Goal: Task Accomplishment & Management: Complete application form

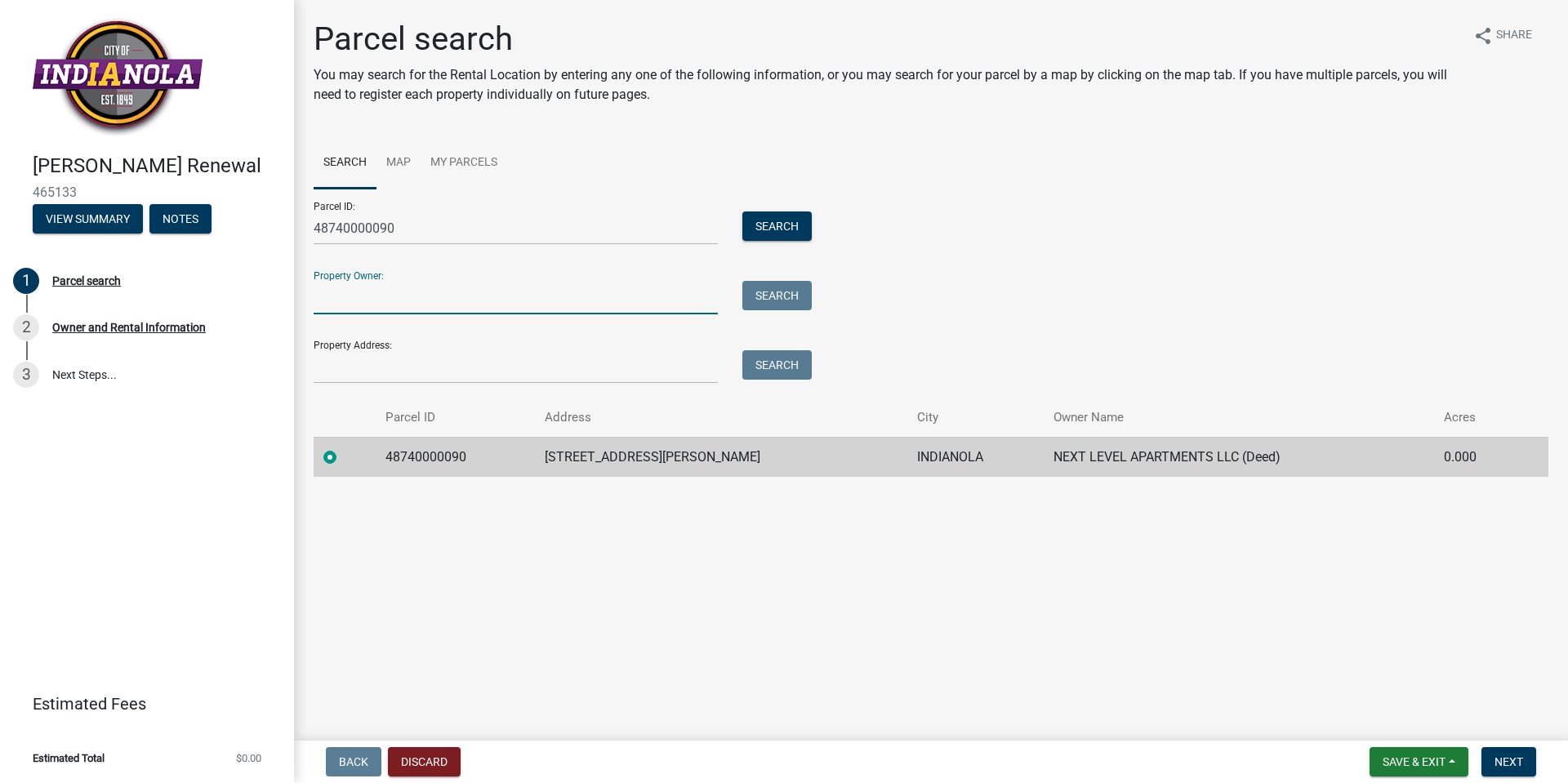
click at [570, 303] on input "Property Owner:" at bounding box center [516, 298] width 404 height 34
click at [320, 412] on th at bounding box center [345, 417] width 62 height 39
click at [343, 448] on label at bounding box center [343, 448] width 0 height 0
click at [343, 457] on input "radio" at bounding box center [348, 453] width 11 height 11
click at [1521, 763] on span "Next" at bounding box center [1508, 763] width 29 height 13
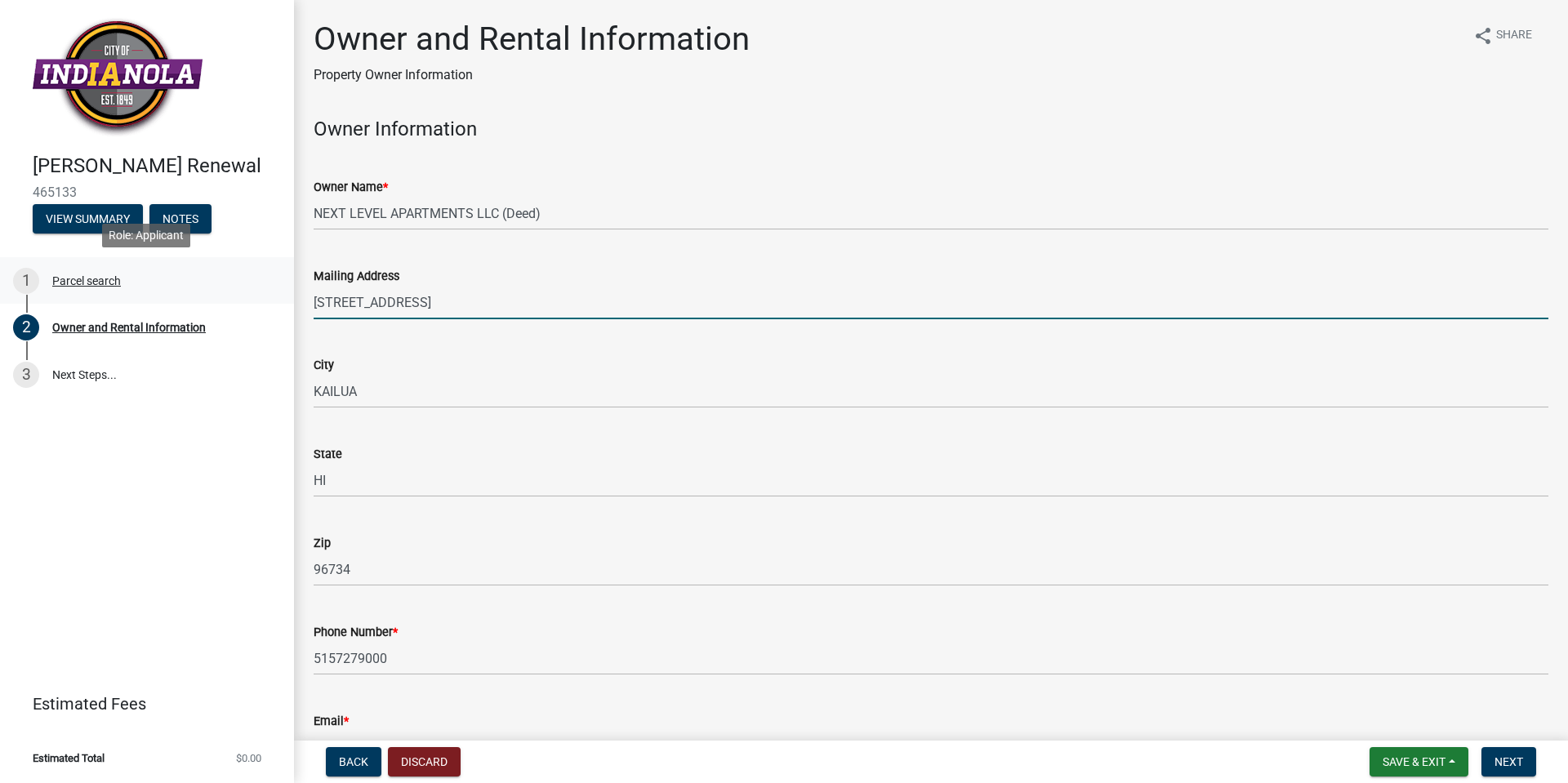
drag, startPoint x: 485, startPoint y: 298, endPoint x: 123, endPoint y: 270, distance: 363.1
click at [123, 270] on div "[PERSON_NAME] Renewal 465133 View Summary Notes 1 Parcel search 2 Owner and Ren…" at bounding box center [784, 391] width 1568 height 783
type input "[STREET_ADDRESS]"
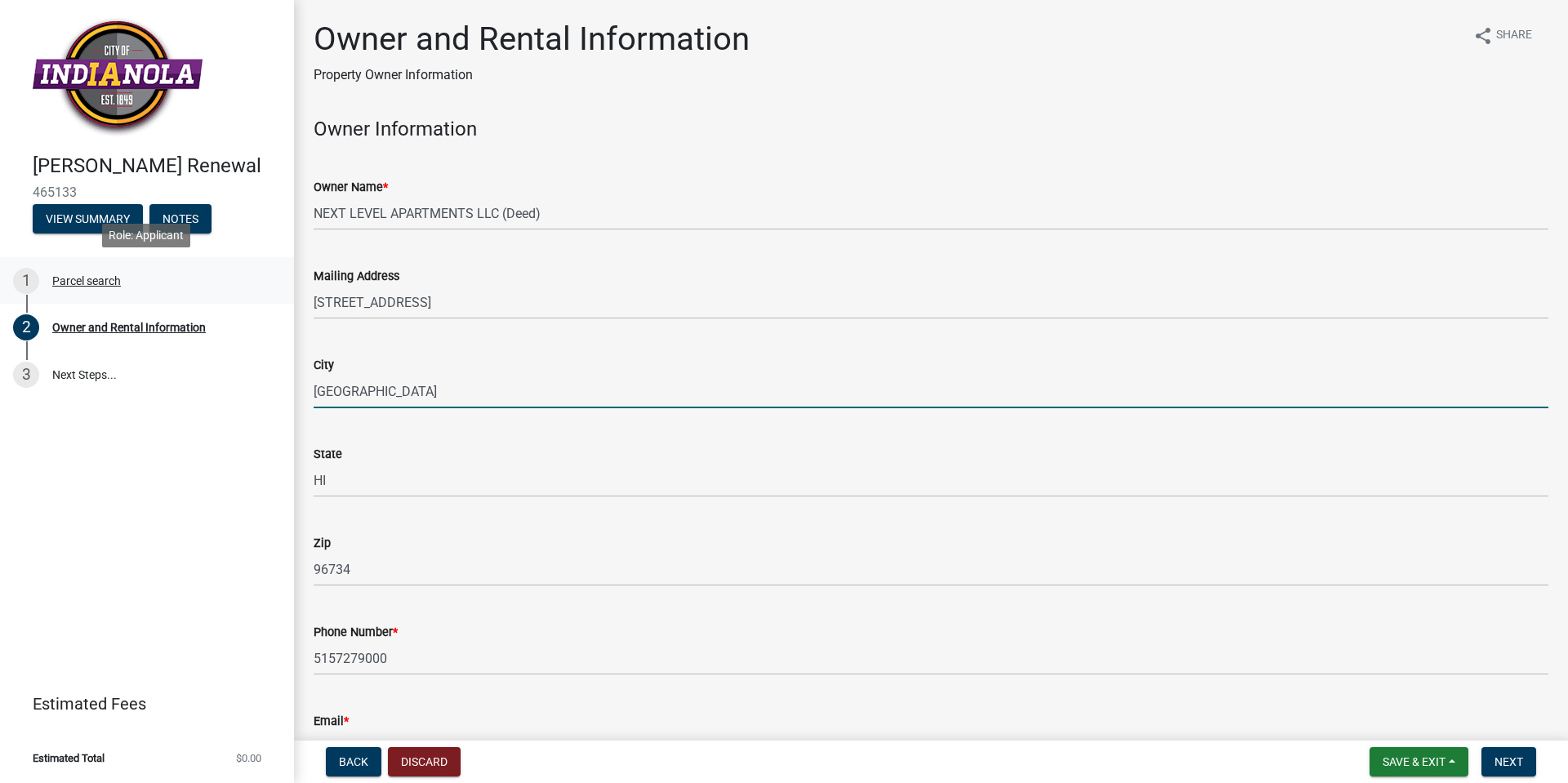
type input "[GEOGRAPHIC_DATA]"
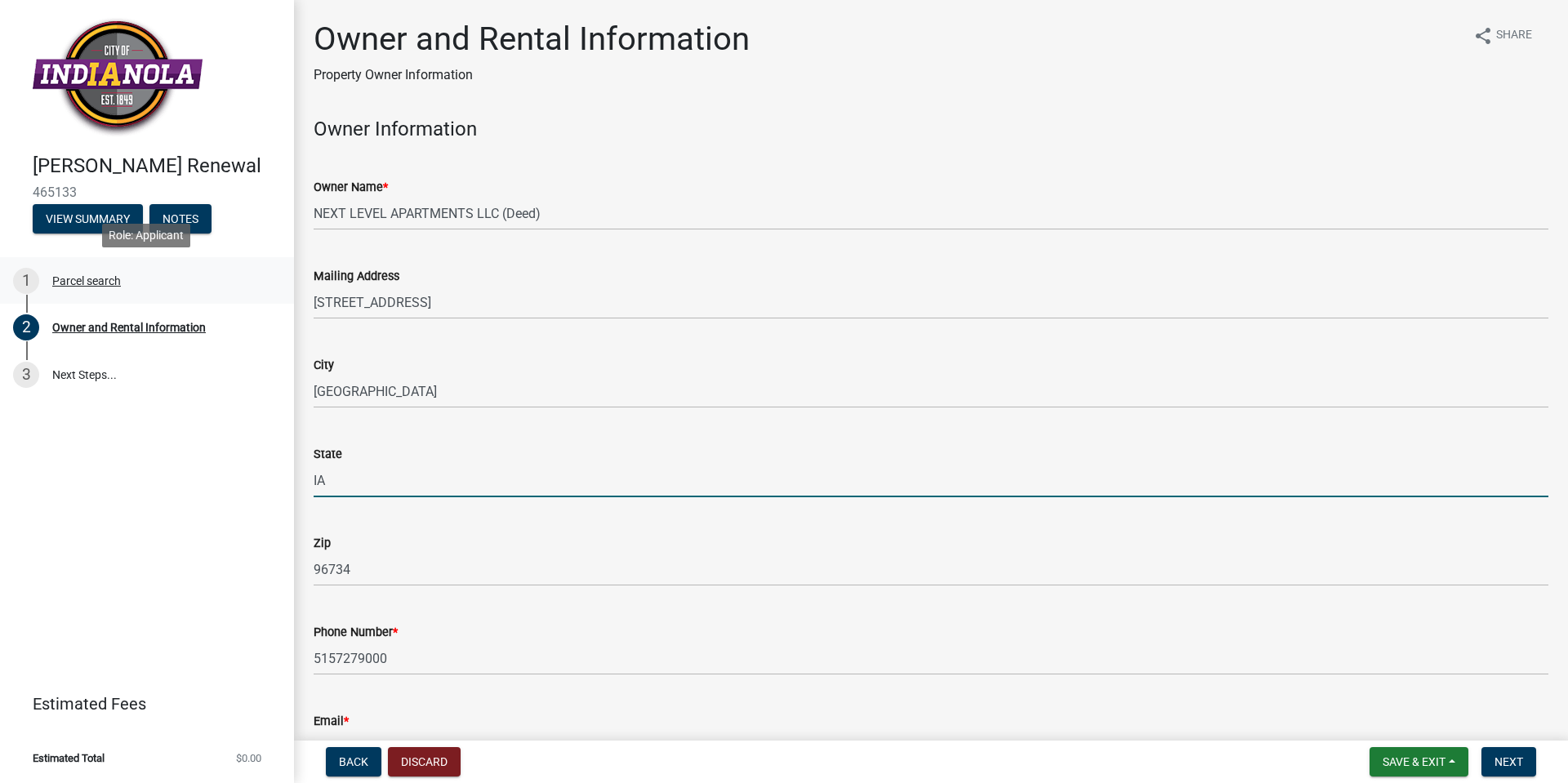
type input "IA"
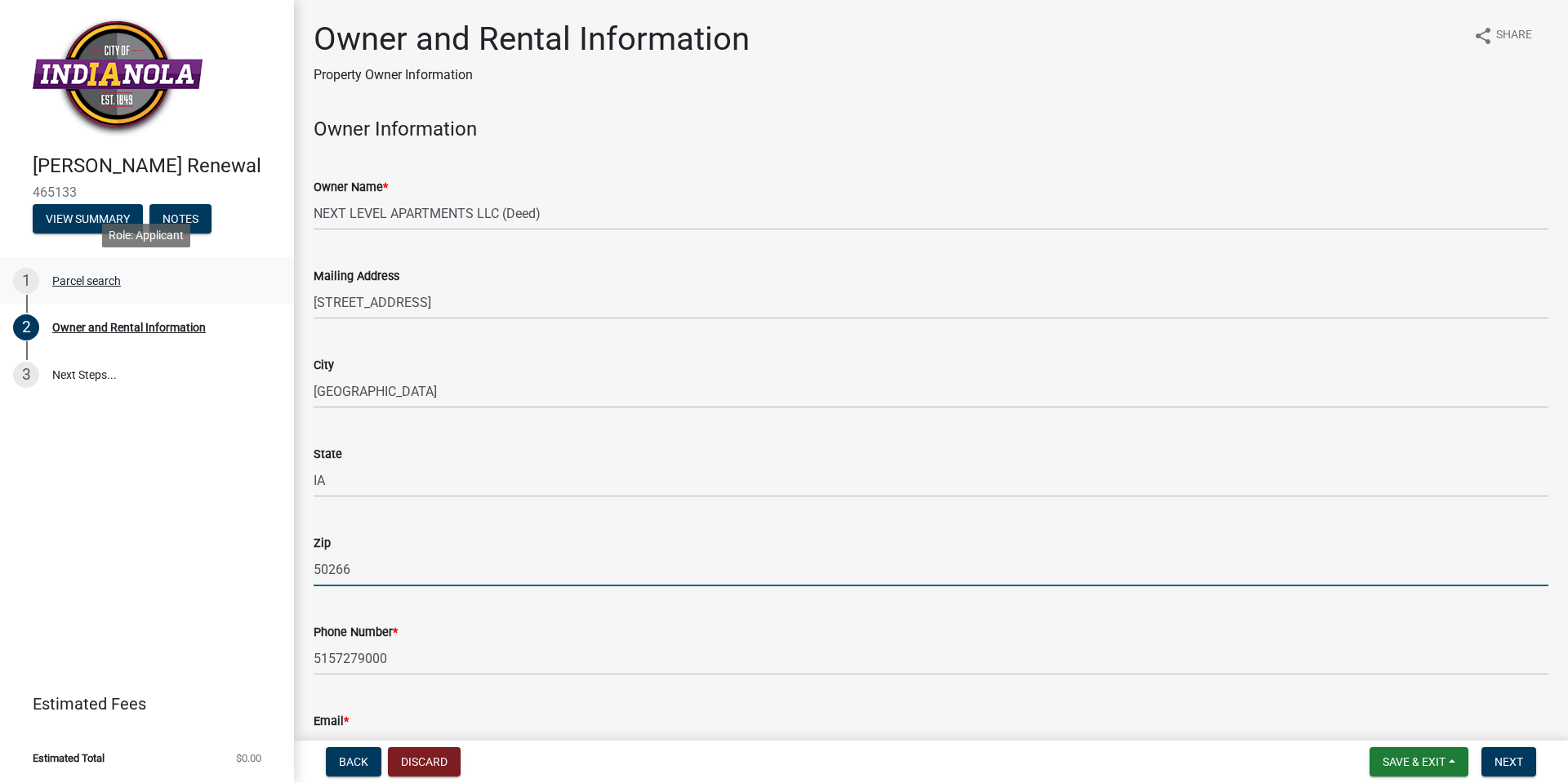
type input "50266"
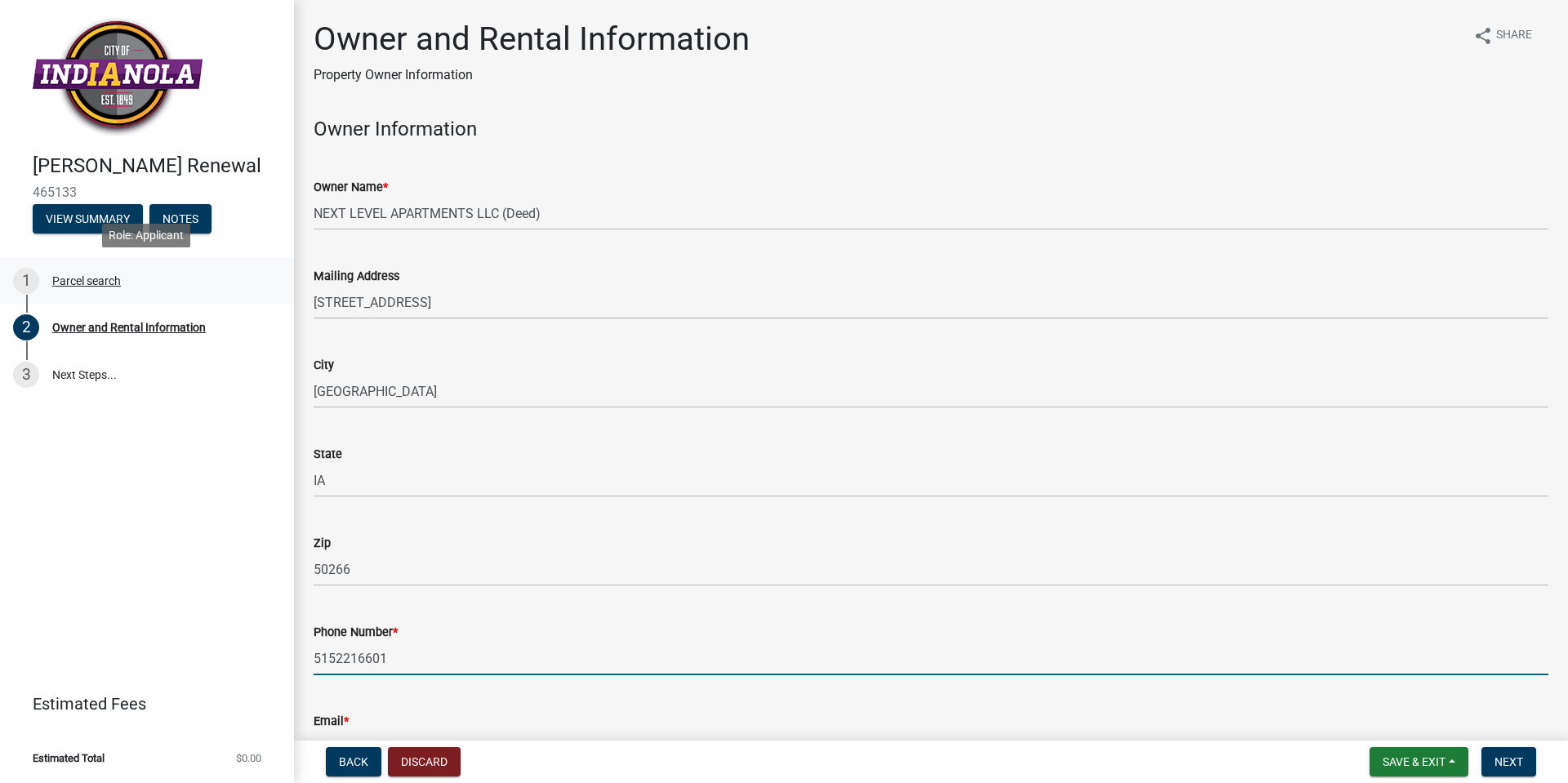
type input "5152216601"
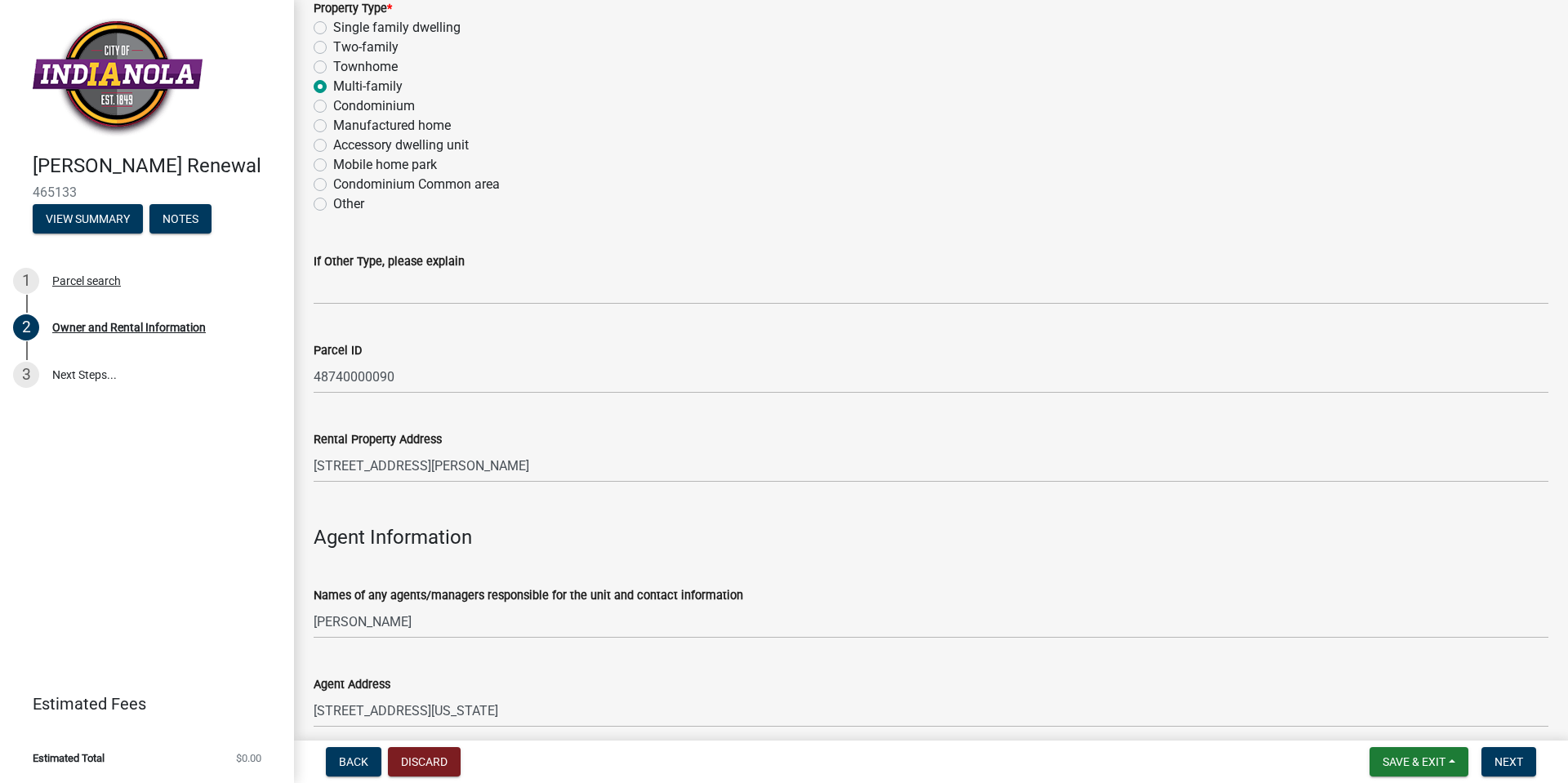
scroll to position [1500, 0]
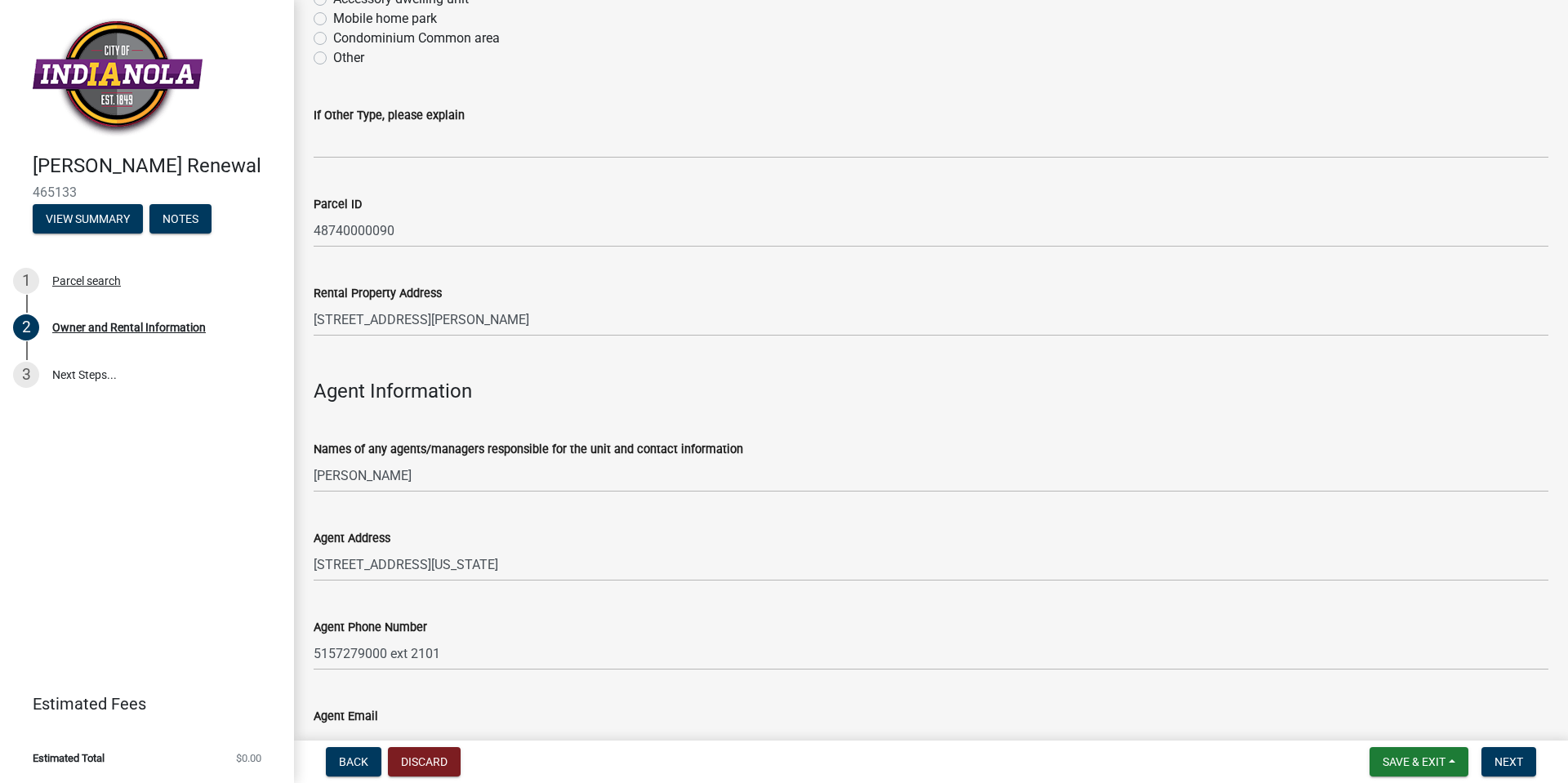
type input "[PERSON_NAME][EMAIL_ADDRESS][PERSON_NAME][DOMAIN_NAME]"
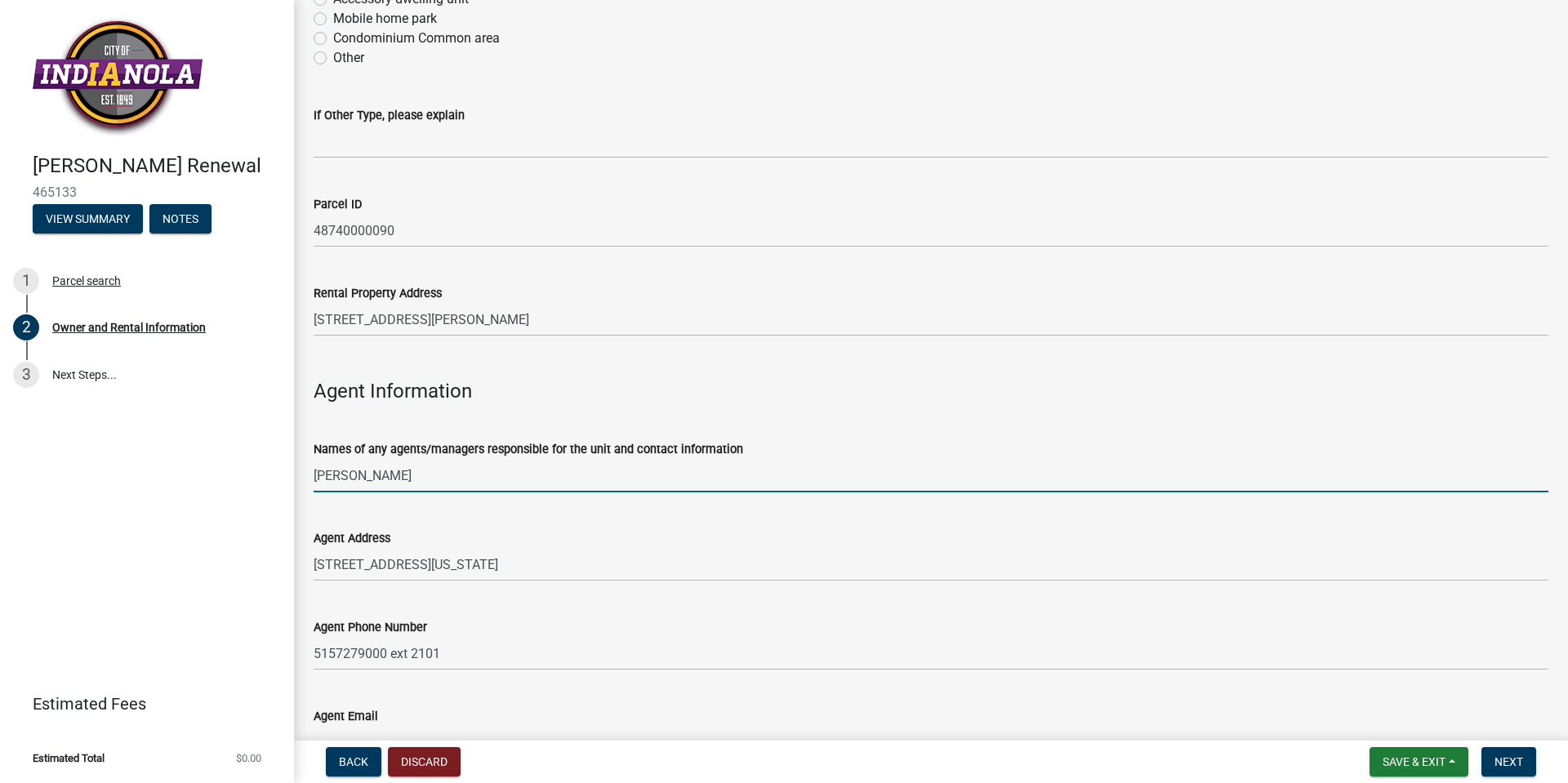
drag, startPoint x: 366, startPoint y: 473, endPoint x: 292, endPoint y: 469, distance: 74.1
click at [292, 469] on div "[PERSON_NAME] Renewal 465133 View Summary Notes 1 Parcel search 2 Owner and Ren…" at bounding box center [784, 391] width 1568 height 783
type input "[PERSON_NAME]"
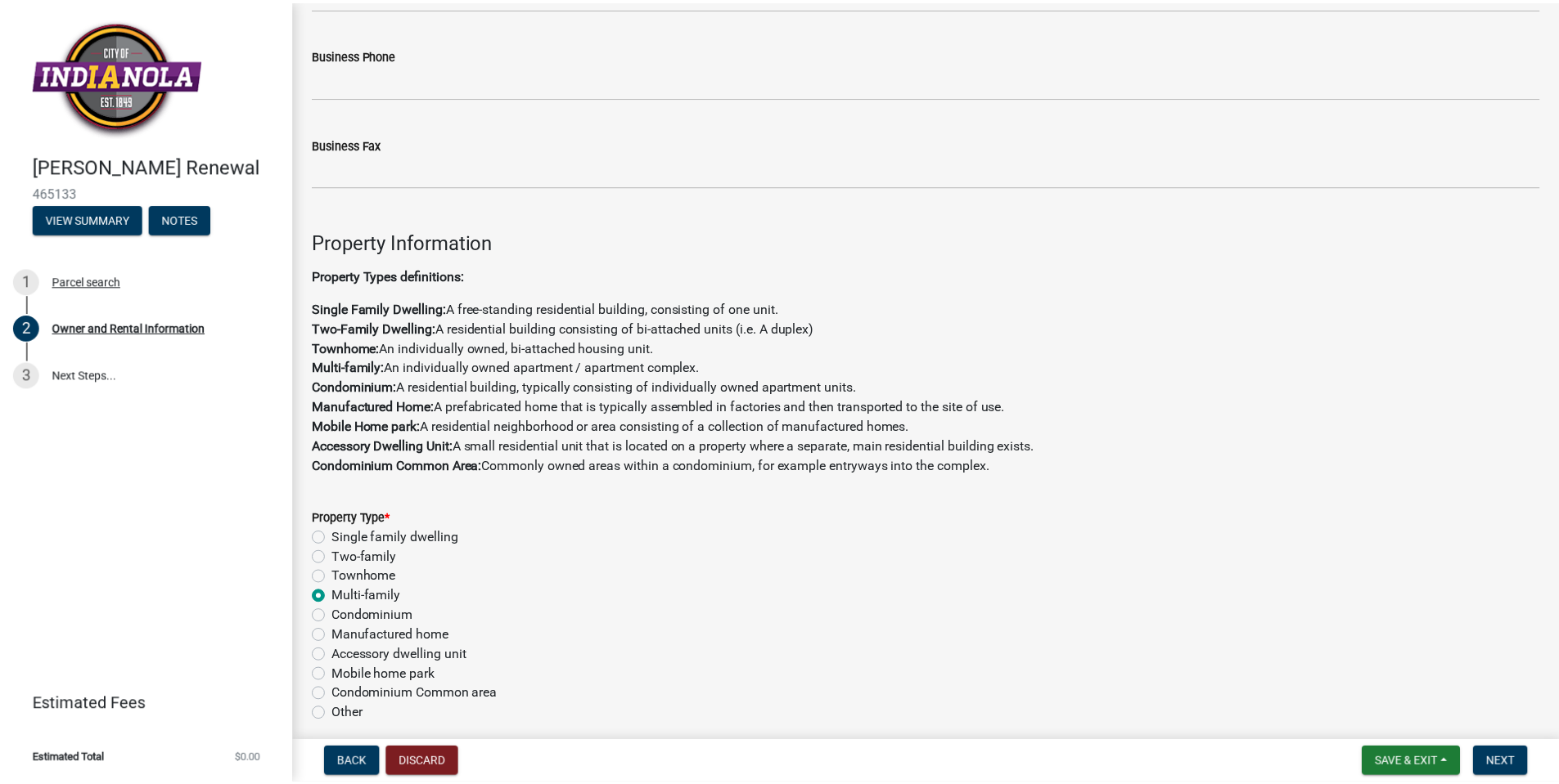
scroll to position [685, 0]
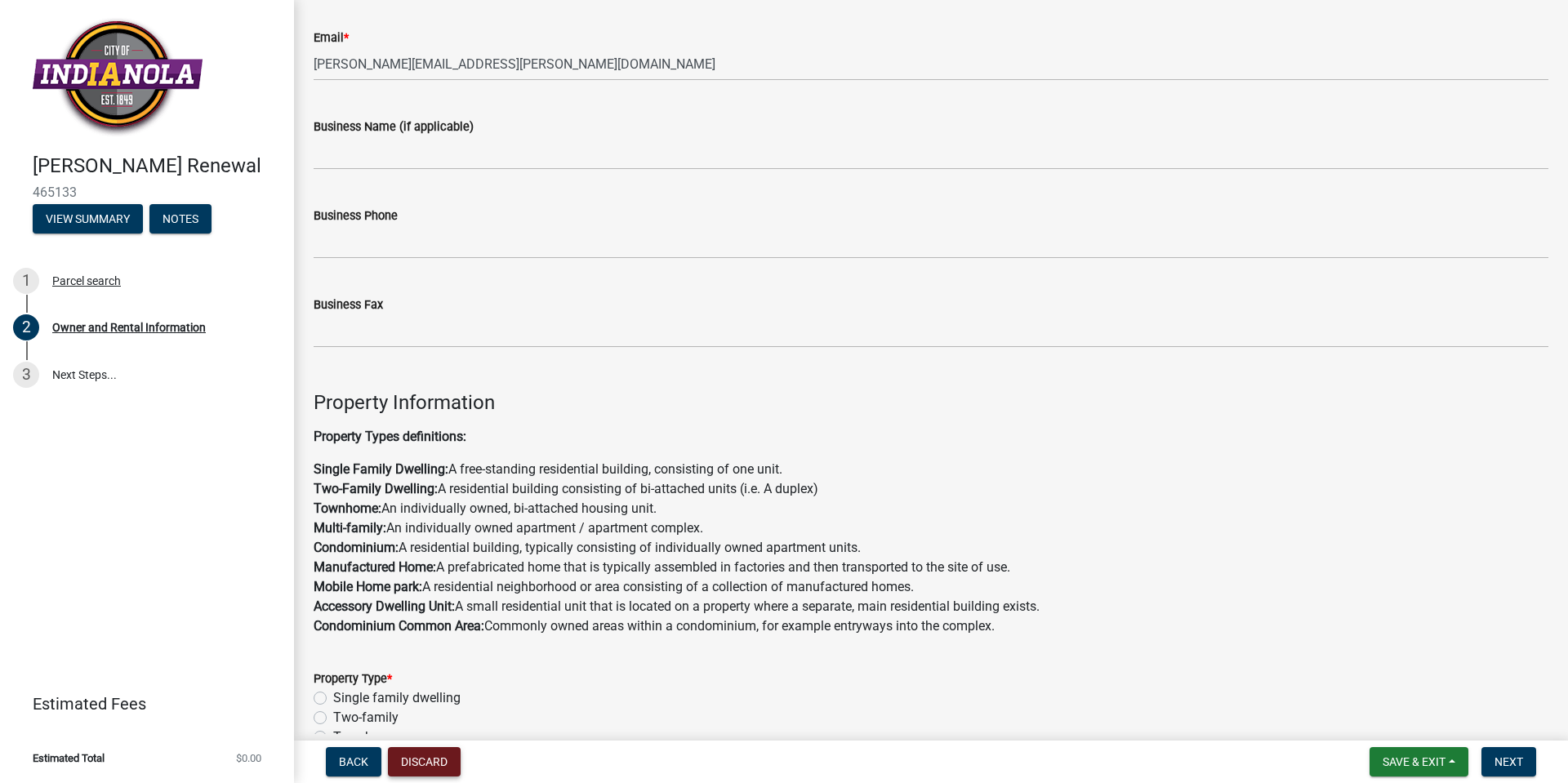
click at [423, 753] on button "Discard" at bounding box center [424, 763] width 73 height 30
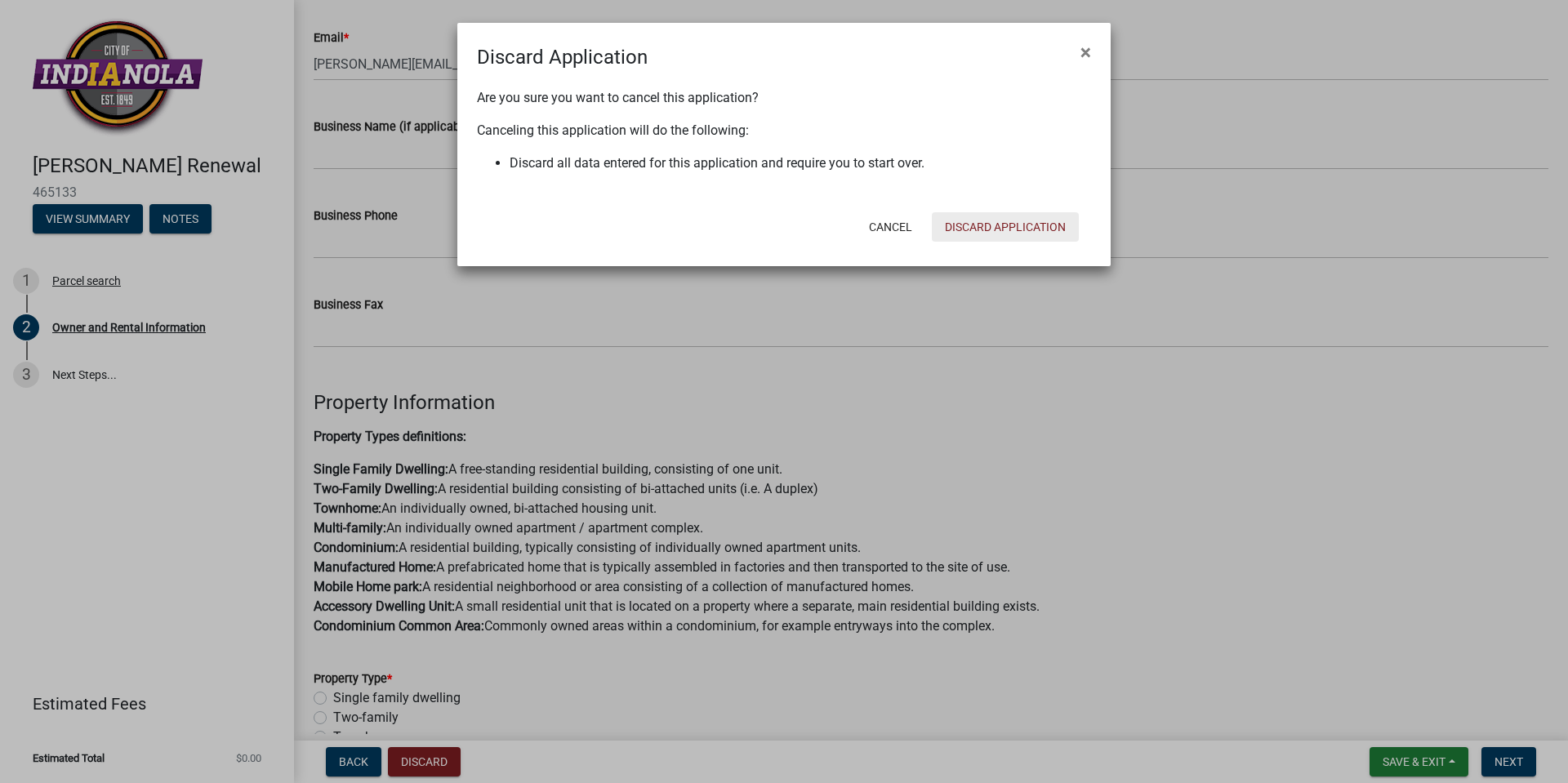
click at [1019, 234] on button "Discard Application" at bounding box center [1005, 227] width 147 height 30
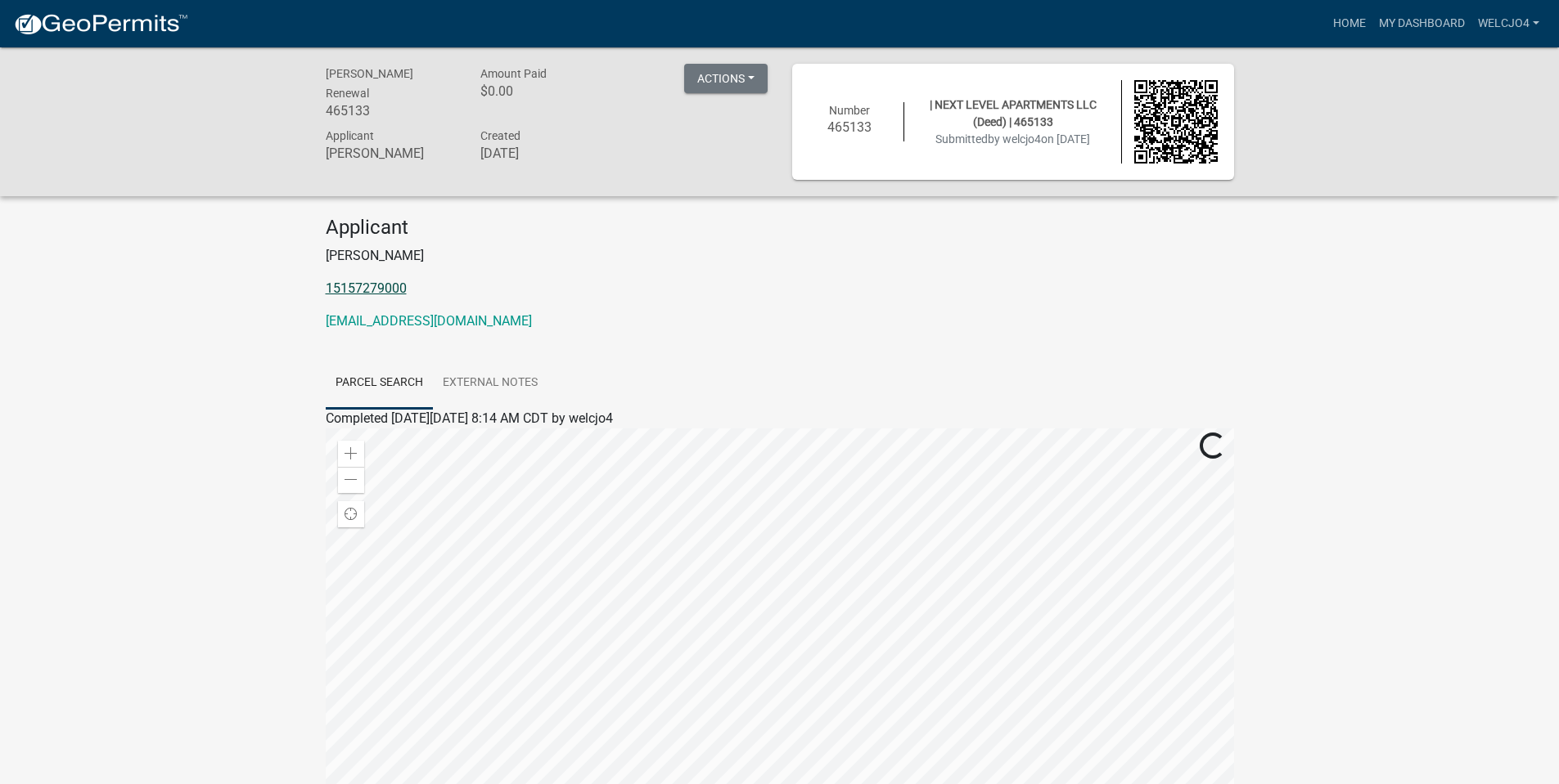
click at [378, 284] on link "15157279000" at bounding box center [366, 288] width 81 height 16
click at [753, 78] on button "Actions" at bounding box center [726, 79] width 84 height 30
drag, startPoint x: 656, startPoint y: 241, endPoint x: 648, endPoint y: 235, distance: 10.0
click at [656, 241] on div "Applicant [PERSON_NAME] 15157279000 [EMAIL_ADDRESS][DOMAIN_NAME]" at bounding box center [780, 280] width 933 height 128
click at [352, 106] on h6 "465133" at bounding box center [391, 111] width 131 height 16
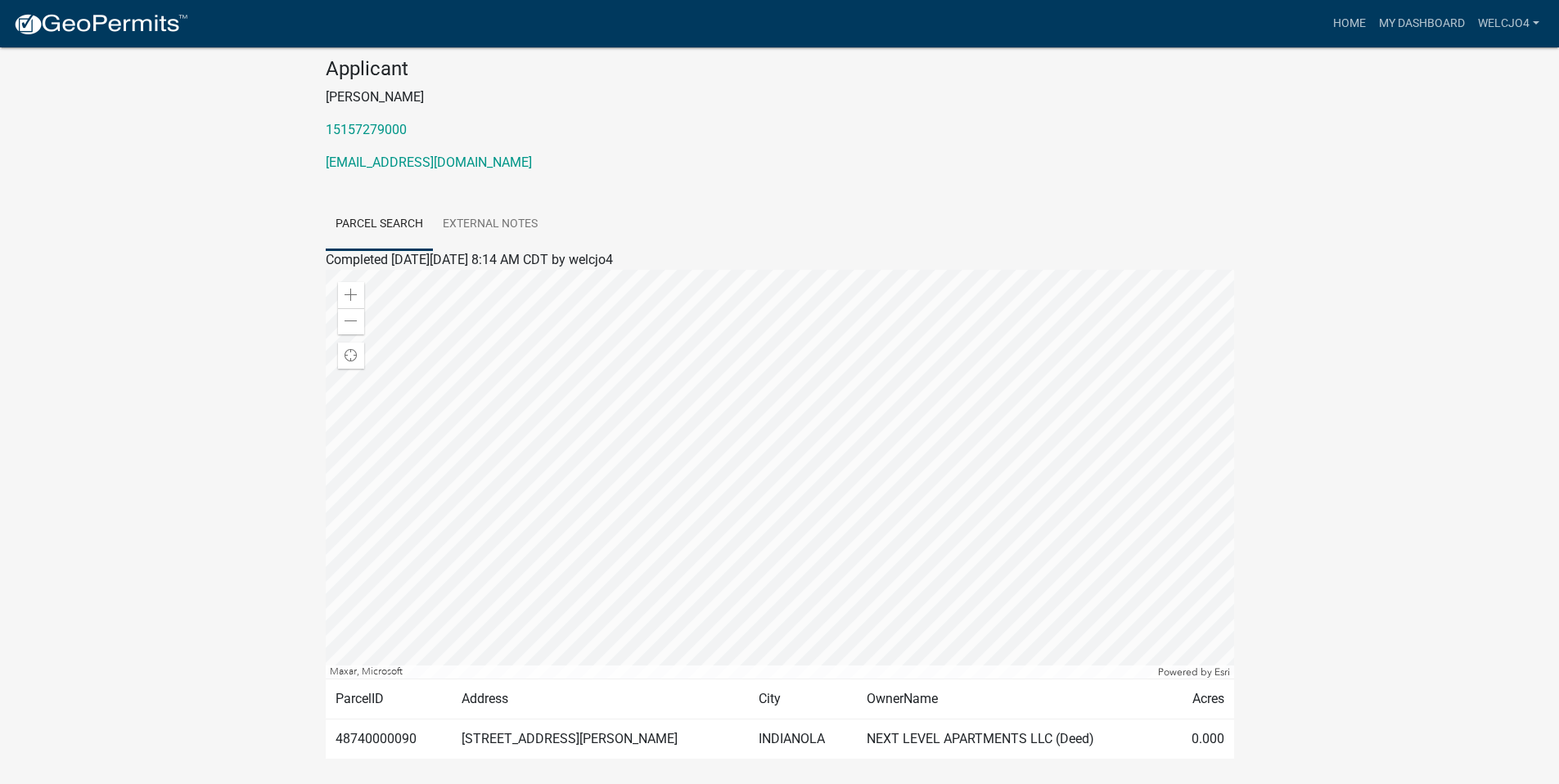
scroll to position [215, 0]
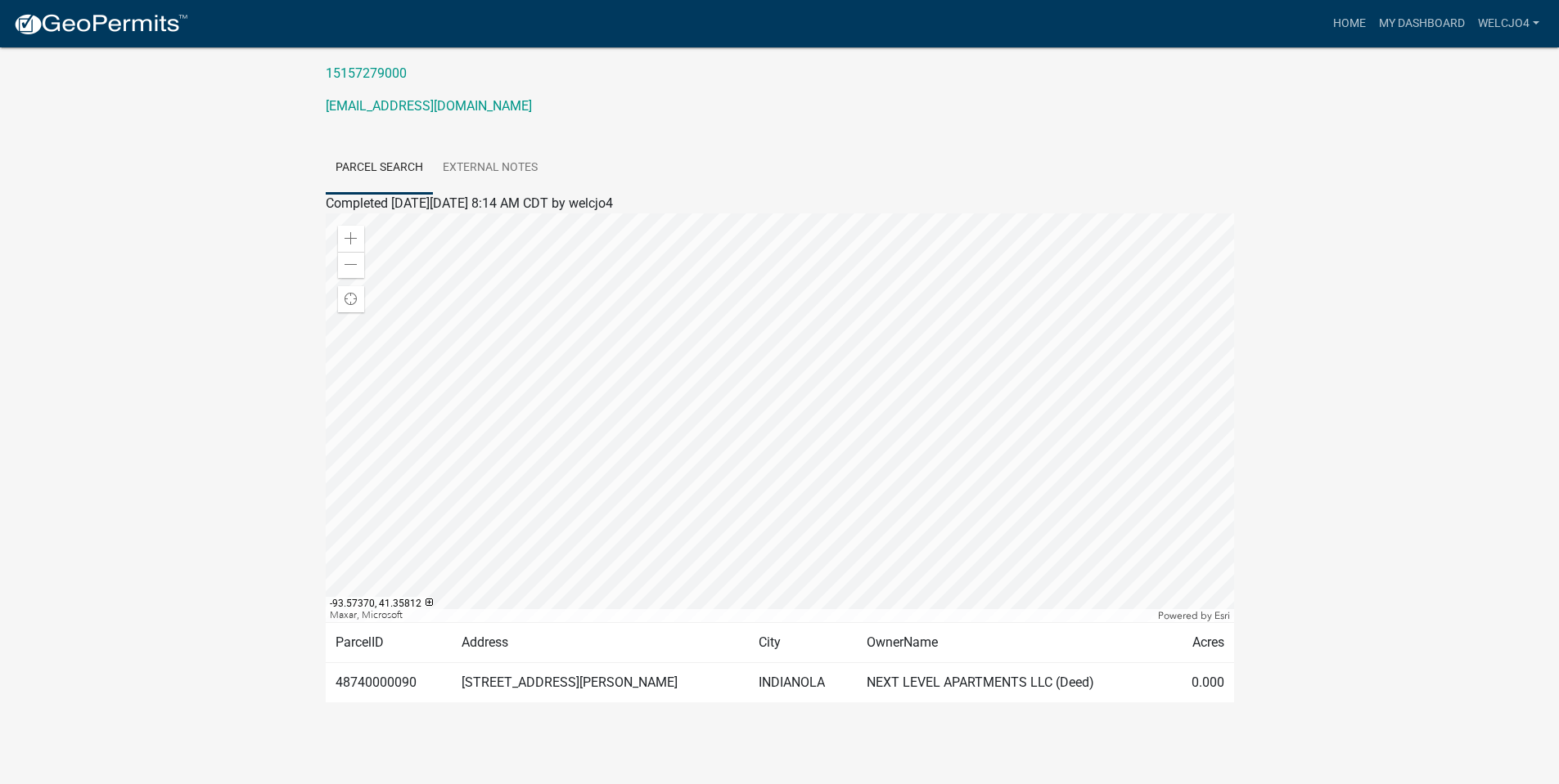
click at [407, 681] on td "48740000090" at bounding box center [389, 682] width 126 height 40
click at [857, 684] on td "NEXT LEVEL APARTMENTS LLC (Deed)" at bounding box center [1012, 682] width 311 height 40
drag, startPoint x: 940, startPoint y: 675, endPoint x: 571, endPoint y: 672, distance: 369.0
click at [939, 675] on td "NEXT LEVEL APARTMENTS LLC (Deed)" at bounding box center [1012, 682] width 311 height 40
click at [375, 681] on td "48740000090" at bounding box center [389, 682] width 126 height 40
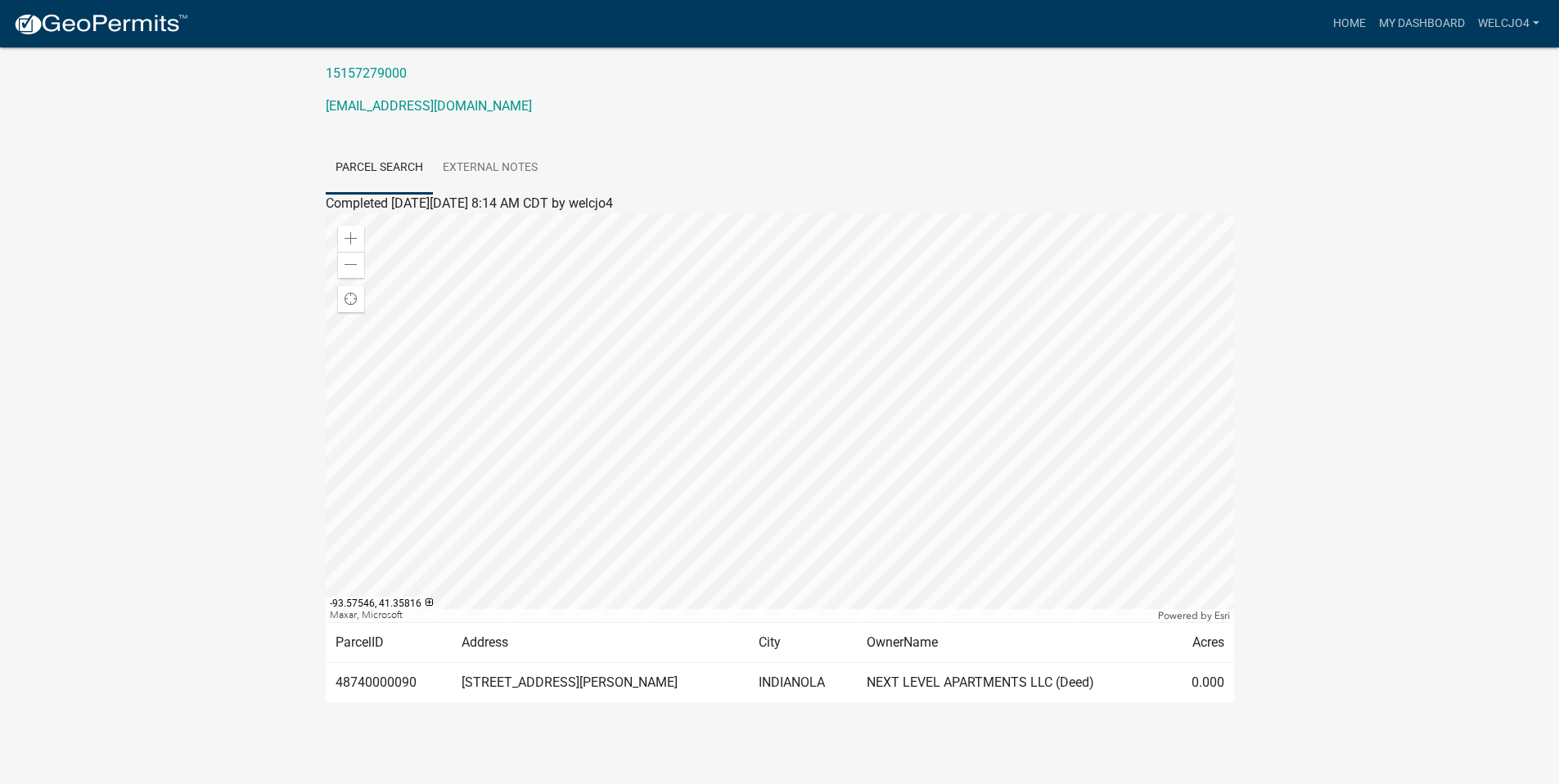
click at [1228, 683] on td "0.000" at bounding box center [1201, 682] width 67 height 40
click at [1212, 655] on td "Acres" at bounding box center [1201, 642] width 67 height 40
click at [914, 433] on div at bounding box center [780, 418] width 908 height 409
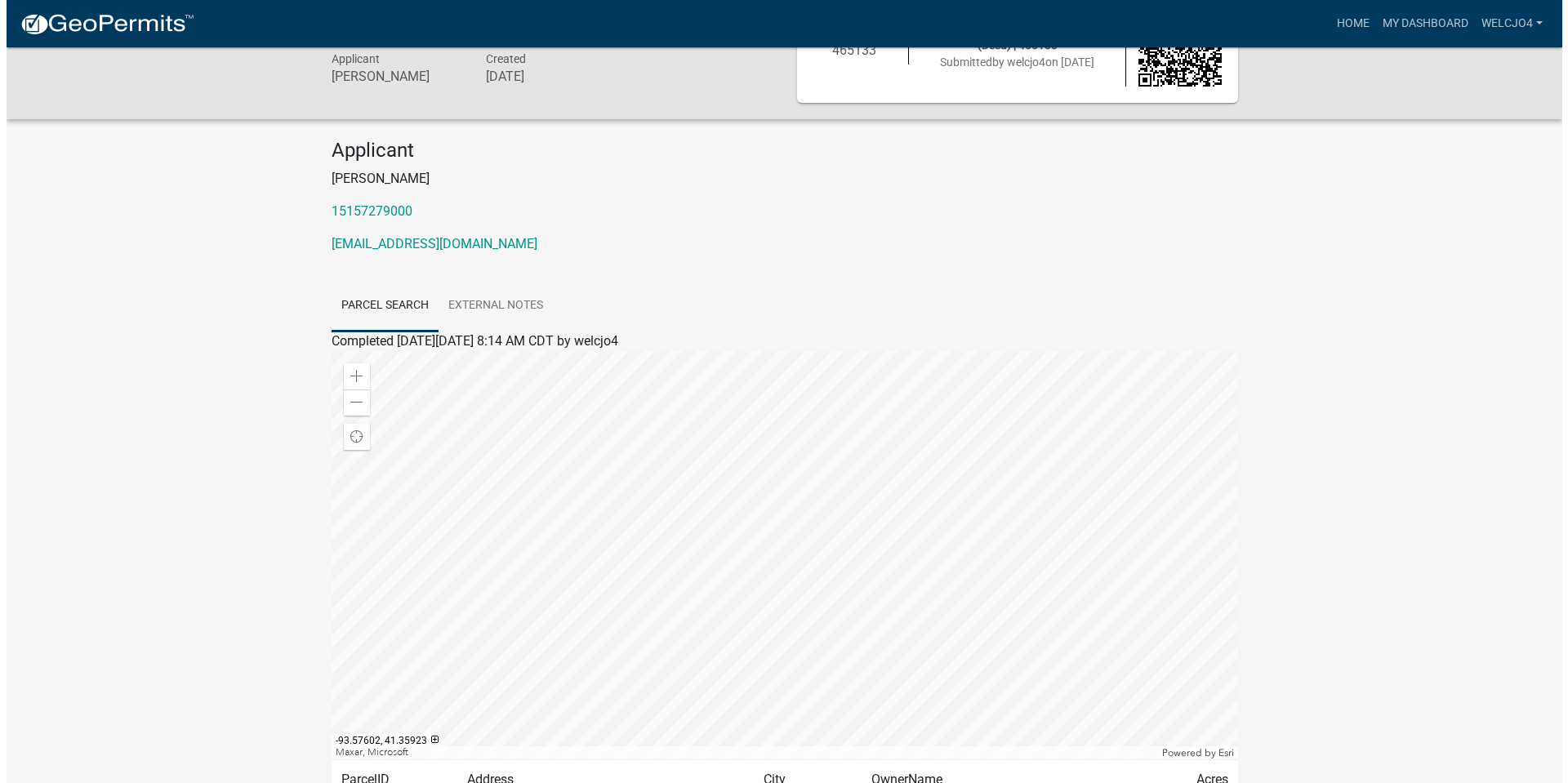
scroll to position [0, 0]
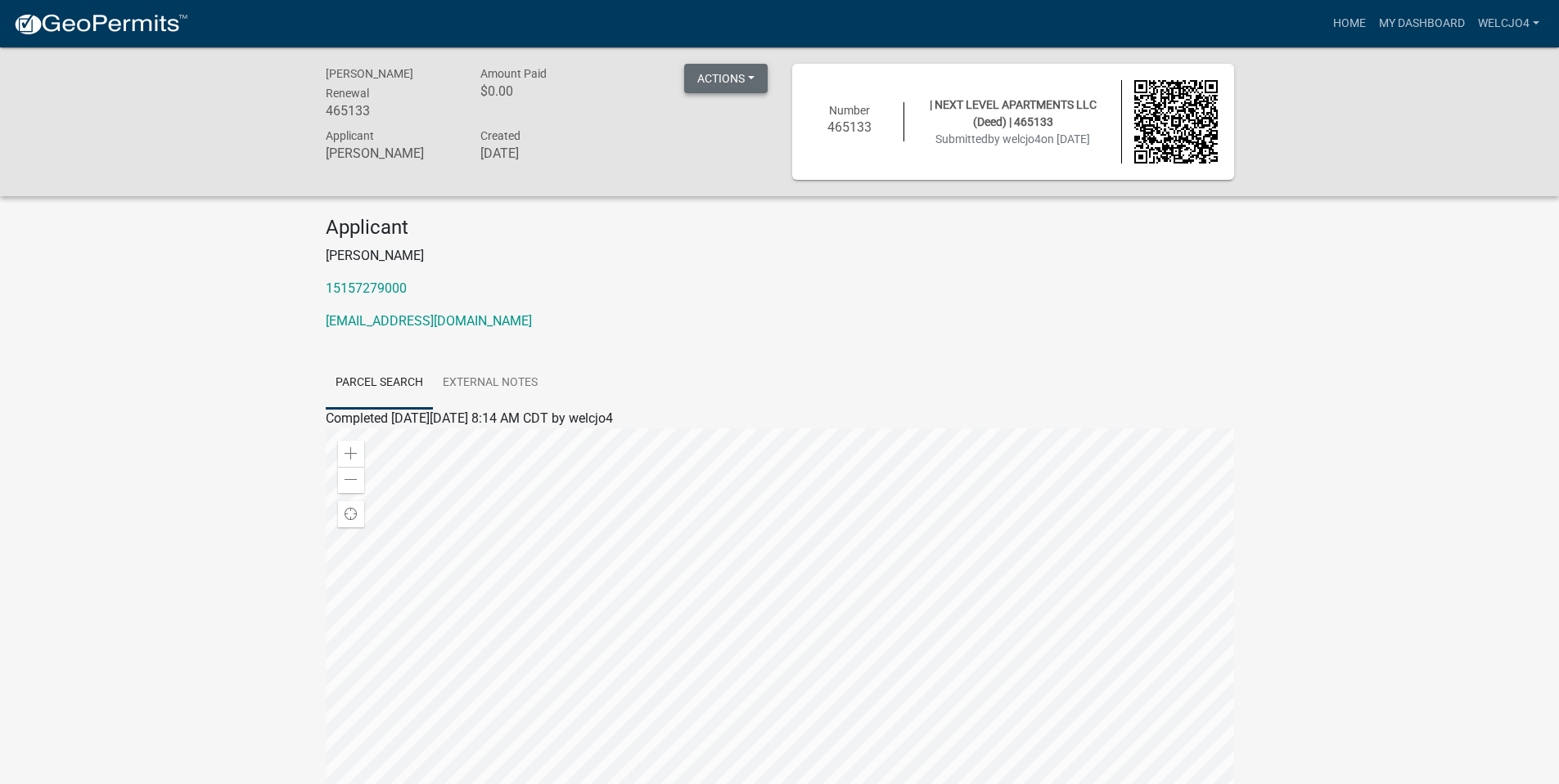
click at [753, 81] on button "Actions" at bounding box center [726, 79] width 84 height 30
click at [867, 131] on h6 "465133" at bounding box center [850, 126] width 84 height 16
click at [972, 141] on span "Submitted by welcjo4 on [DATE]" at bounding box center [1013, 139] width 154 height 13
click at [1525, 26] on link "welcjo4" at bounding box center [1508, 24] width 75 height 31
click at [1469, 66] on link "Account" at bounding box center [1480, 67] width 131 height 39
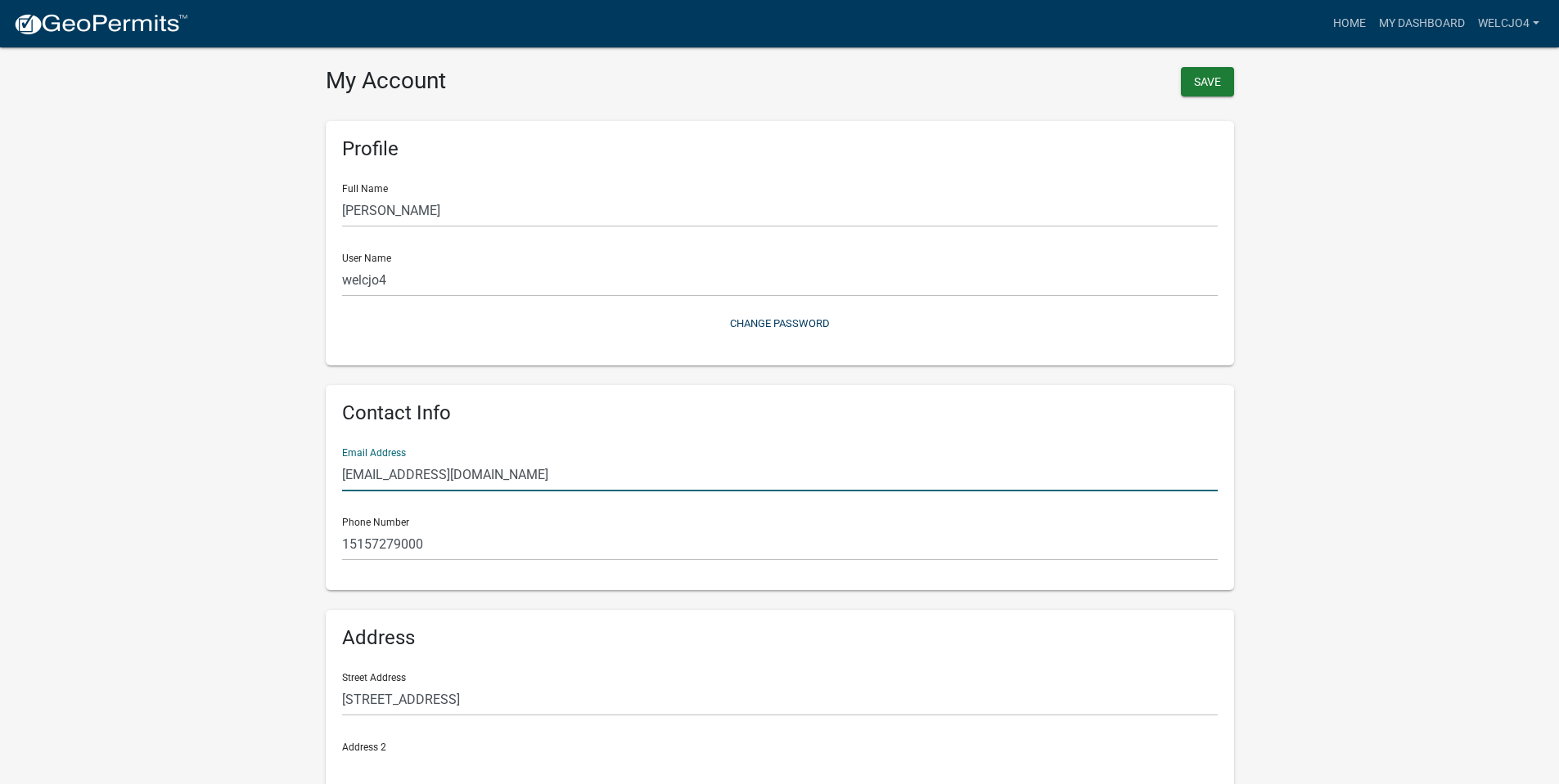
drag, startPoint x: 399, startPoint y: 484, endPoint x: 340, endPoint y: 479, distance: 59.2
click at [340, 479] on div "Contact Info Email Address [EMAIL_ADDRESS][DOMAIN_NAME] Phone Number [PHONE_NUM…" at bounding box center [780, 488] width 908 height 205
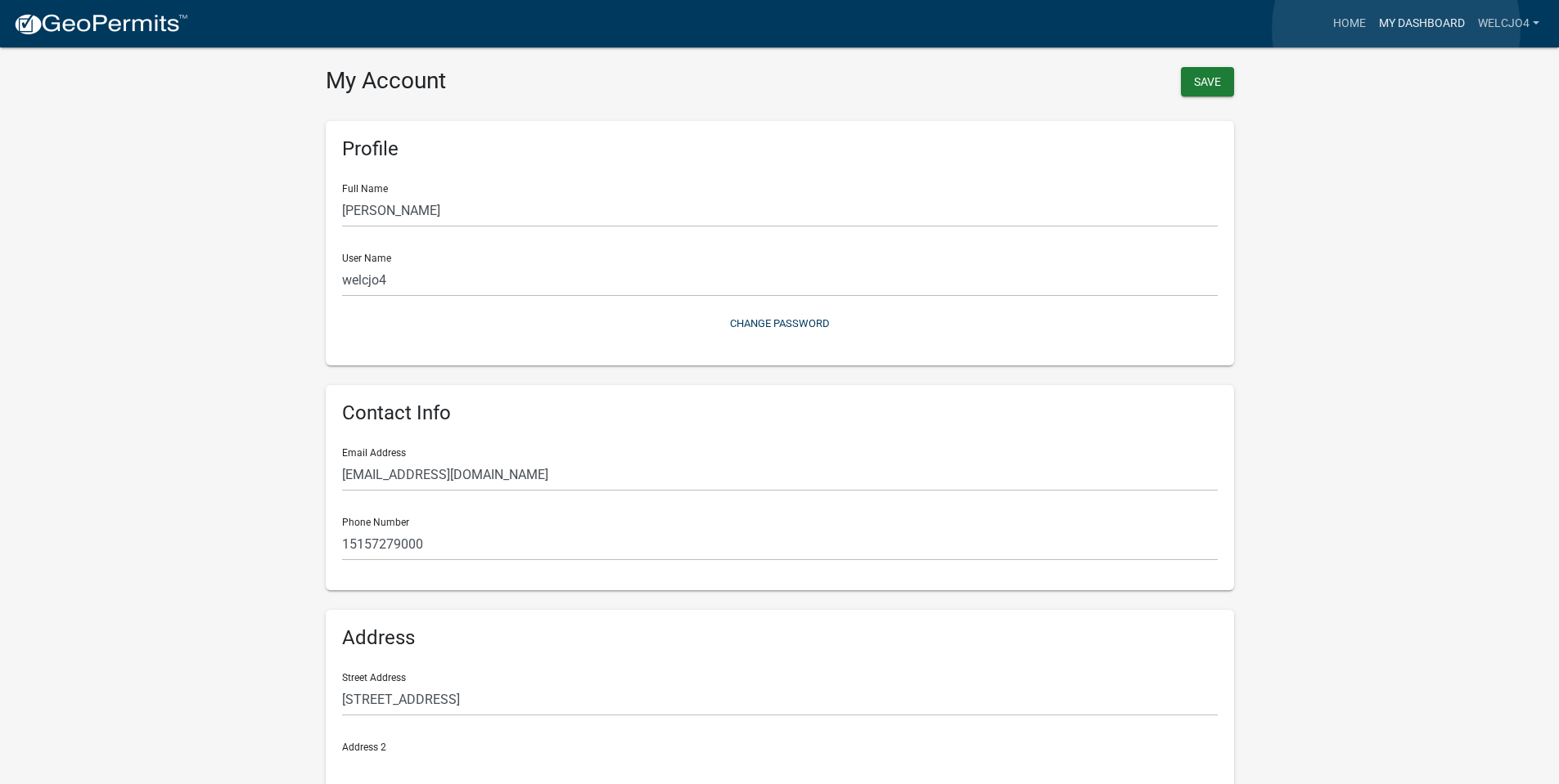
click at [1396, 29] on link "My Dashboard" at bounding box center [1422, 24] width 99 height 31
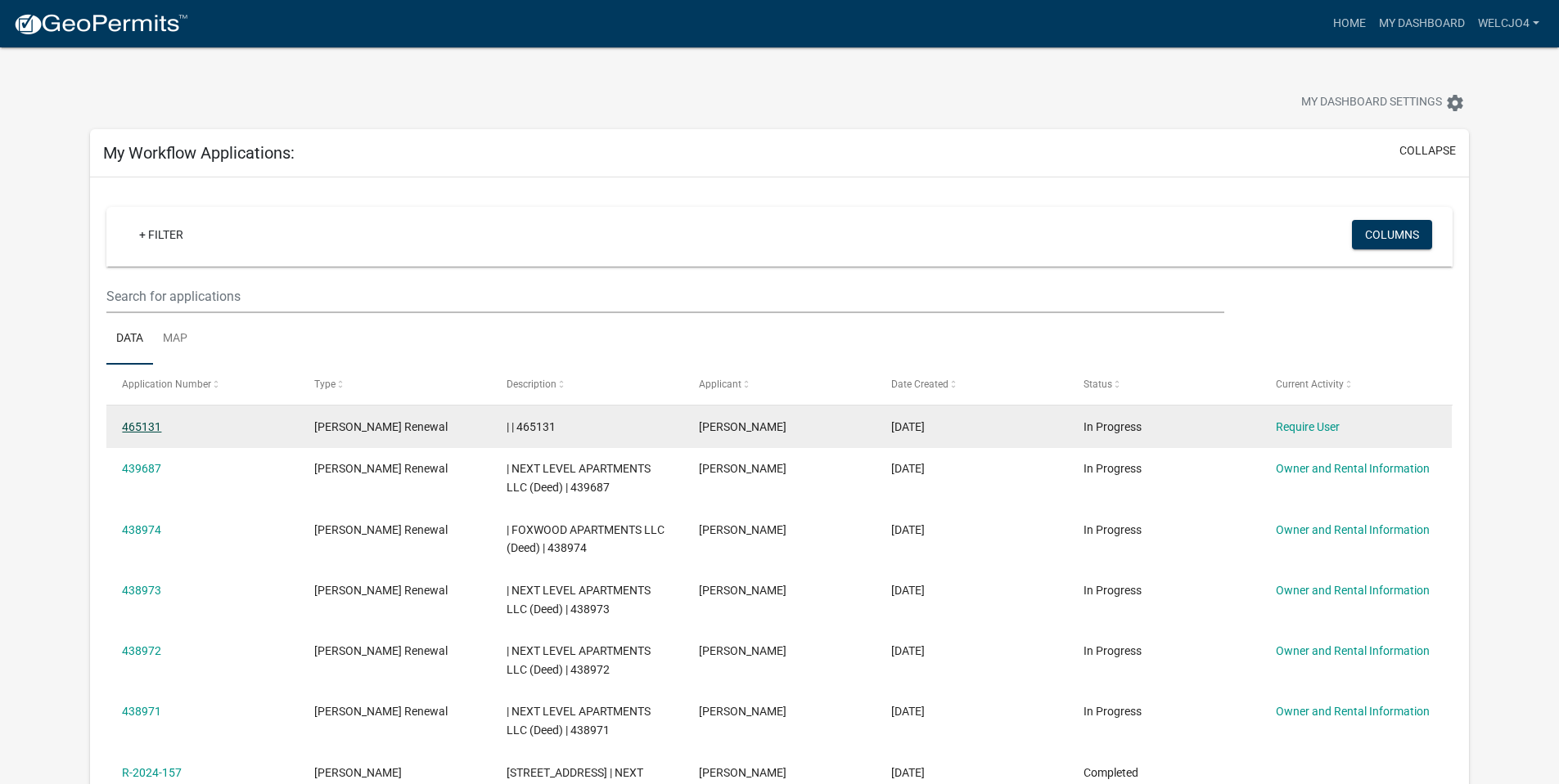
click at [148, 421] on link "465131" at bounding box center [141, 427] width 39 height 13
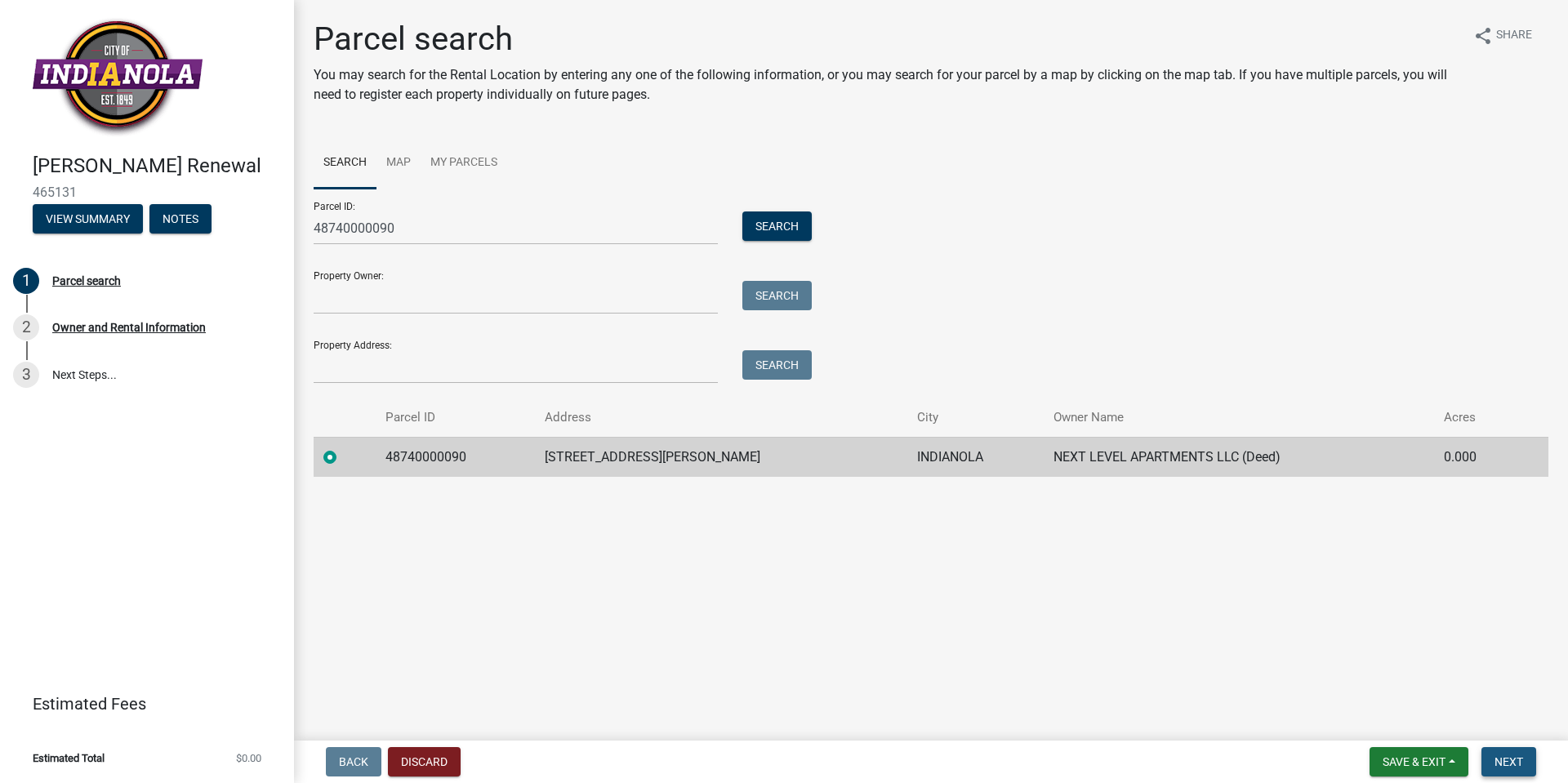
click at [1501, 761] on span "Next" at bounding box center [1508, 763] width 29 height 13
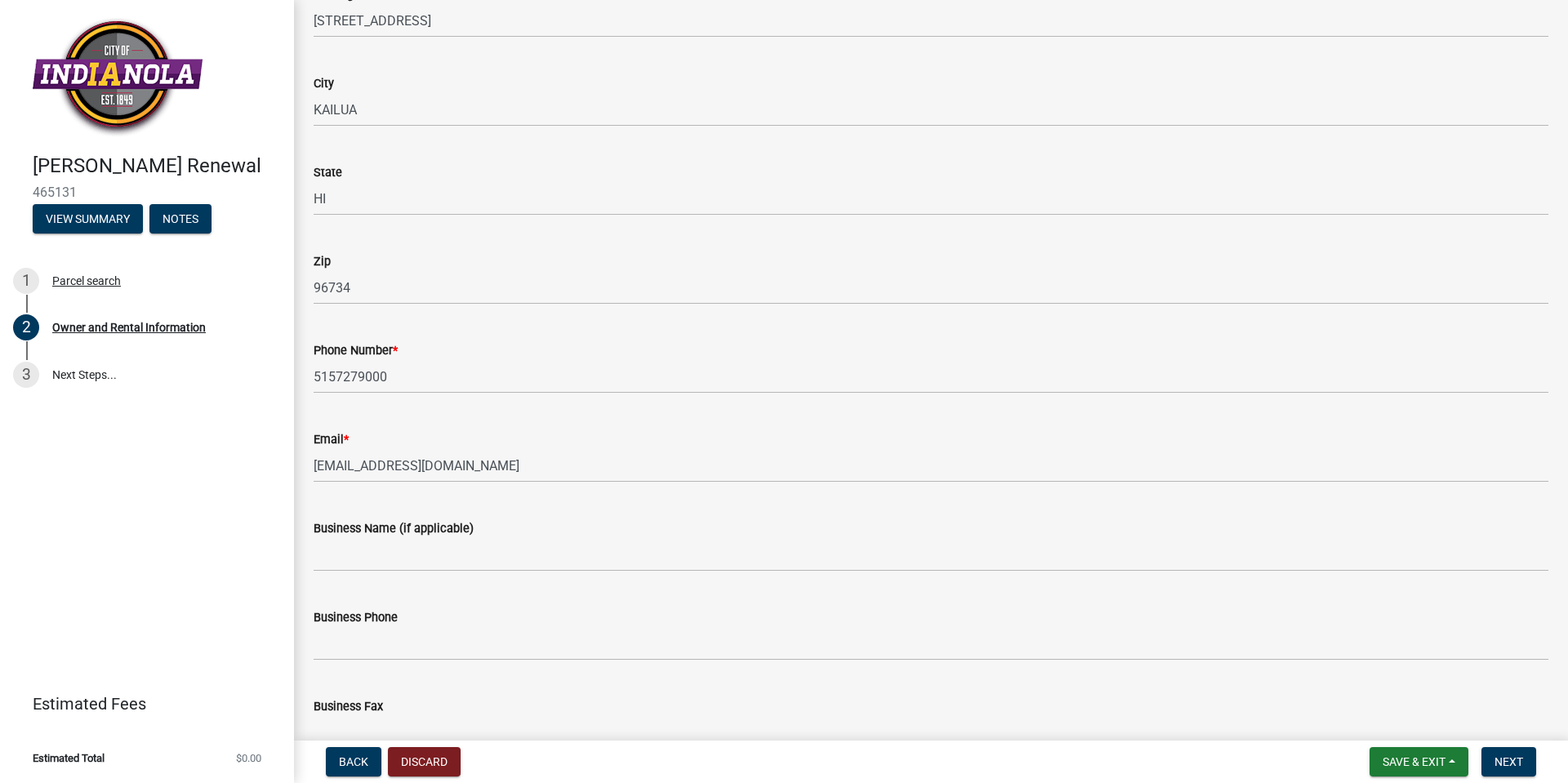
scroll to position [326, 0]
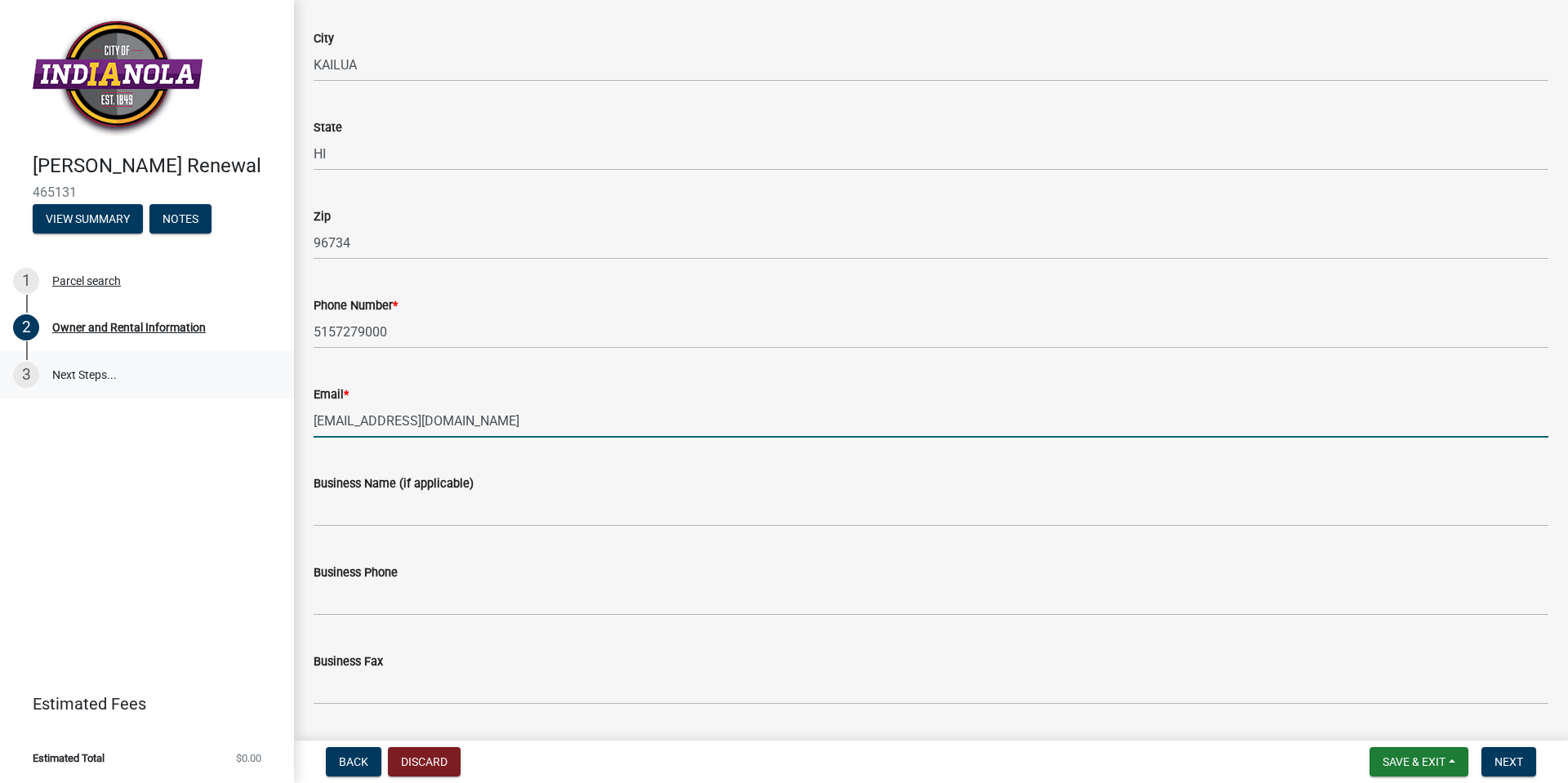
drag, startPoint x: 509, startPoint y: 426, endPoint x: 143, endPoint y: 388, distance: 368.0
click at [143, 388] on div "[PERSON_NAME] Renewal 465131 View Summary Notes 1 Parcel search 2 Owner and Ren…" at bounding box center [784, 391] width 1568 height 783
type input "[PERSON_NAME][EMAIL_ADDRESS][PERSON_NAME][DOMAIN_NAME]"
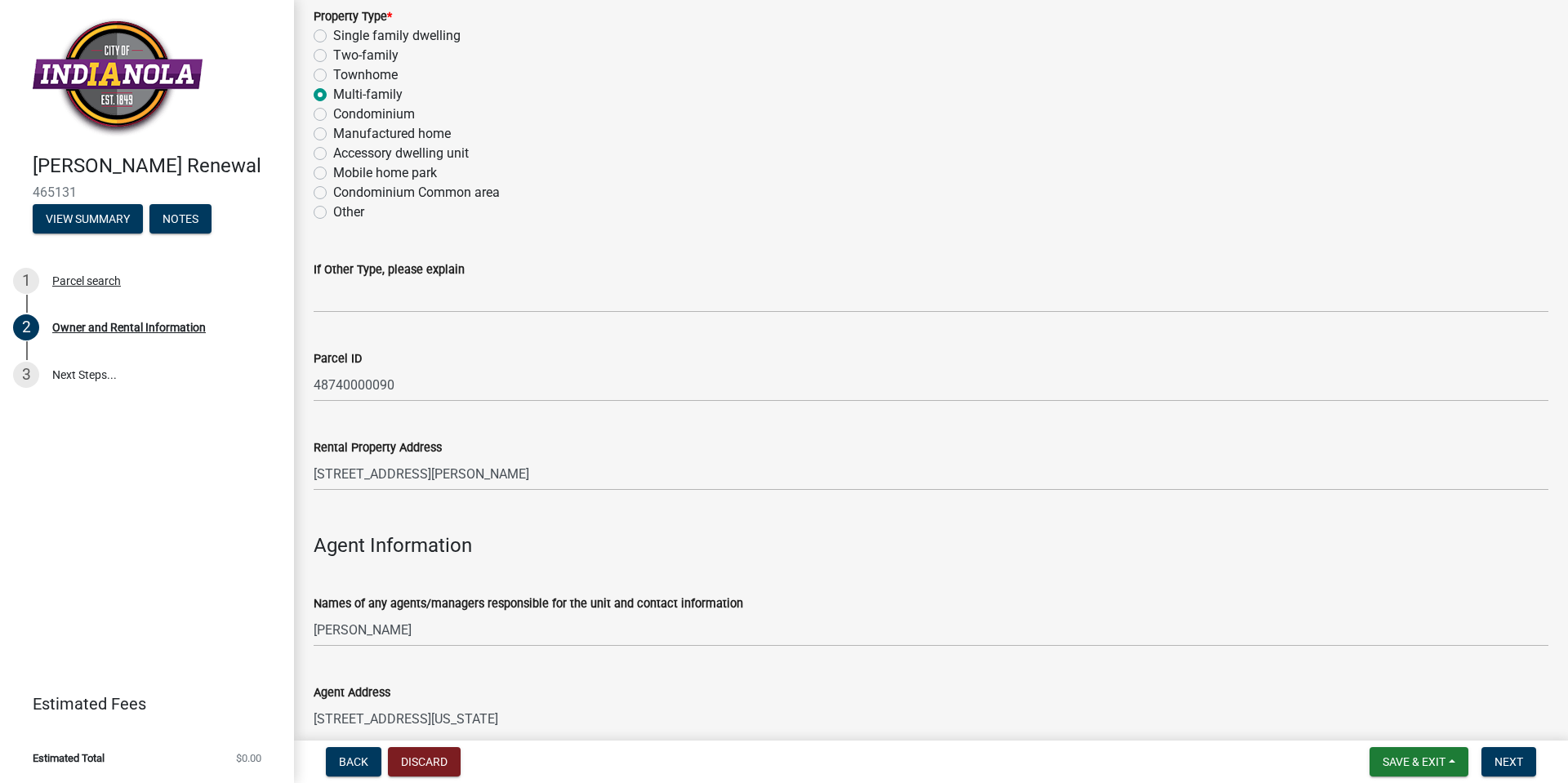
scroll to position [1470, 0]
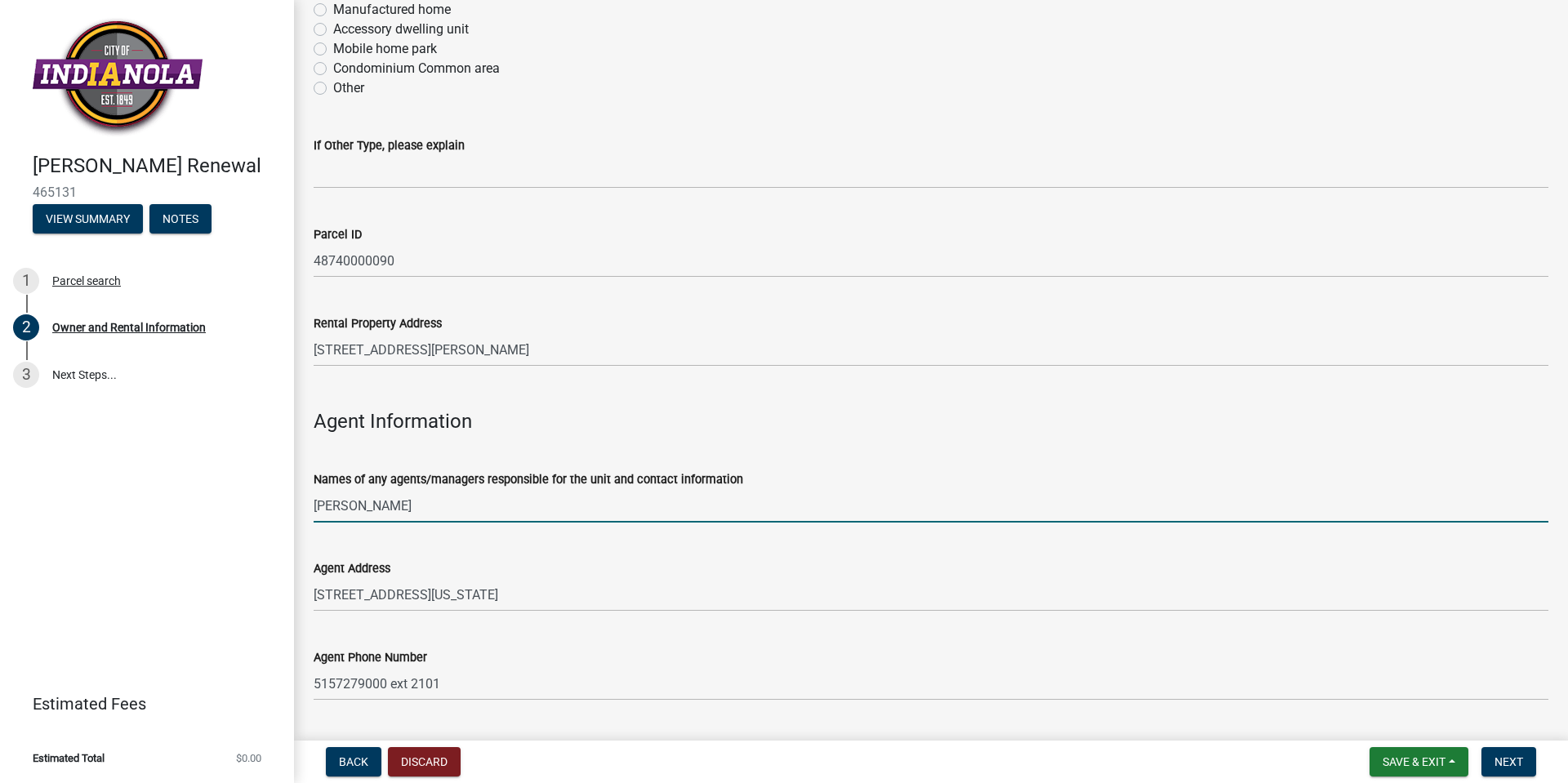
drag, startPoint x: 384, startPoint y: 506, endPoint x: 137, endPoint y: 478, distance: 248.6
click at [142, 479] on div "[PERSON_NAME] Renewal 465131 View Summary Notes 1 Parcel search 2 Owner and Ren…" at bounding box center [784, 391] width 1568 height 783
type input "[PERSON_NAME]"
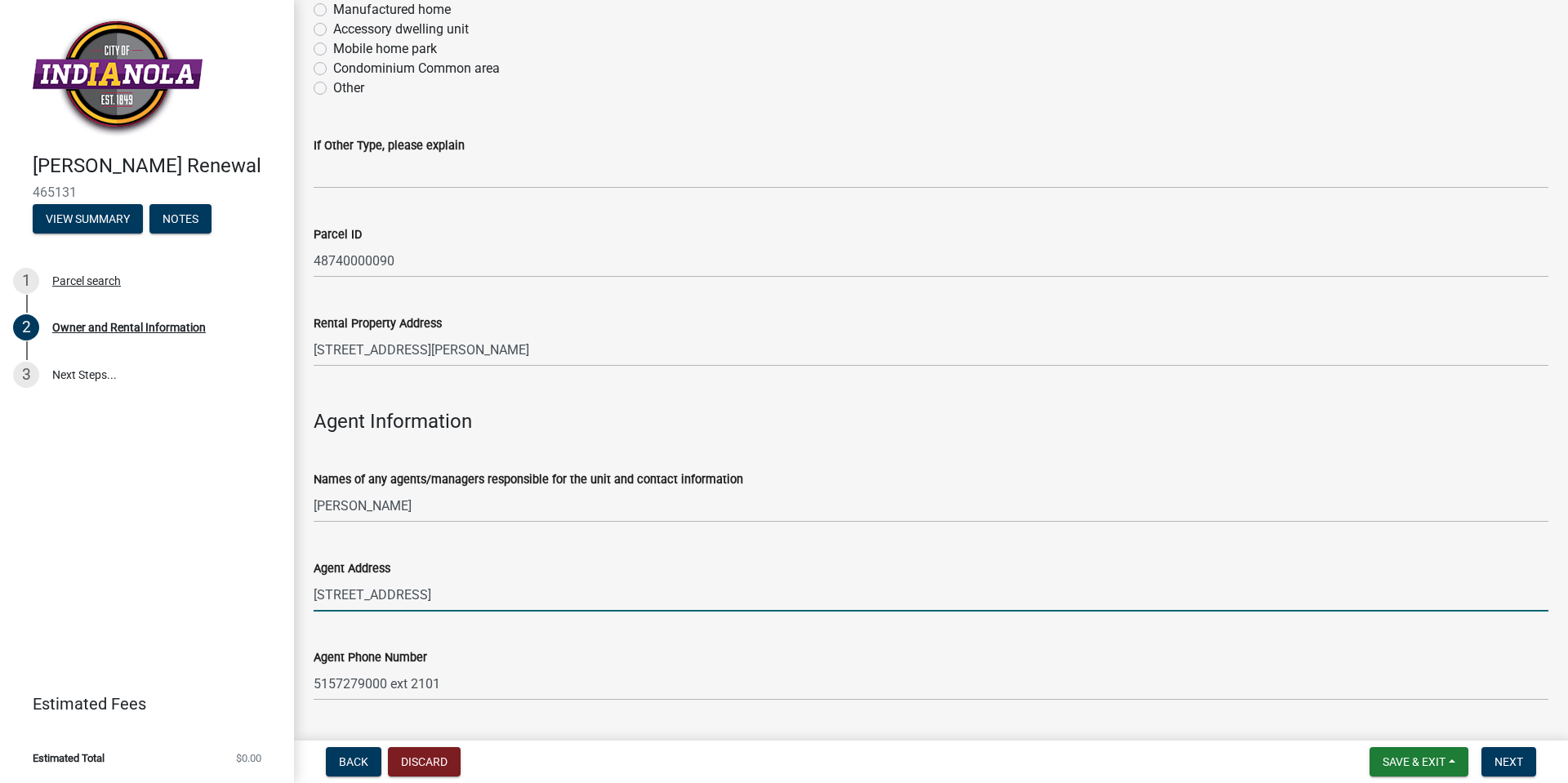
click at [724, 590] on input "[STREET_ADDRESS]" at bounding box center [931, 594] width 1234 height 34
type input "[STREET_ADDRESS]"
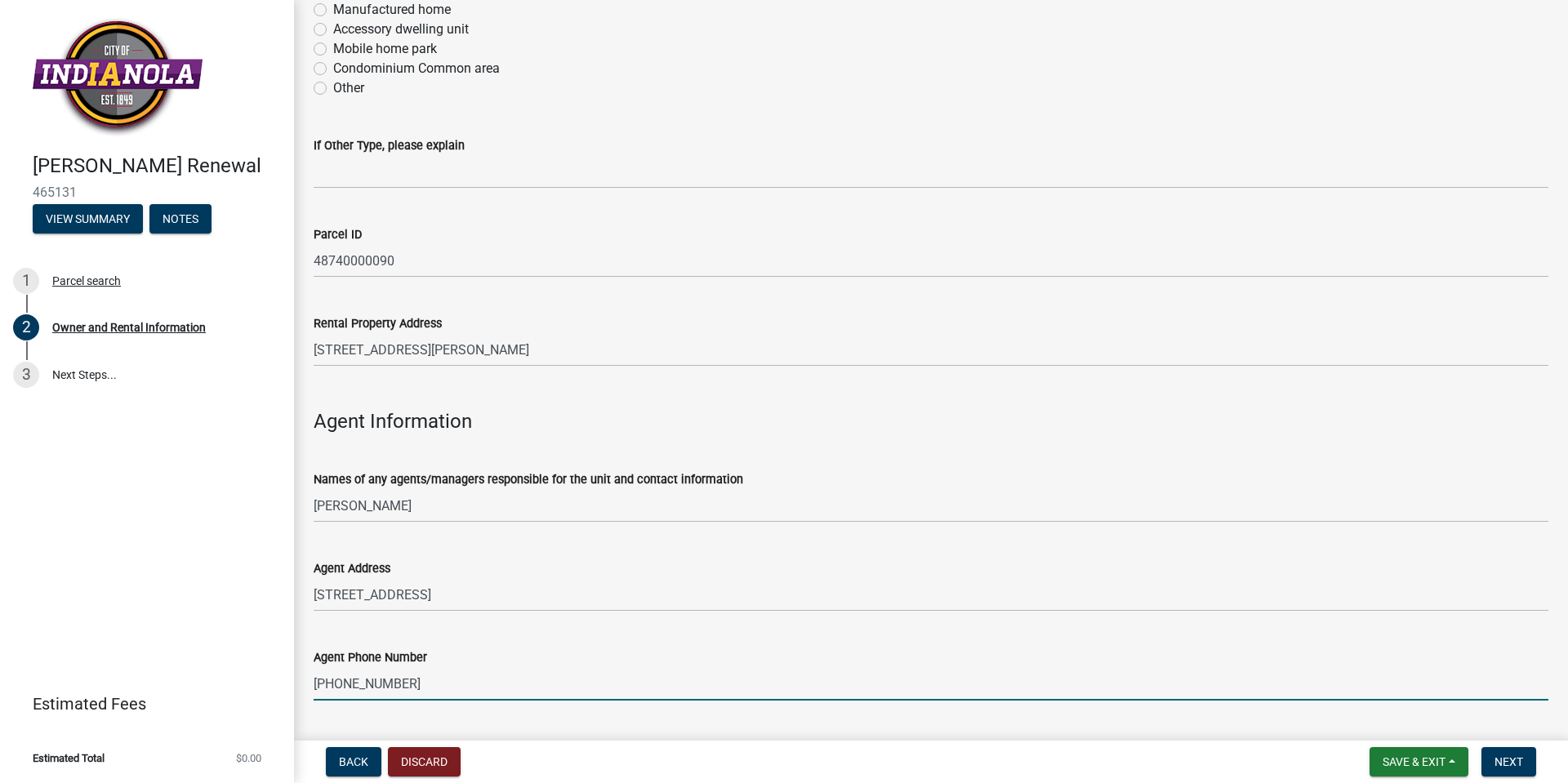
scroll to position [1603, 0]
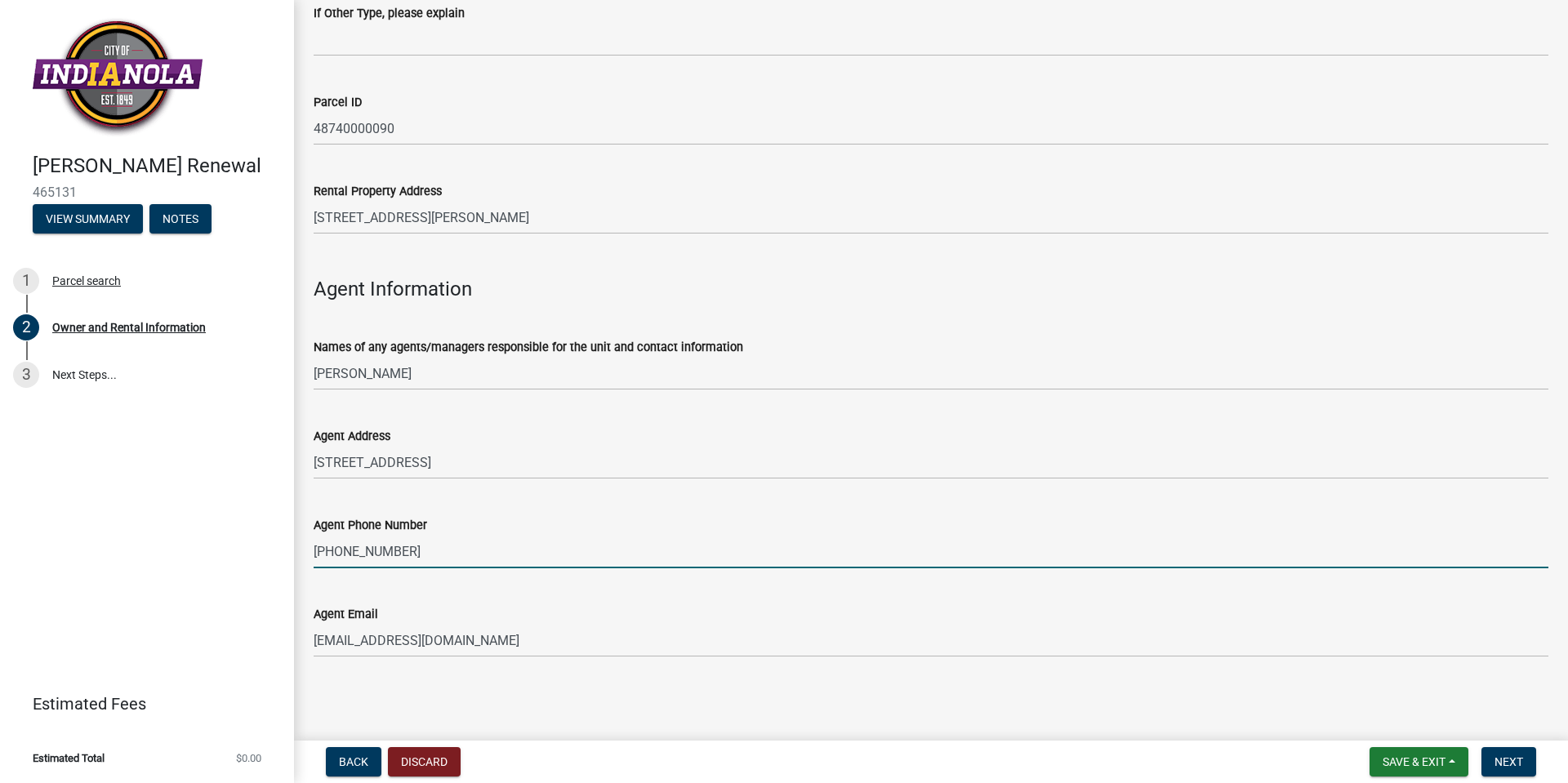
type input "[PHONE_NUMBER]"
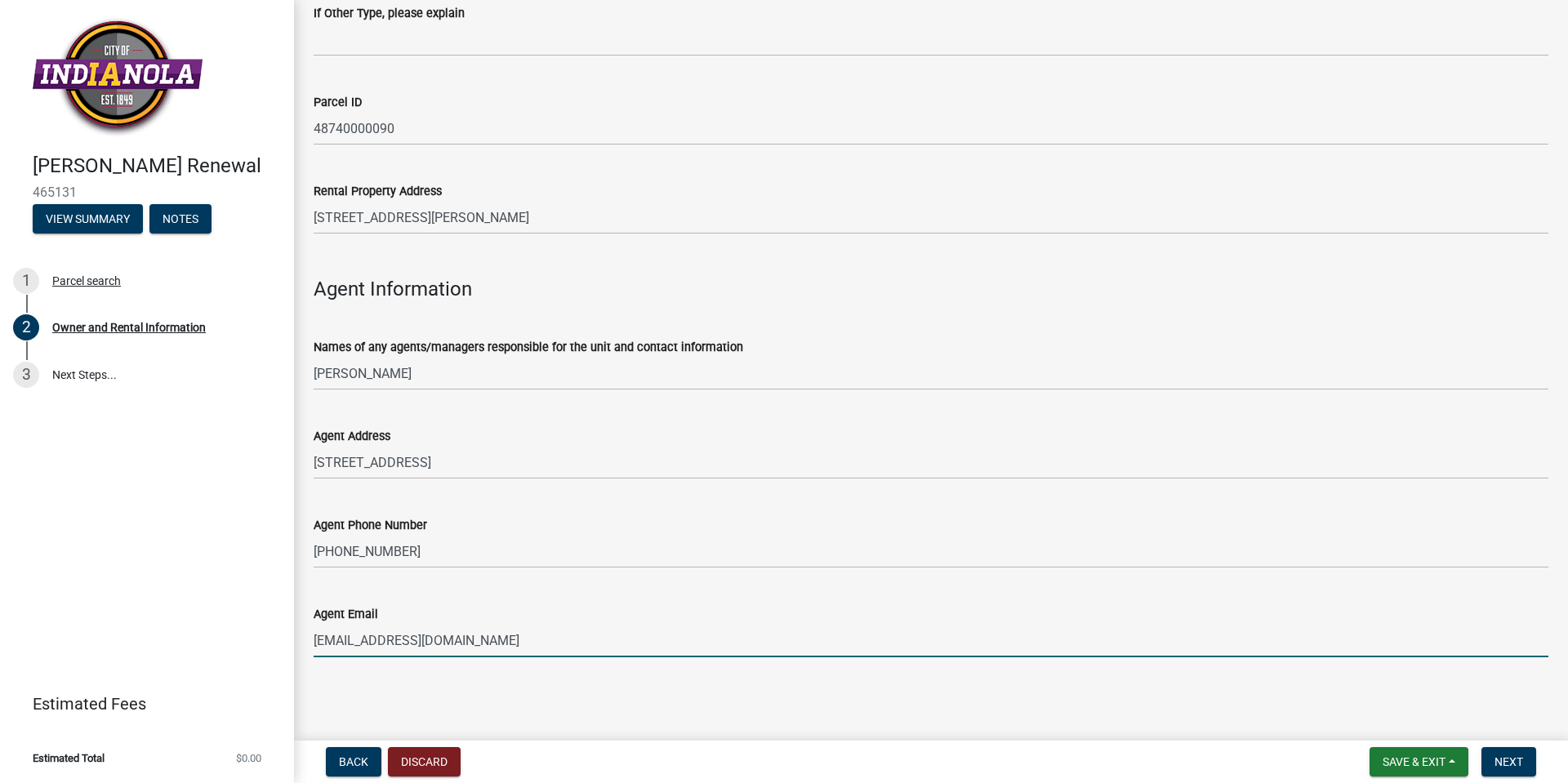
drag, startPoint x: 425, startPoint y: 629, endPoint x: 131, endPoint y: 598, distance: 295.6
click at [156, 609] on div "[PERSON_NAME] Renewal 465131 View Summary Notes 1 Parcel search 2 Owner and Ren…" at bounding box center [784, 391] width 1568 height 783
type input "[PERSON_NAME][EMAIL_ADDRESS][PERSON_NAME][DOMAIN_NAME]"
click at [1495, 763] on span "Next" at bounding box center [1508, 763] width 29 height 13
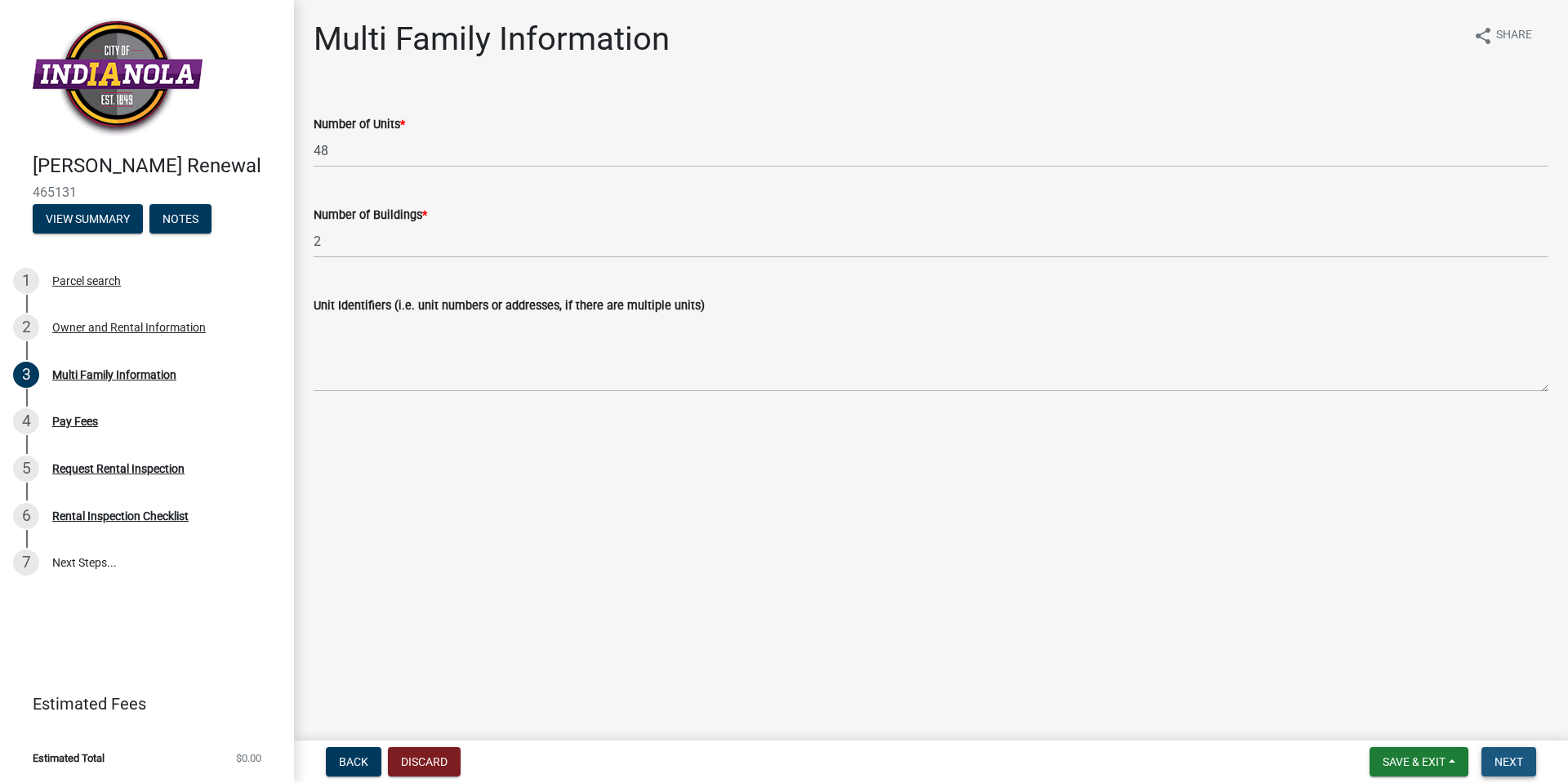
click at [1501, 756] on span "Next" at bounding box center [1508, 763] width 29 height 13
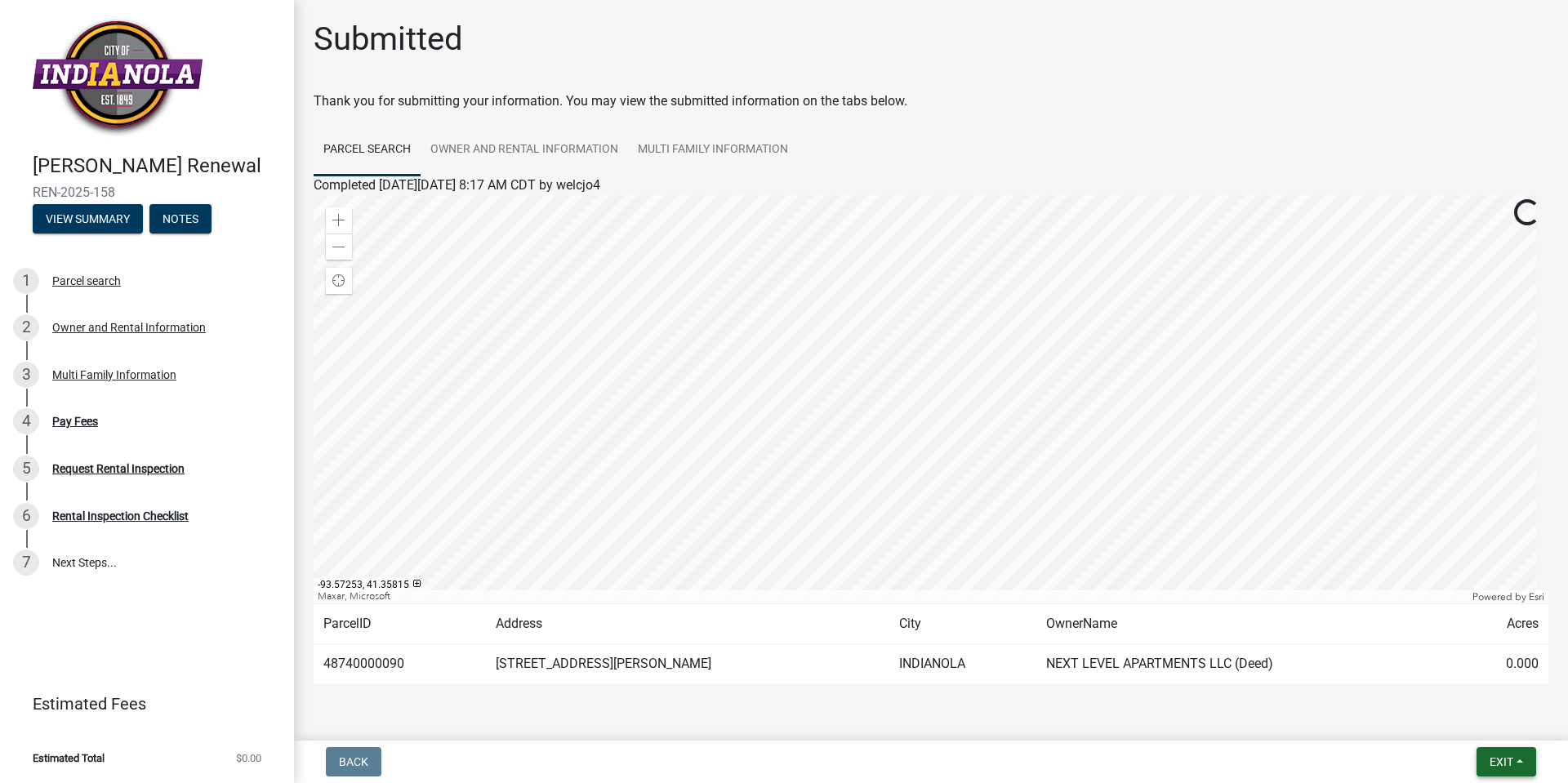
click at [1523, 758] on button "Exit" at bounding box center [1506, 763] width 60 height 30
click at [1441, 683] on button "Save" at bounding box center [1470, 681] width 130 height 39
click at [556, 140] on link "Owner and Rental Information" at bounding box center [524, 150] width 207 height 52
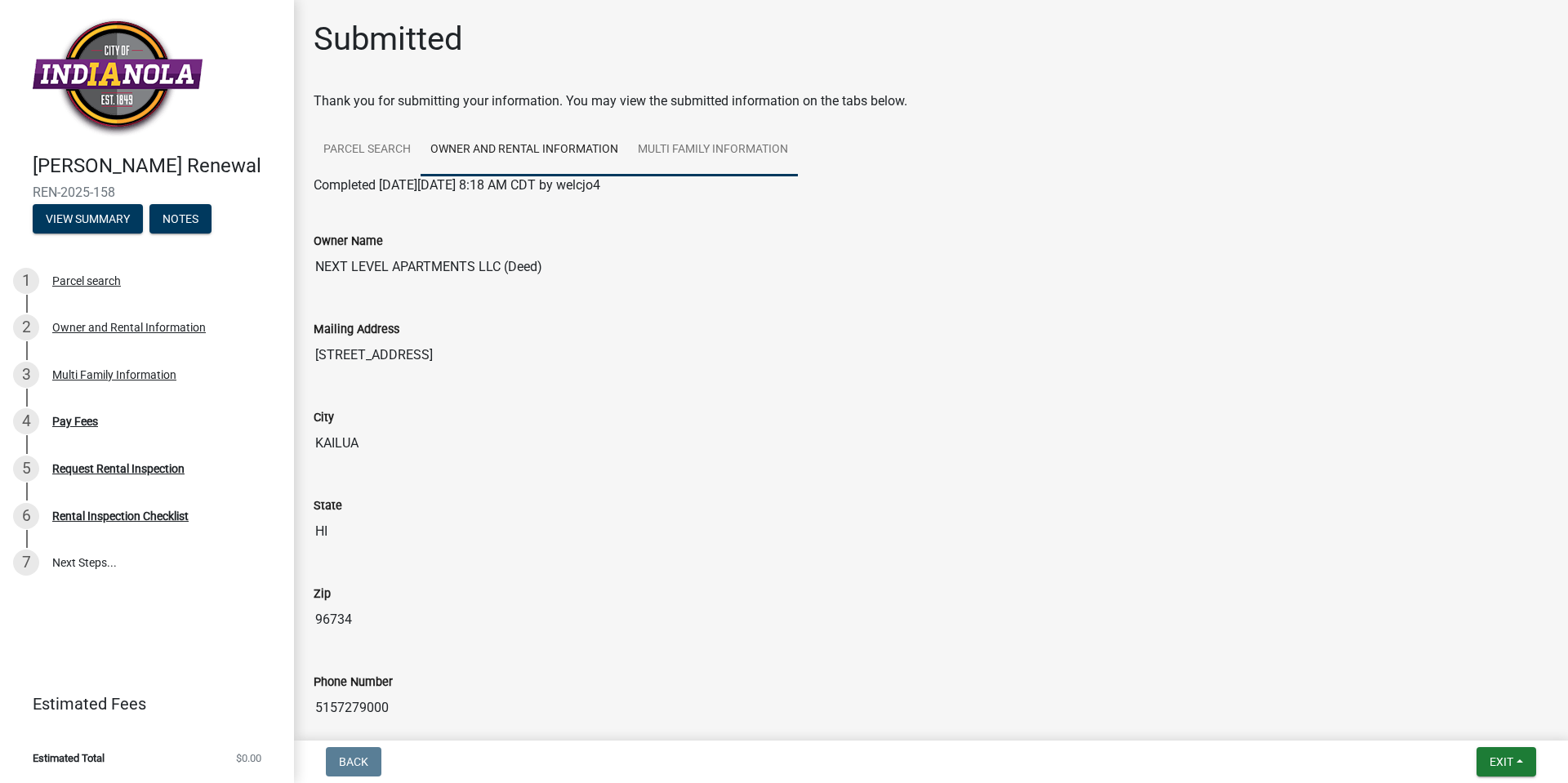
click at [702, 159] on link "Multi Family Information" at bounding box center [712, 150] width 170 height 52
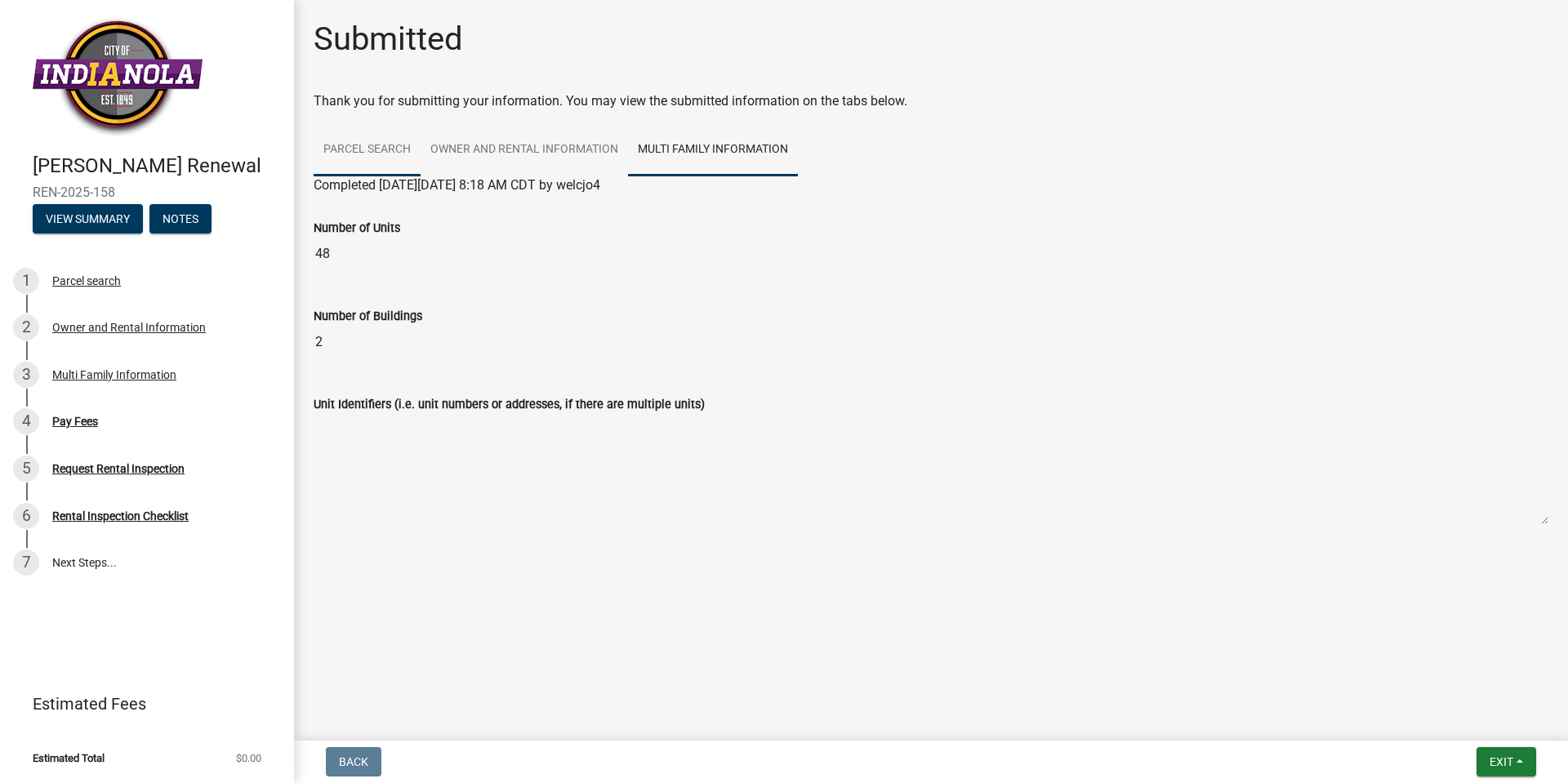
click at [395, 146] on link "Parcel search" at bounding box center [367, 150] width 107 height 52
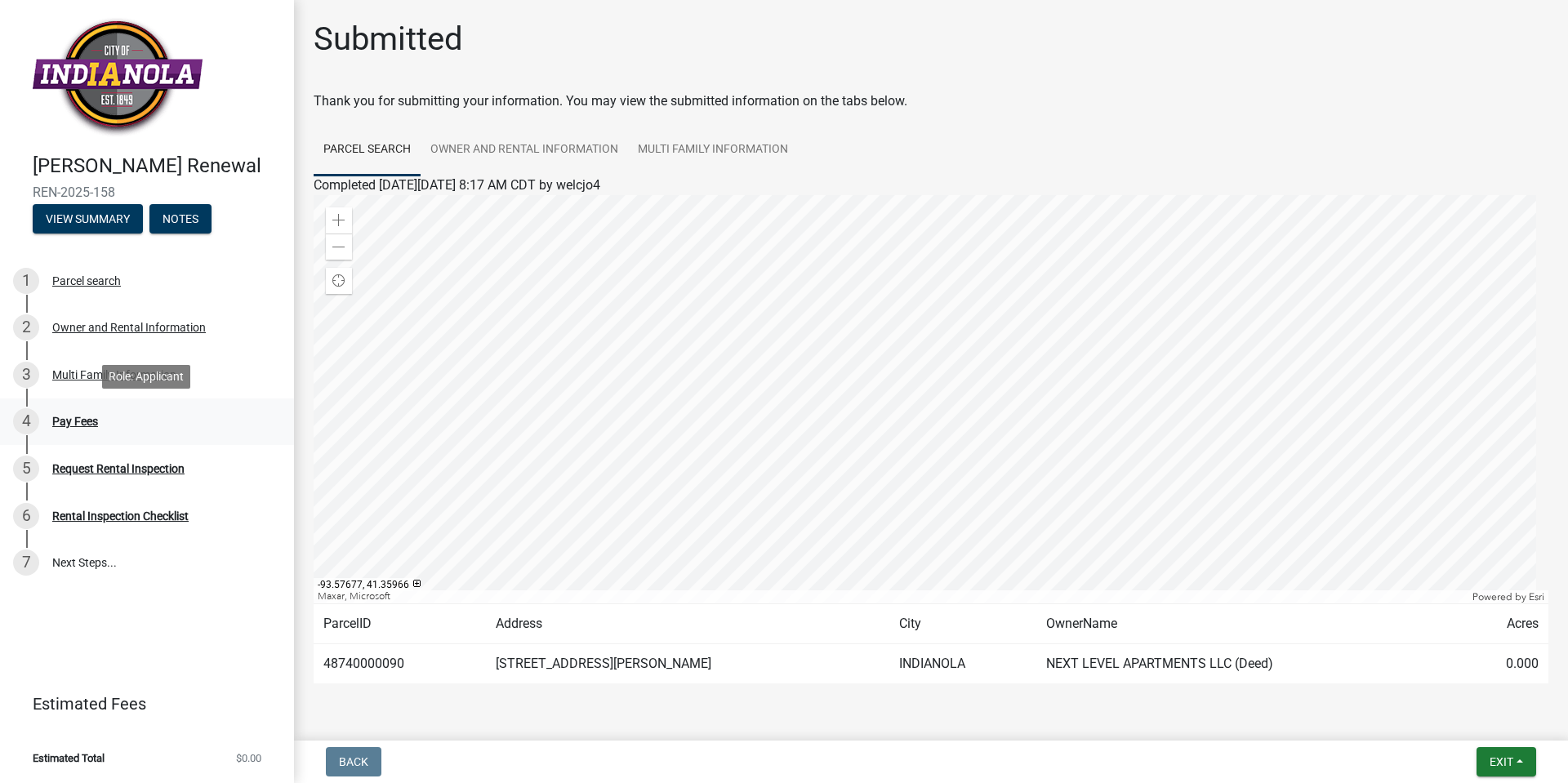
click at [66, 410] on div "4 Pay Fees" at bounding box center [140, 421] width 255 height 26
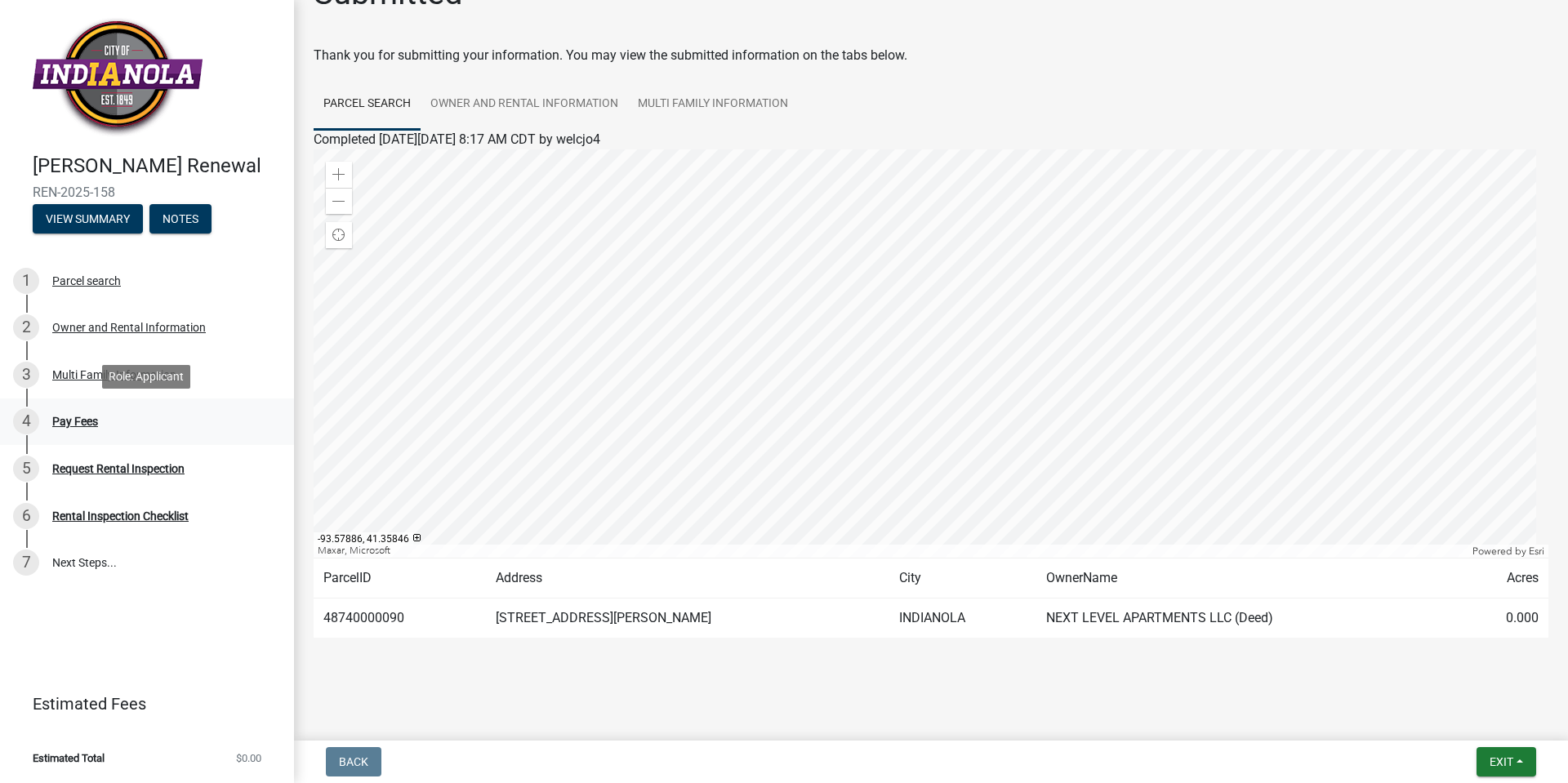
click at [87, 423] on div "Pay Fees" at bounding box center [75, 421] width 46 height 11
click at [158, 463] on div "Request Rental Inspection" at bounding box center [118, 469] width 132 height 11
click at [1482, 762] on button "Exit" at bounding box center [1506, 763] width 60 height 30
click at [1439, 719] on button "Save & Exit" at bounding box center [1470, 720] width 130 height 39
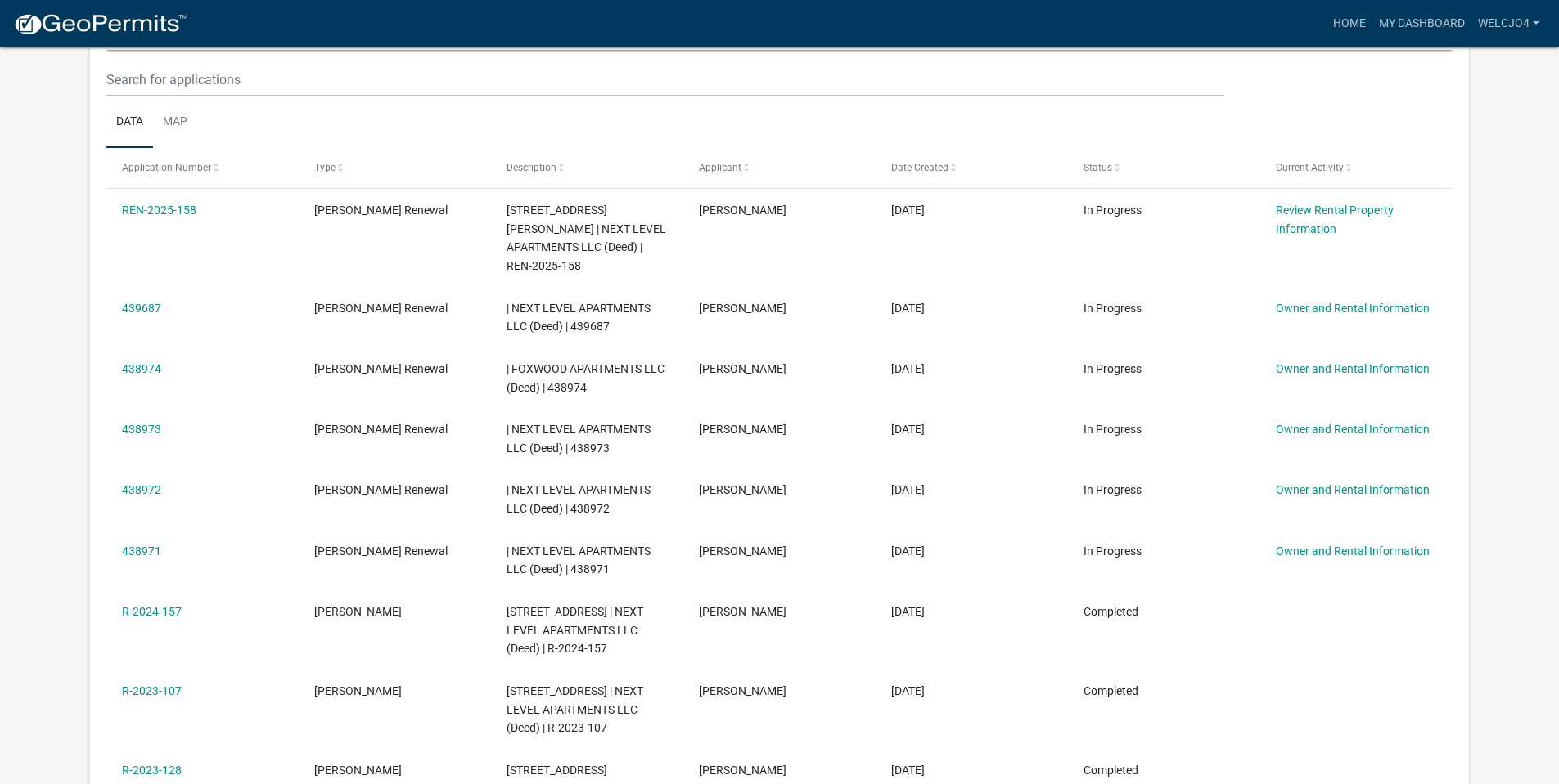
scroll to position [217, 0]
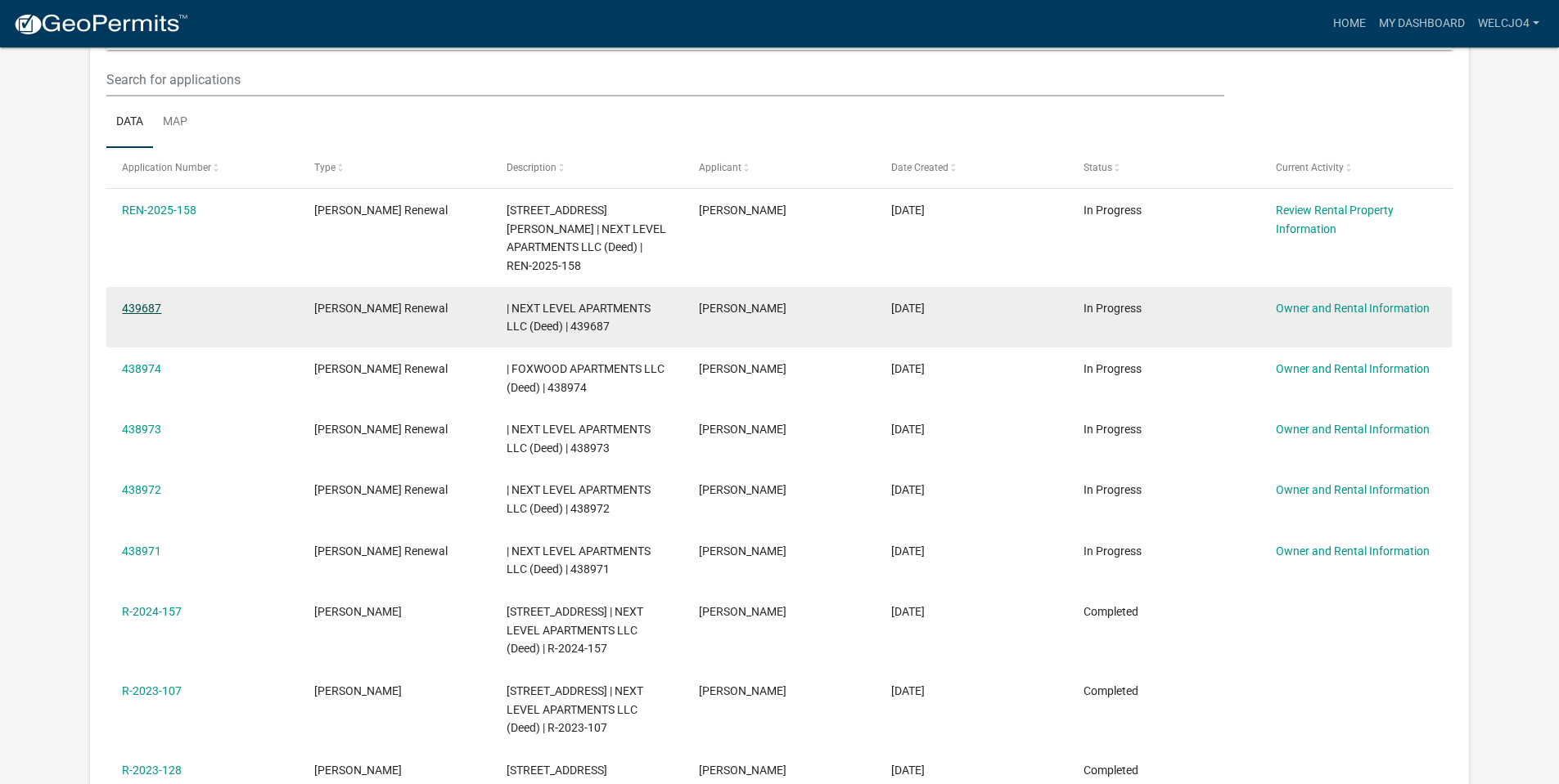
click at [146, 302] on link "439687" at bounding box center [141, 309] width 39 height 13
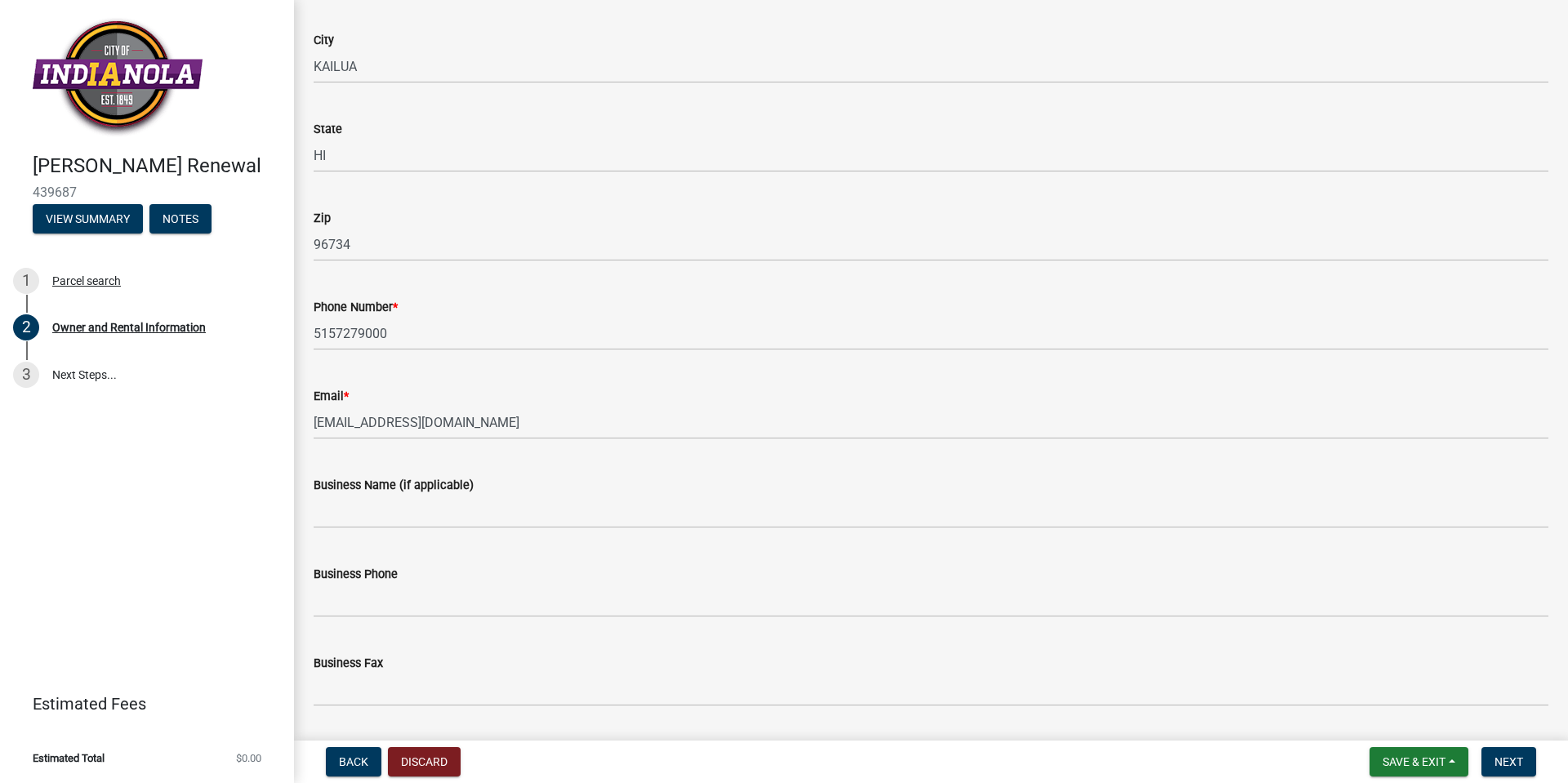
scroll to position [326, 0]
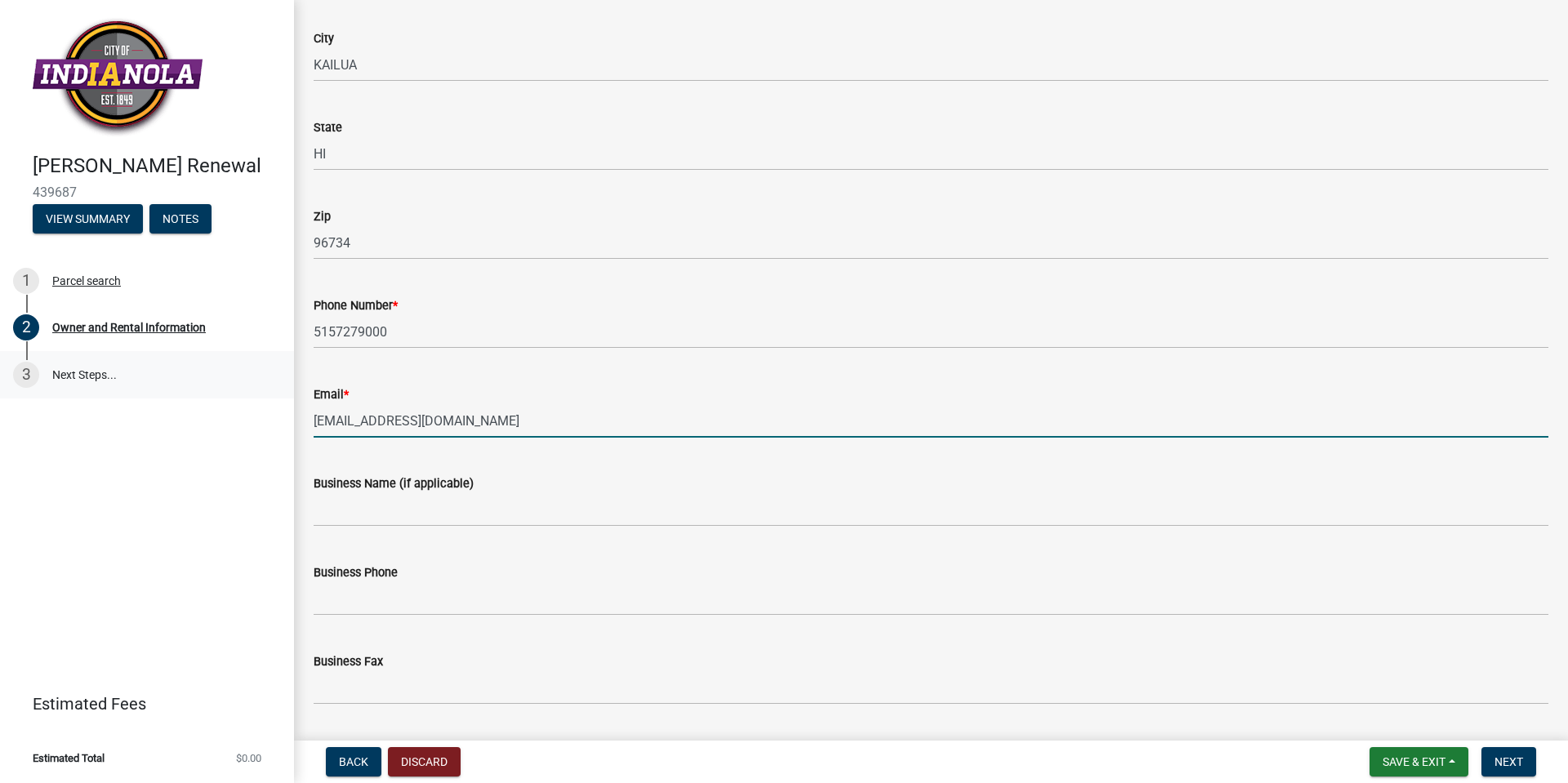
drag, startPoint x: 322, startPoint y: 403, endPoint x: 82, endPoint y: 357, distance: 244.4
click at [99, 366] on div "[PERSON_NAME] Renewal 439687 View Summary Notes 1 Parcel search 2 Owner and Ren…" at bounding box center [784, 391] width 1568 height 783
type input "[PERSON_NAME][EMAIL_ADDRESS][PERSON_NAME][DOMAIN_NAME]"
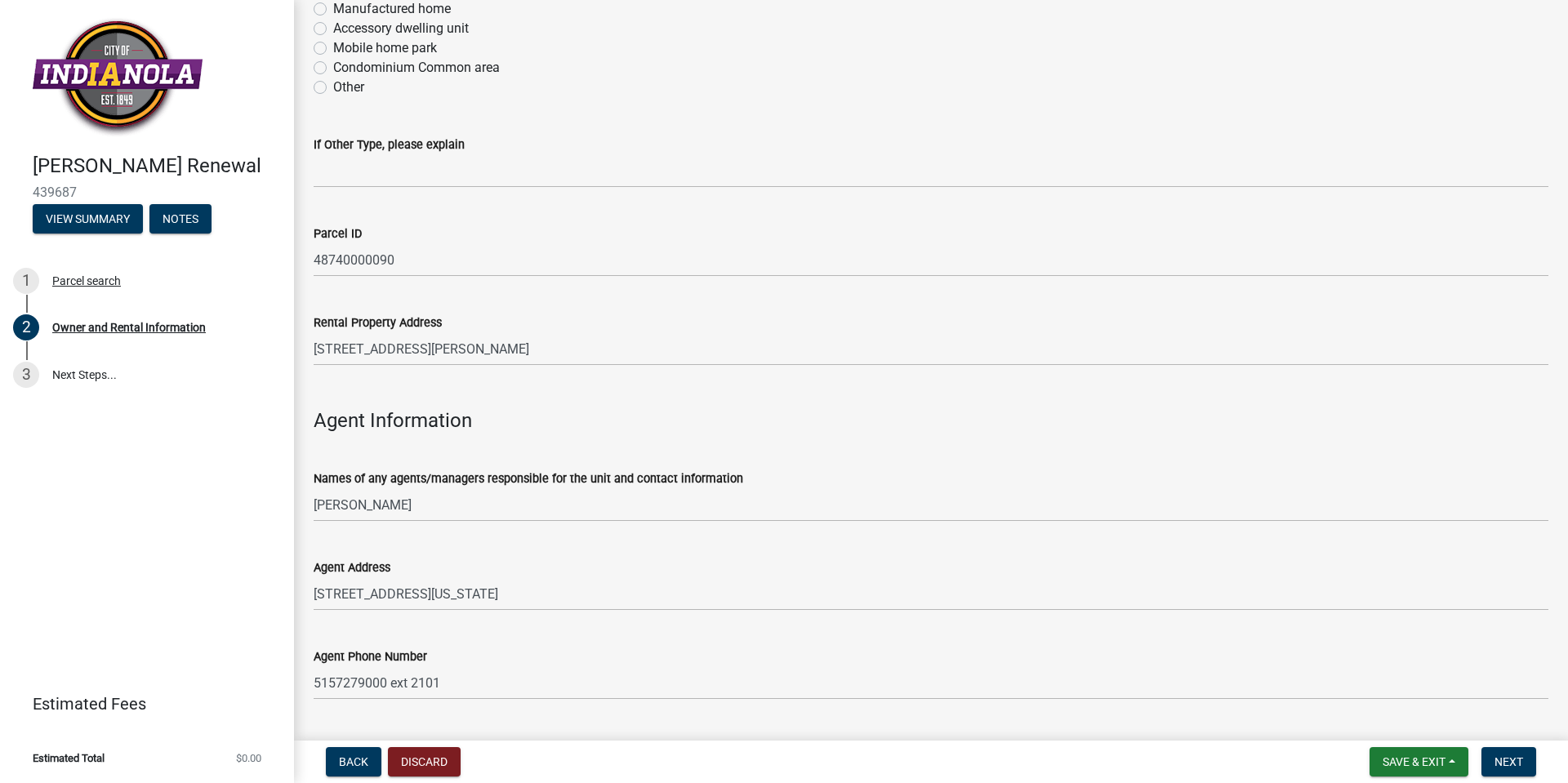
scroll to position [1603, 0]
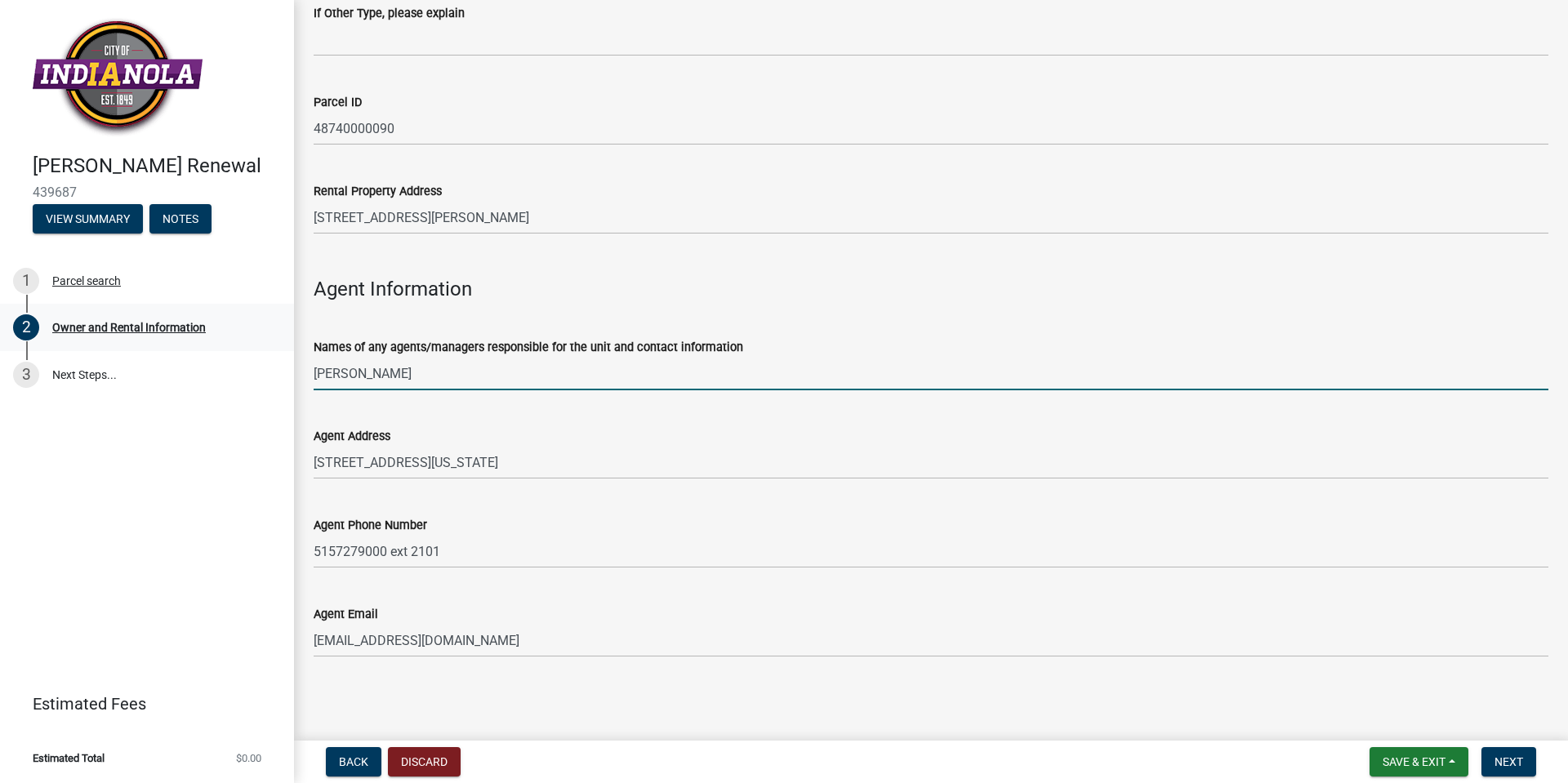
drag, startPoint x: 386, startPoint y: 373, endPoint x: 87, endPoint y: 335, distance: 301.4
click at [89, 337] on div "[PERSON_NAME] Renewal 439687 View Summary Notes 1 Parcel search 2 Owner and Ren…" at bounding box center [784, 391] width 1568 height 783
type input "[PERSON_NAME]"
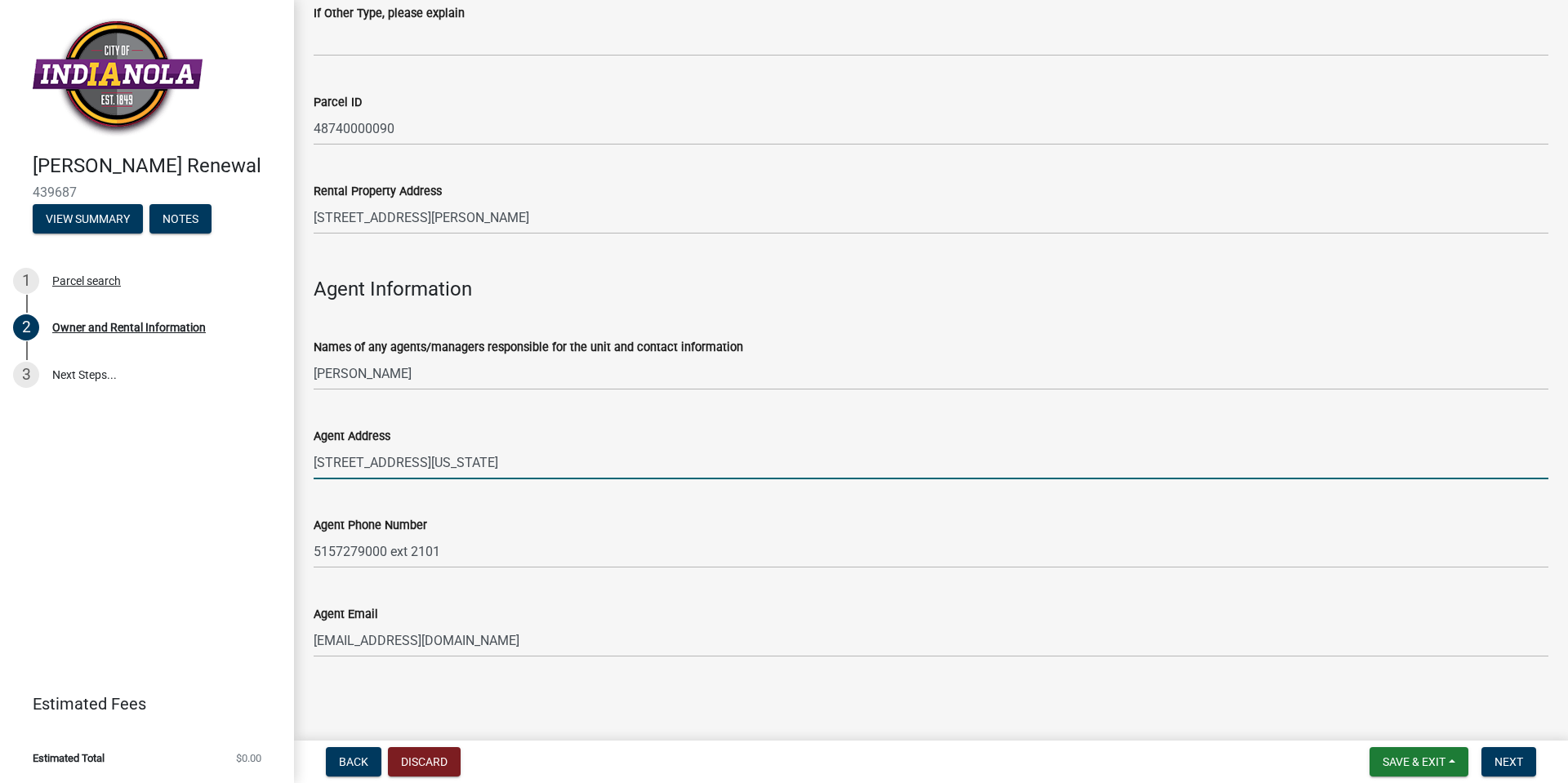
drag, startPoint x: 537, startPoint y: 466, endPoint x: -502, endPoint y: 266, distance: 1058.1
click at [0, 266] on html "Internet Explorer does NOT work with GeoPermits. Get a new browser for more sec…" at bounding box center [784, 391] width 1568 height 783
type input "[STREET_ADDRESS]"
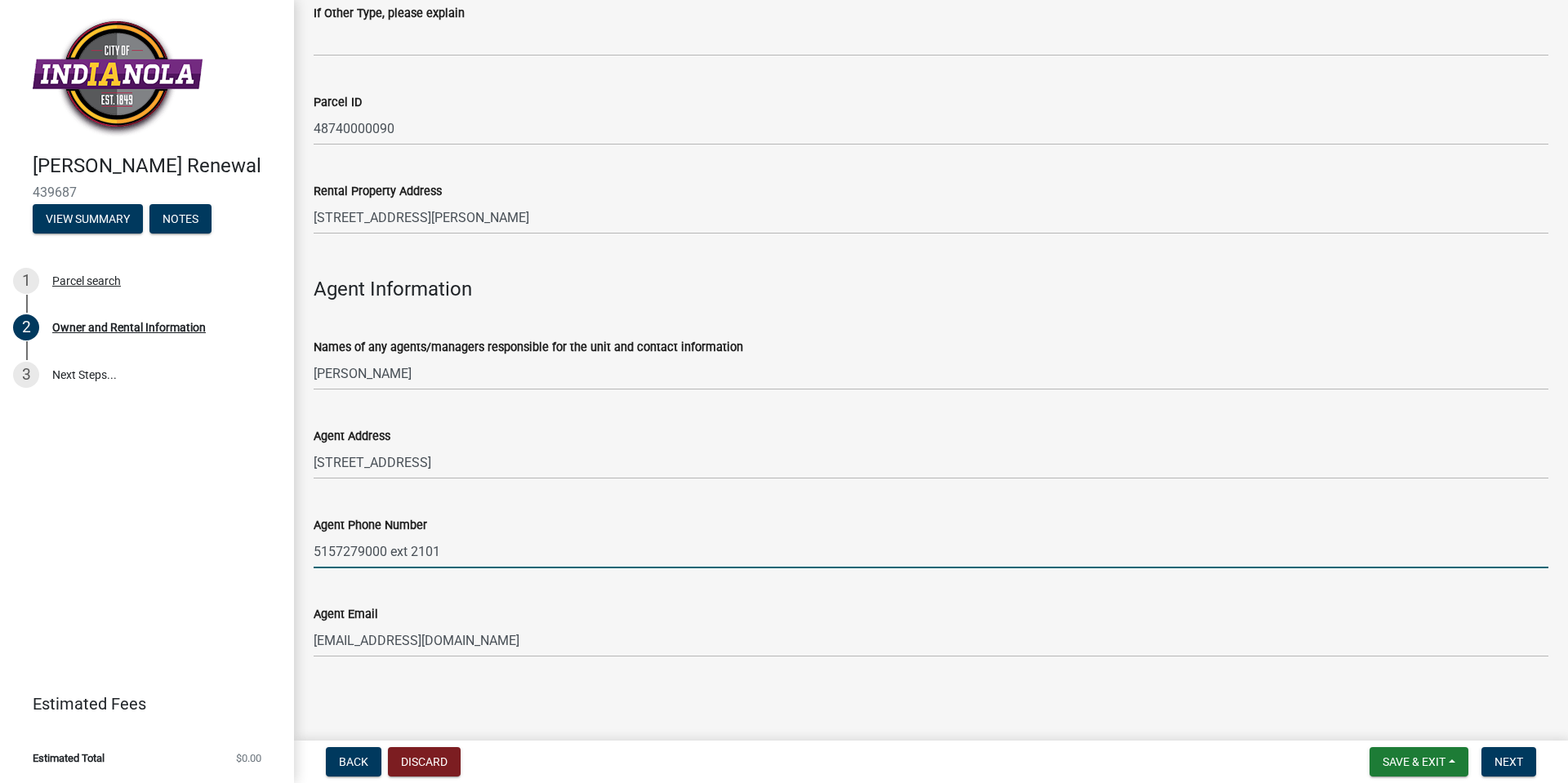
drag, startPoint x: 237, startPoint y: 510, endPoint x: -265, endPoint y: 438, distance: 507.1
click at [0, 438] on html "Internet Explorer does NOT work with GeoPermits. Get a new browser for more sec…" at bounding box center [784, 391] width 1568 height 783
type input "5152216601"
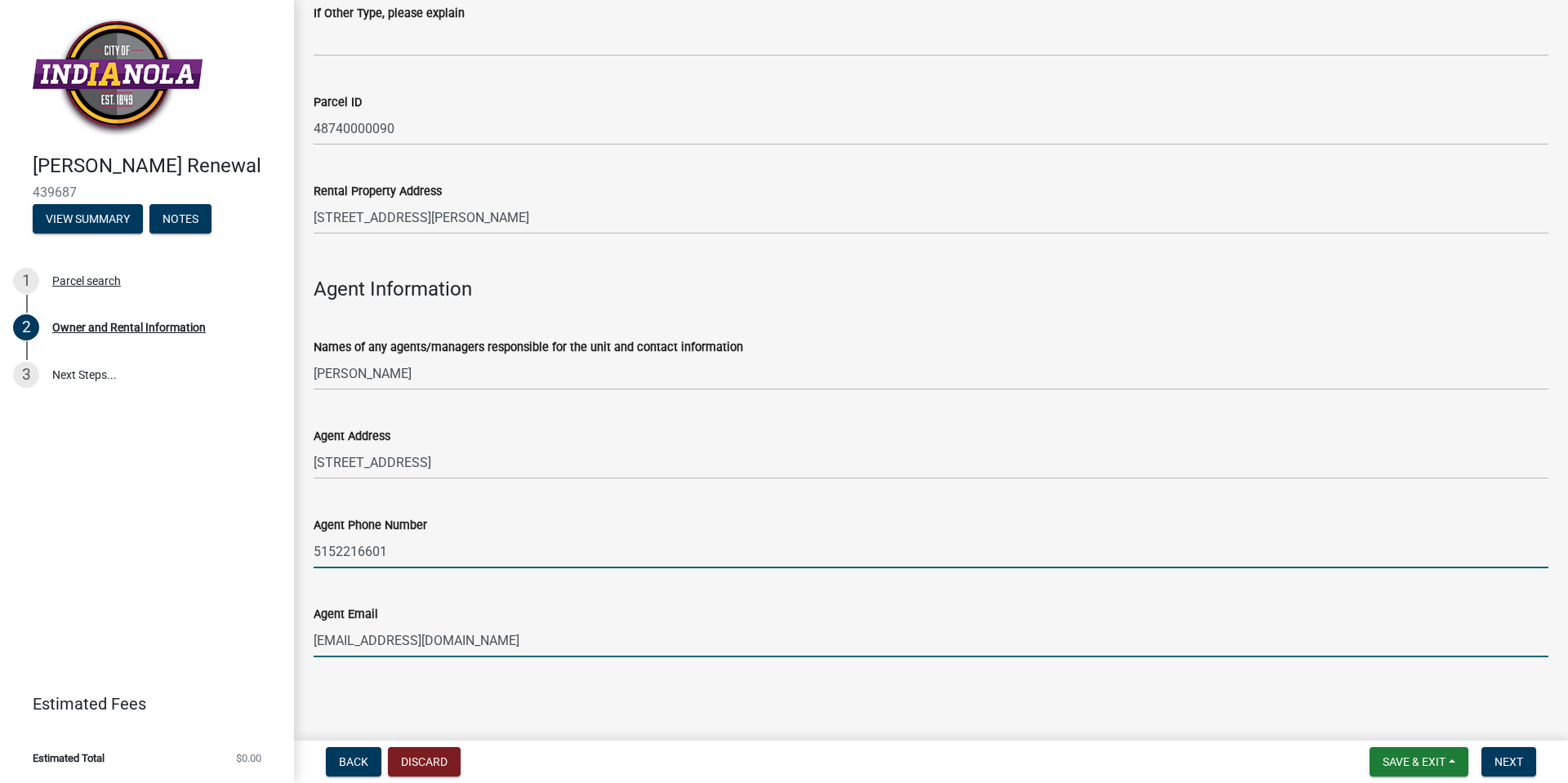
drag, startPoint x: 515, startPoint y: 648, endPoint x: -405, endPoint y: 504, distance: 931.2
click at [0, 504] on html "Internet Explorer does NOT work with GeoPermits. Get a new browser for more sec…" at bounding box center [784, 391] width 1568 height 783
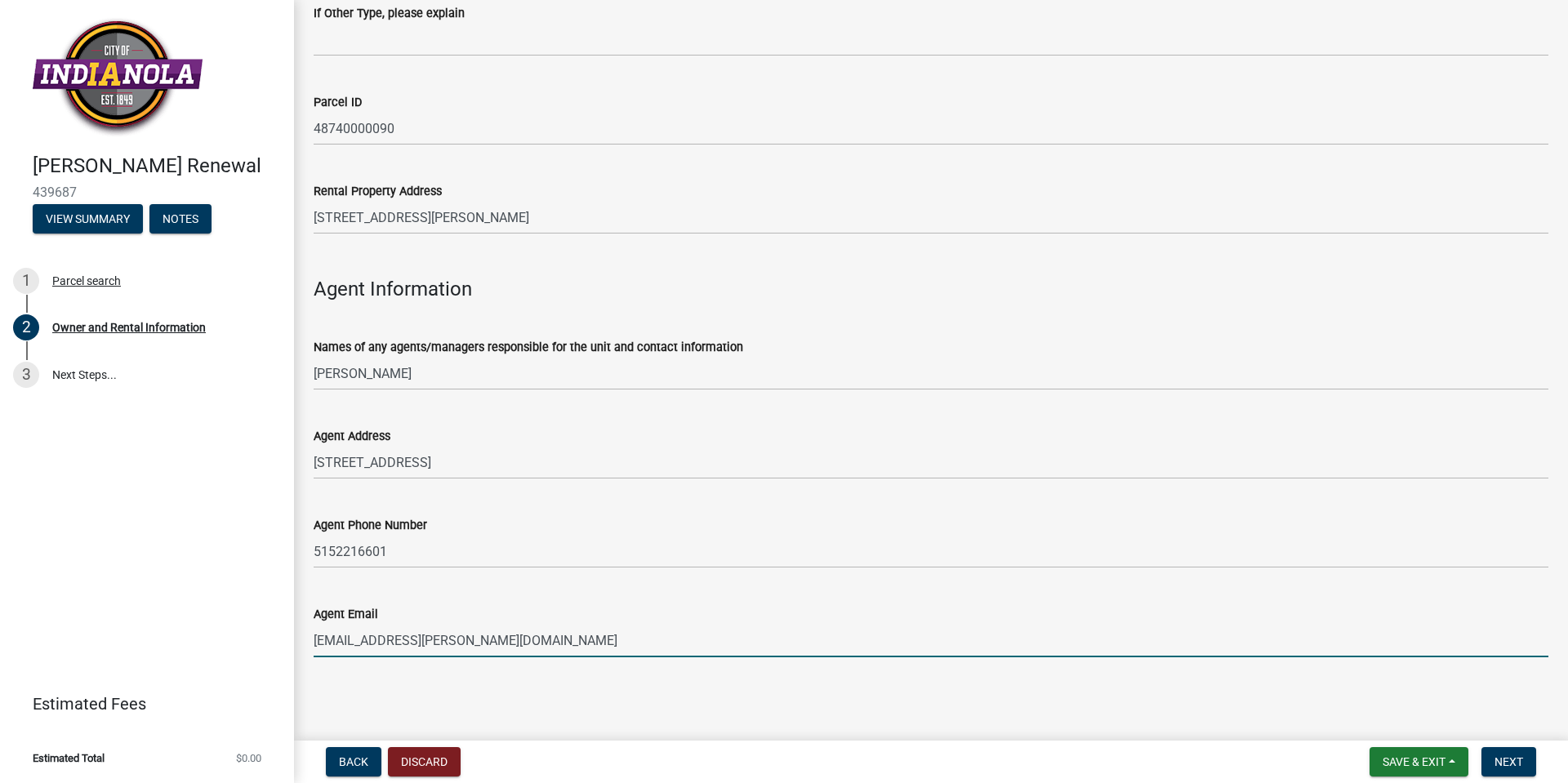
type input "[EMAIL_ADDRESS][PERSON_NAME][DOMAIN_NAME]"
click at [1192, 727] on main "Owner and Rental Information Property Owner Information share Share Owner Infor…" at bounding box center [931, 367] width 1274 height 735
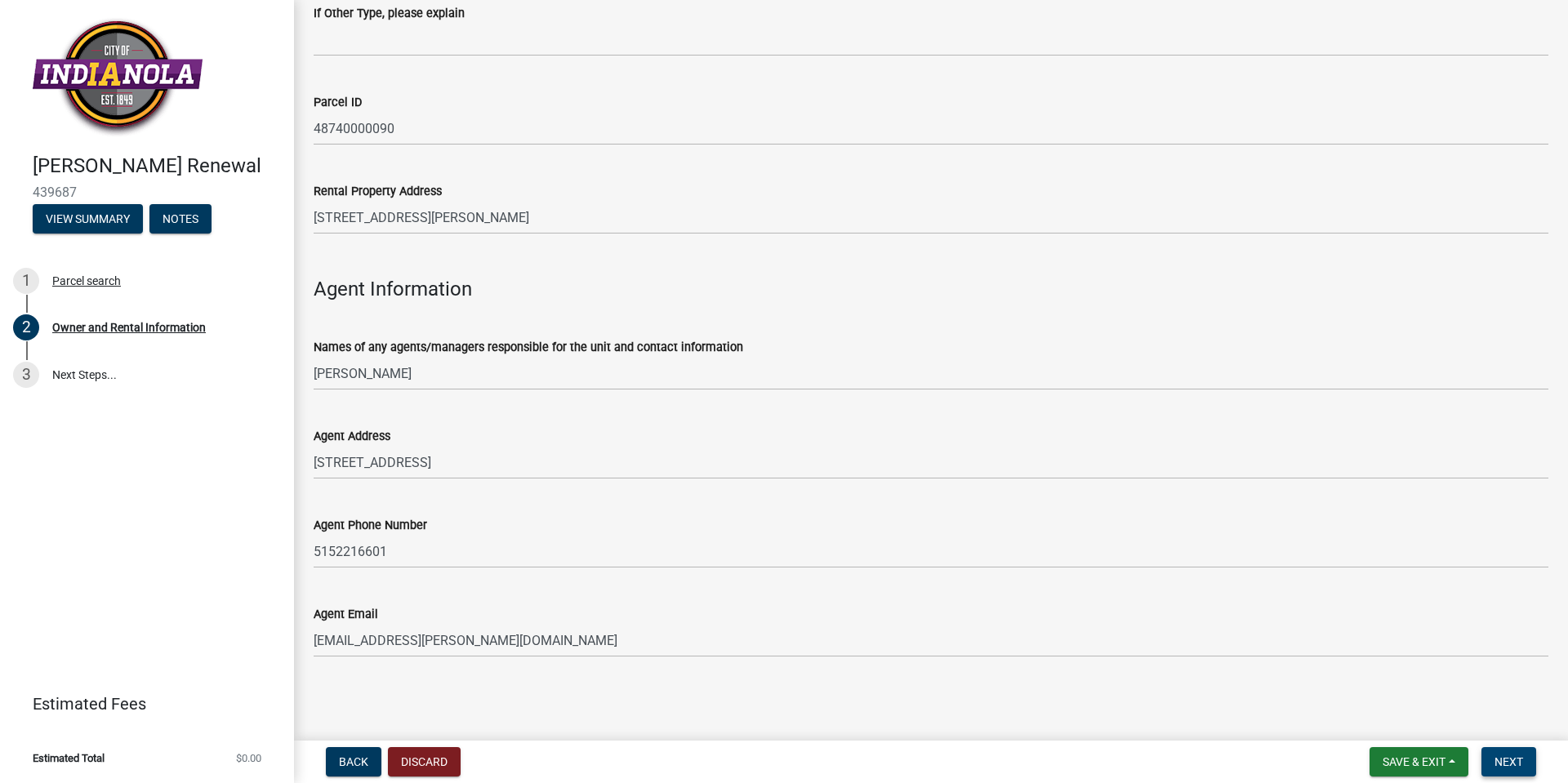
click at [1528, 765] on button "Next" at bounding box center [1508, 763] width 55 height 30
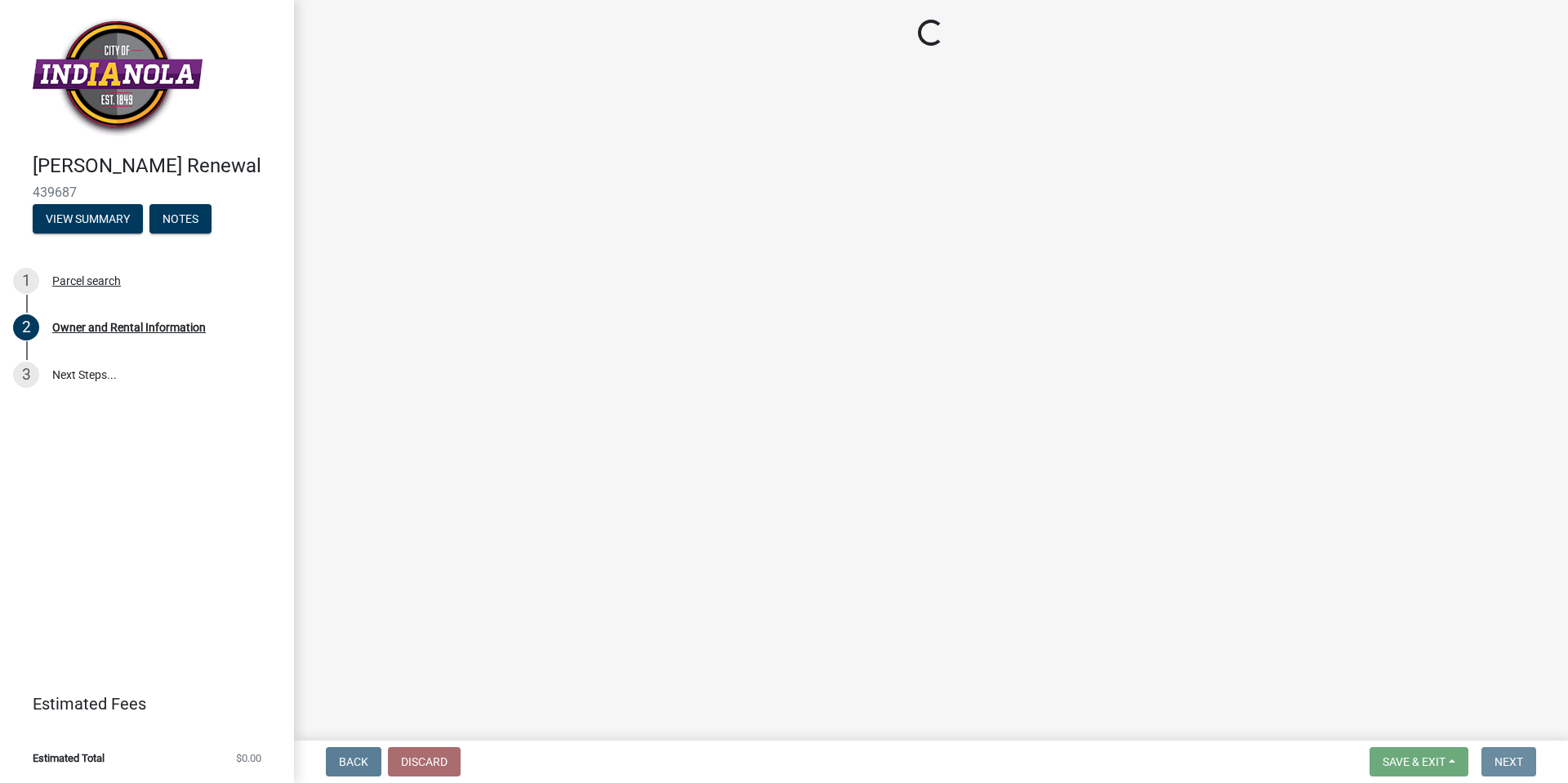
scroll to position [0, 0]
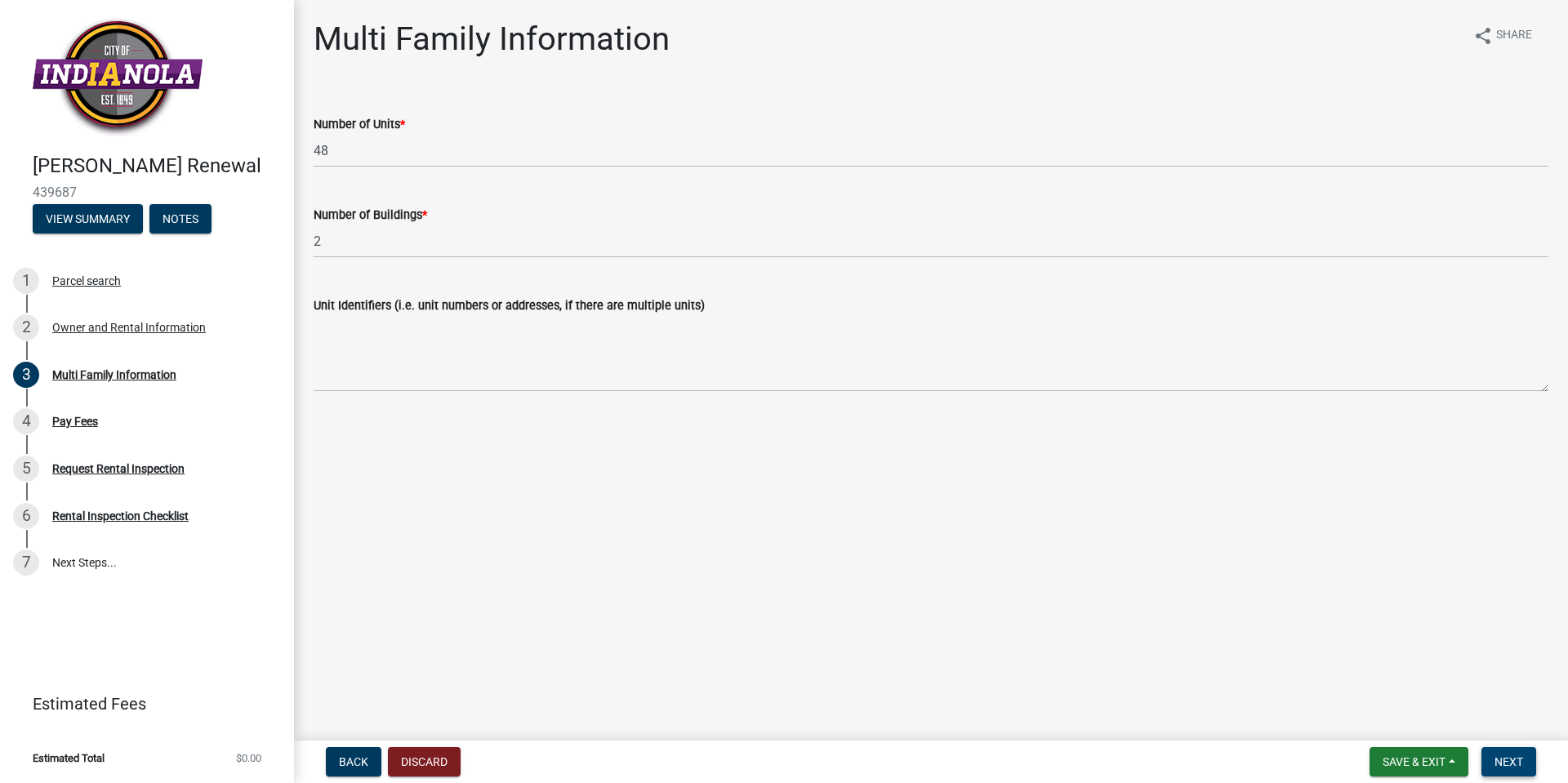
click at [1518, 759] on span "Next" at bounding box center [1508, 763] width 29 height 13
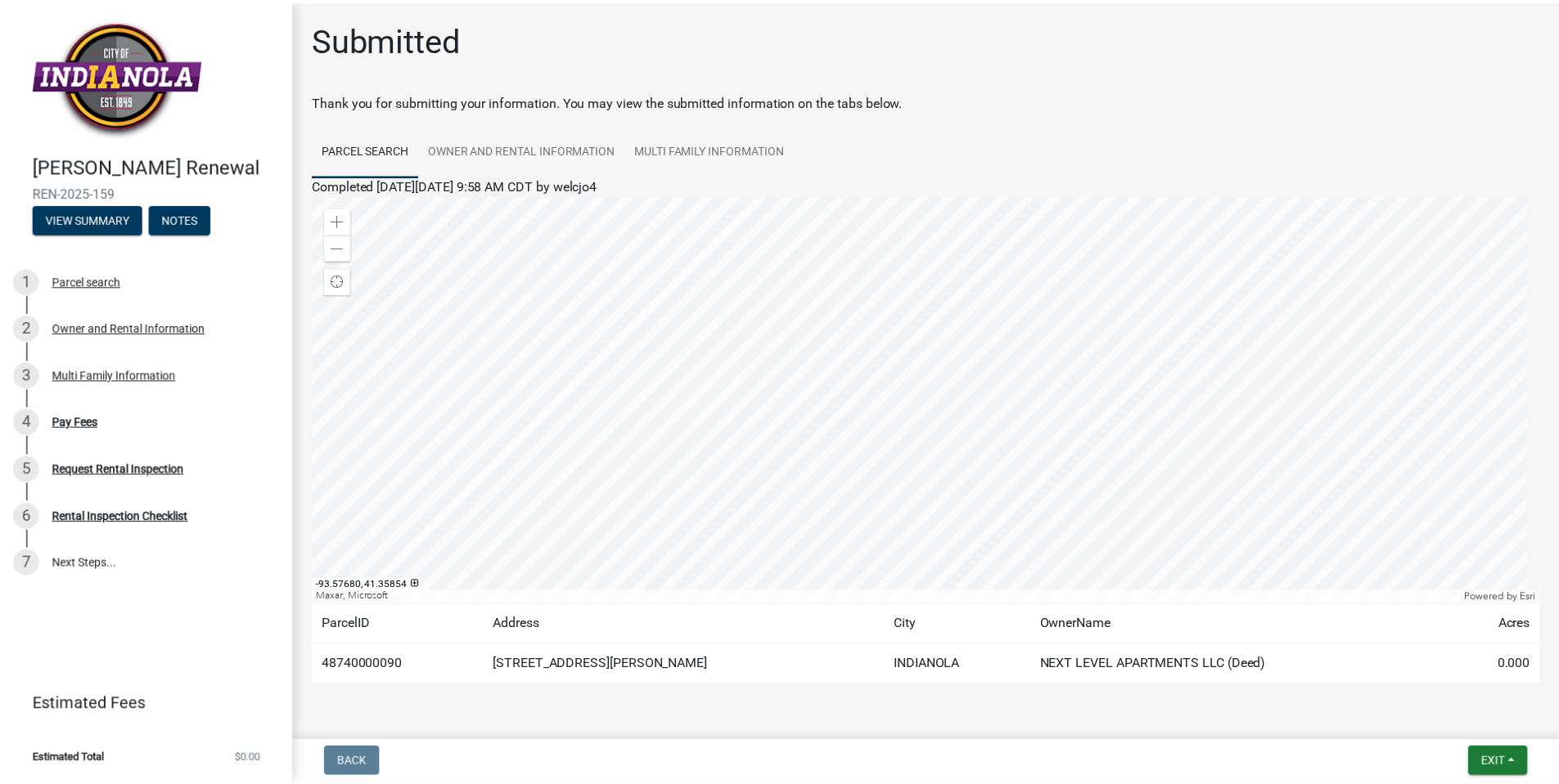
scroll to position [46, 0]
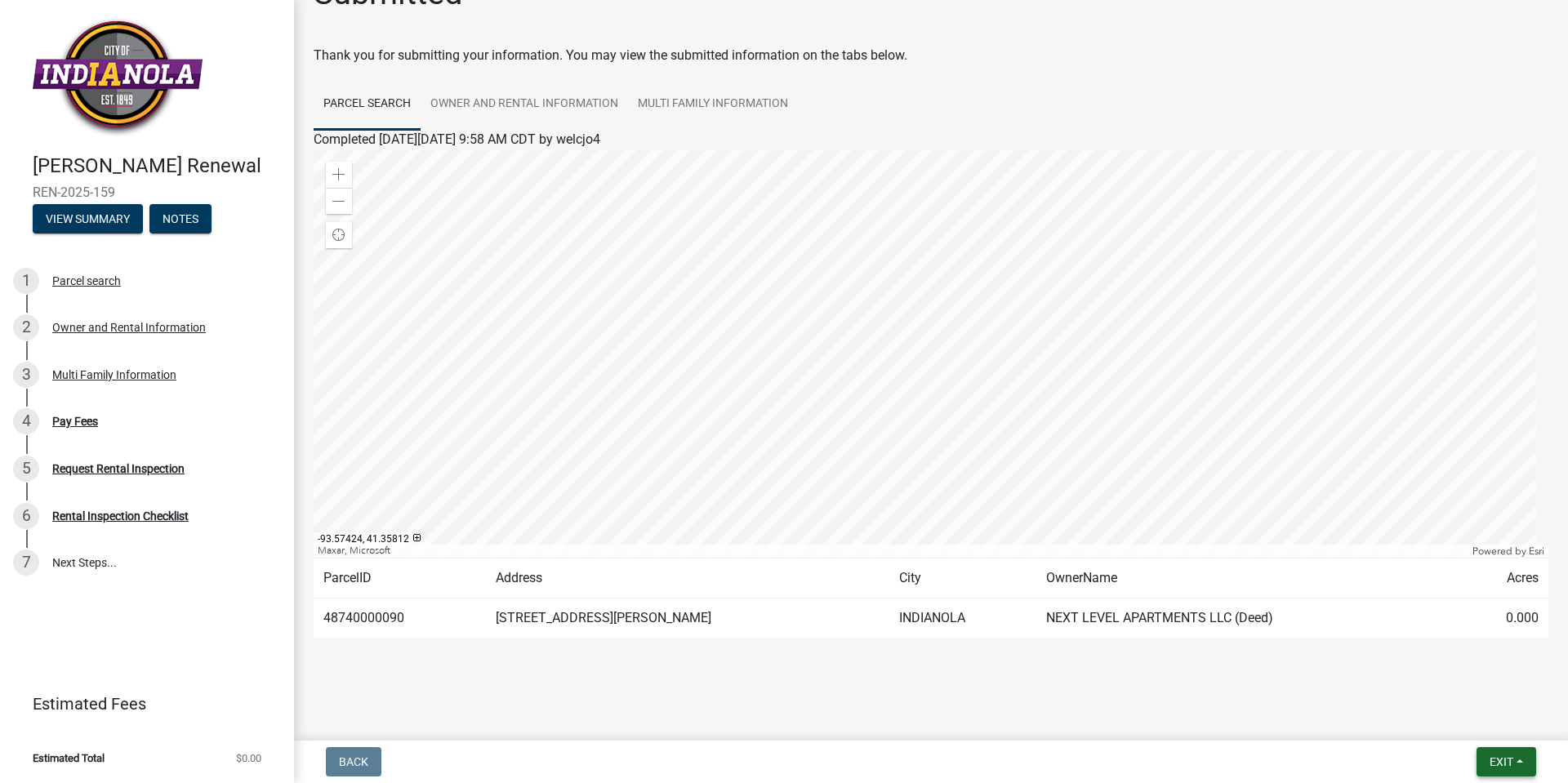
click at [1522, 761] on button "Exit" at bounding box center [1506, 763] width 60 height 30
click at [1491, 731] on button "Save & Exit" at bounding box center [1470, 720] width 130 height 39
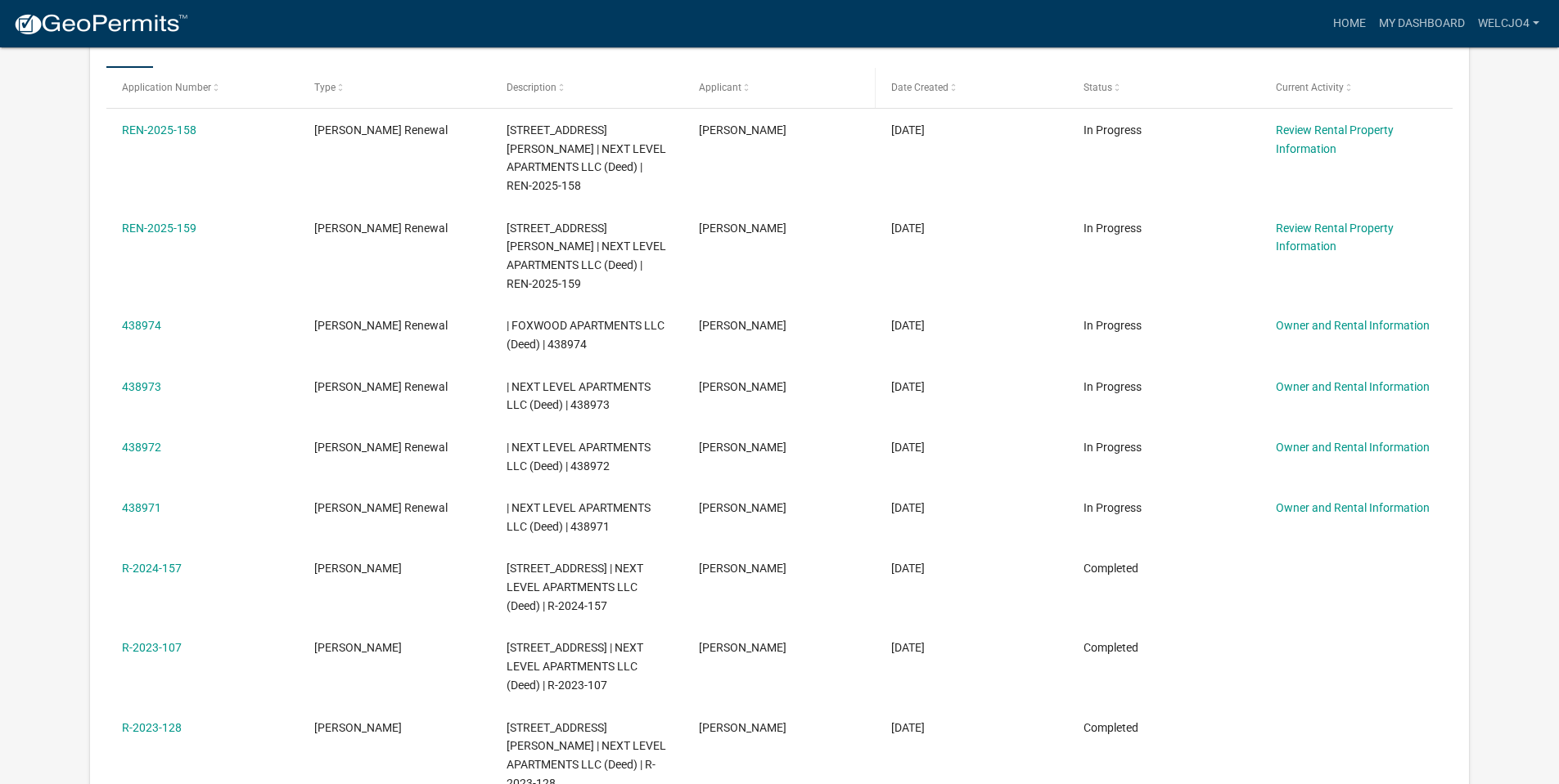
scroll to position [327, 0]
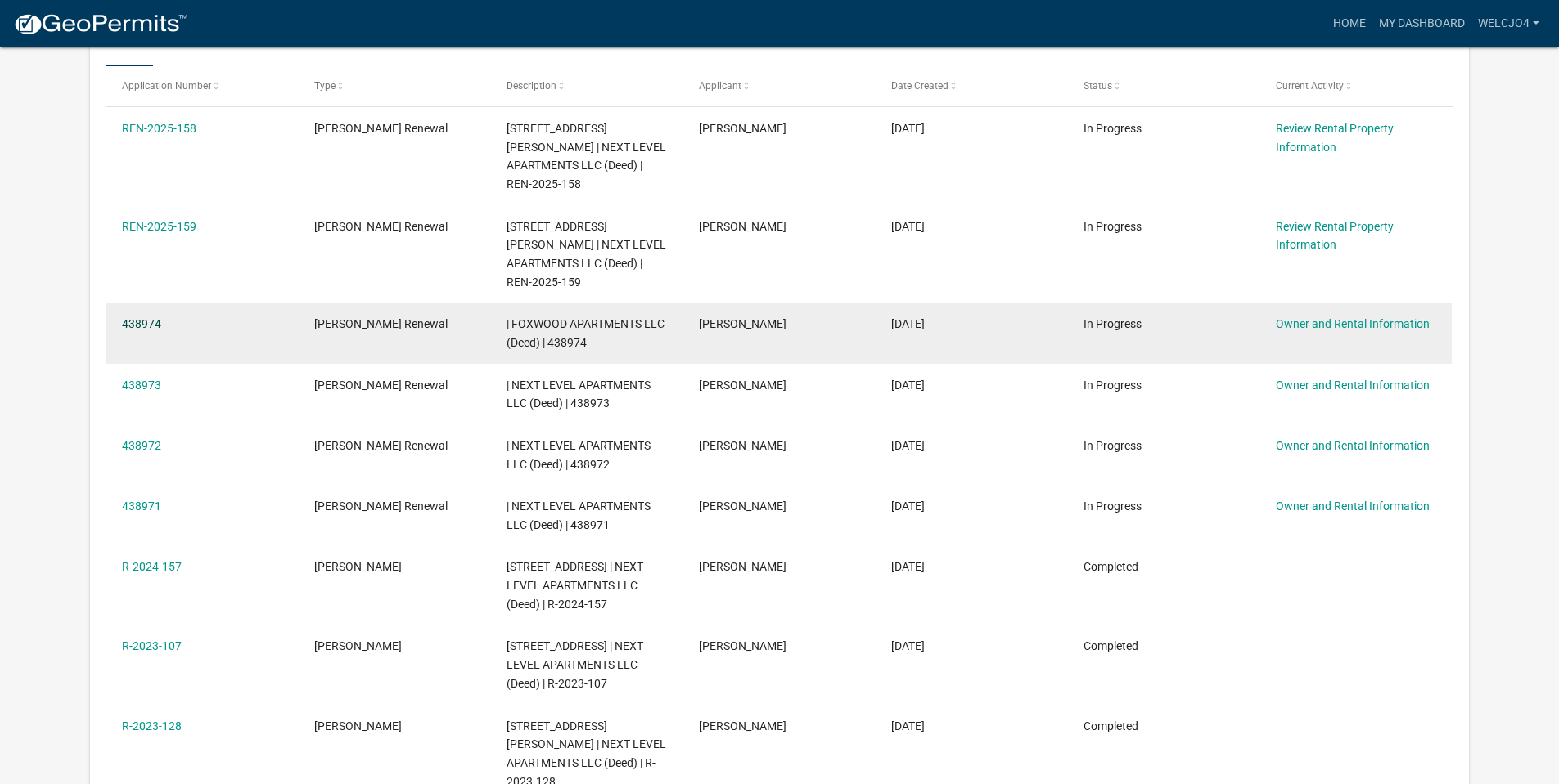
click at [131, 318] on link "438974" at bounding box center [141, 324] width 39 height 13
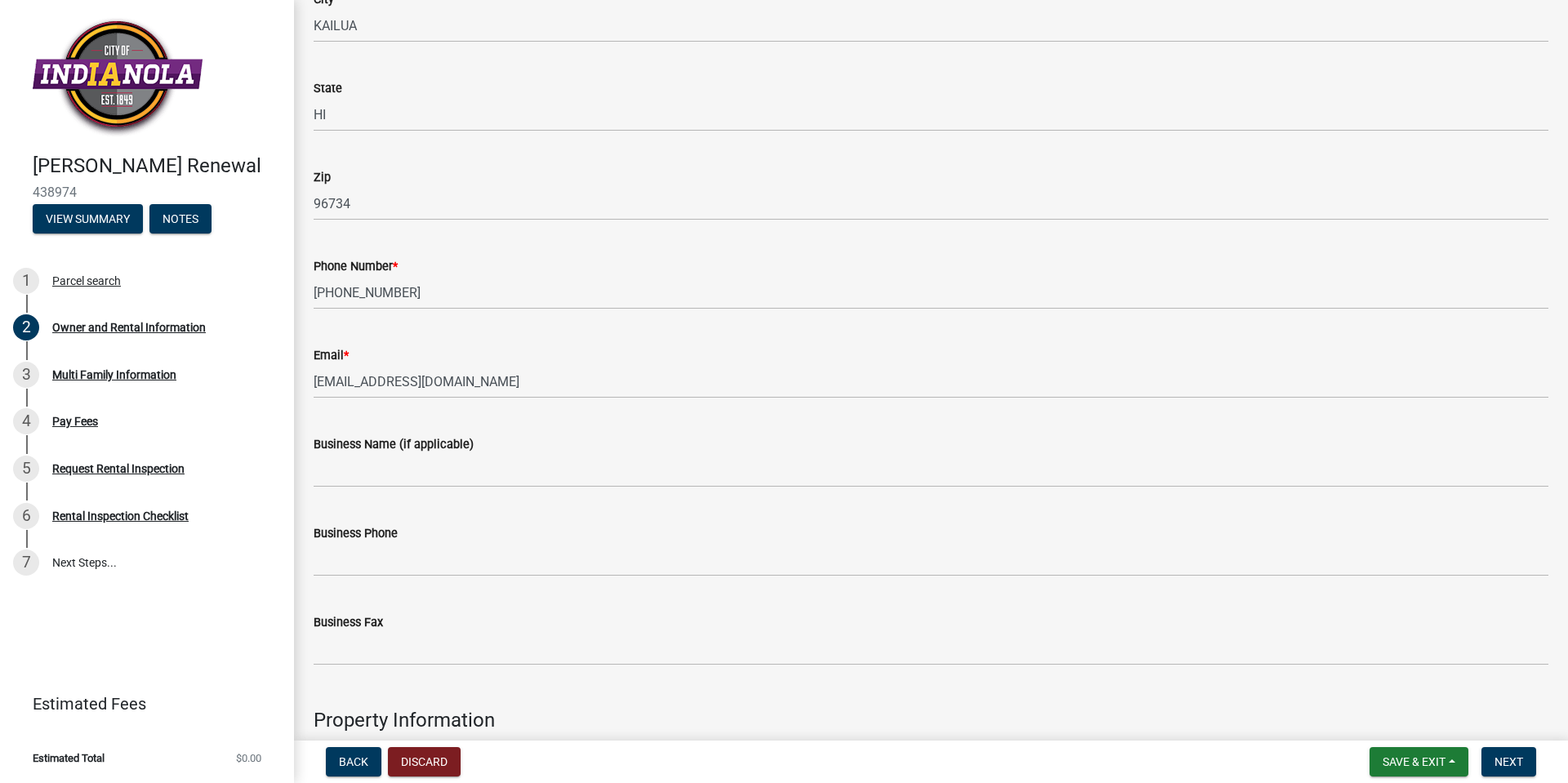
scroll to position [408, 0]
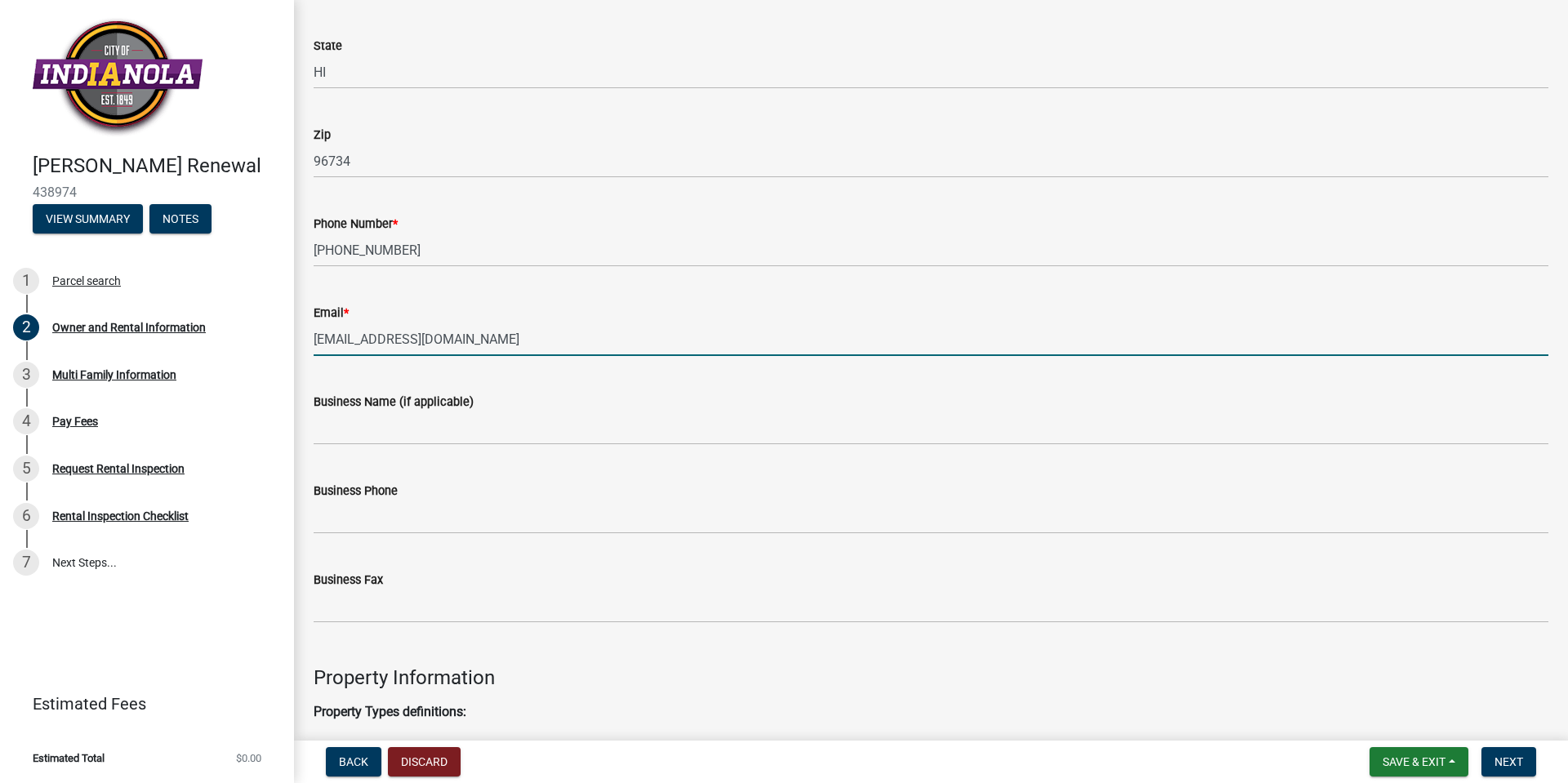
drag, startPoint x: 483, startPoint y: 330, endPoint x: -31, endPoint y: 288, distance: 515.7
click at [0, 288] on html "Internet Explorer does NOT work with GeoPermits. Get a new browser for more sec…" at bounding box center [784, 391] width 1568 height 783
type input "[PERSON_NAME][EMAIL_ADDRESS][PERSON_NAME][DOMAIN_NAME]"
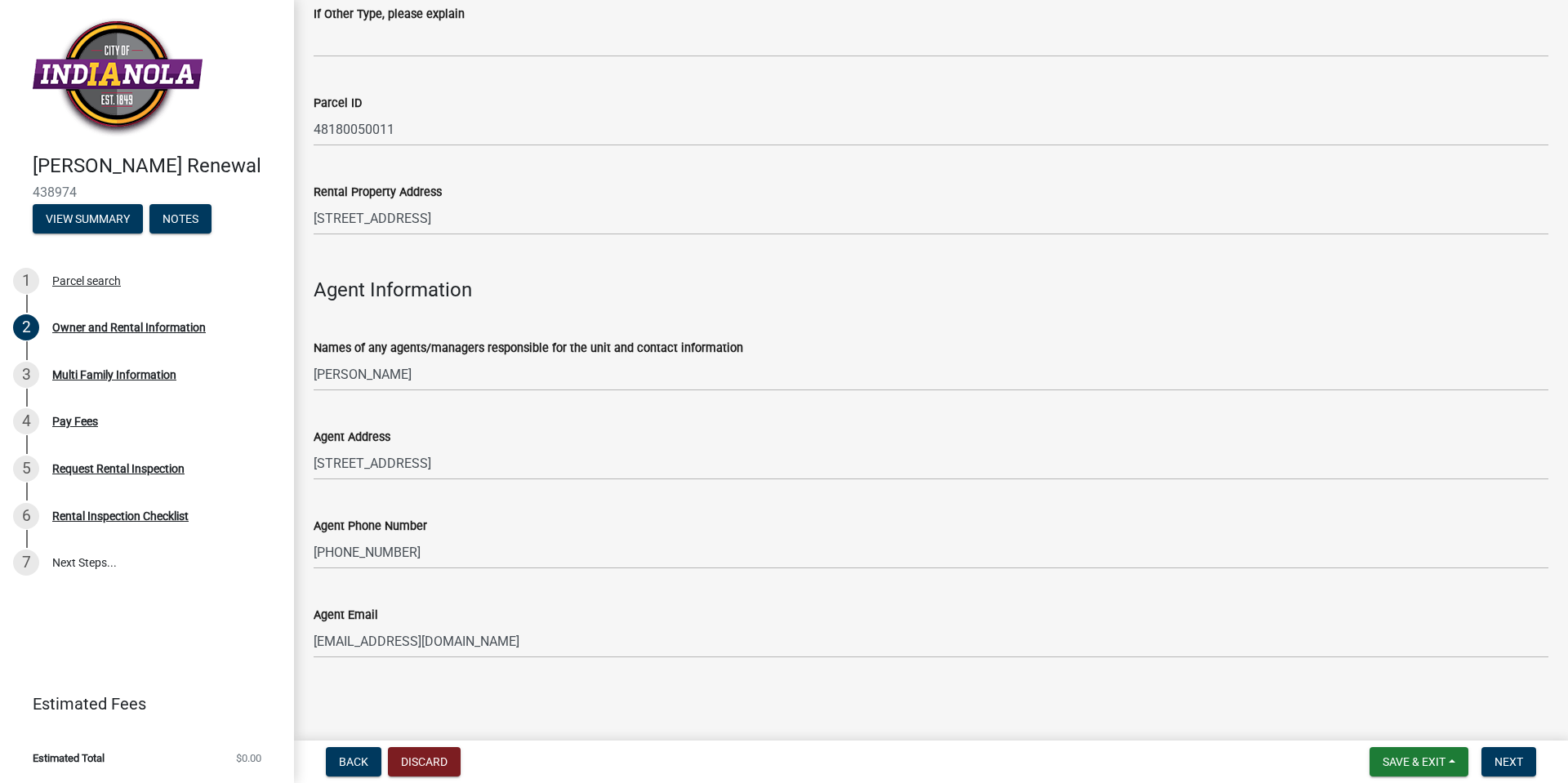
scroll to position [1603, 0]
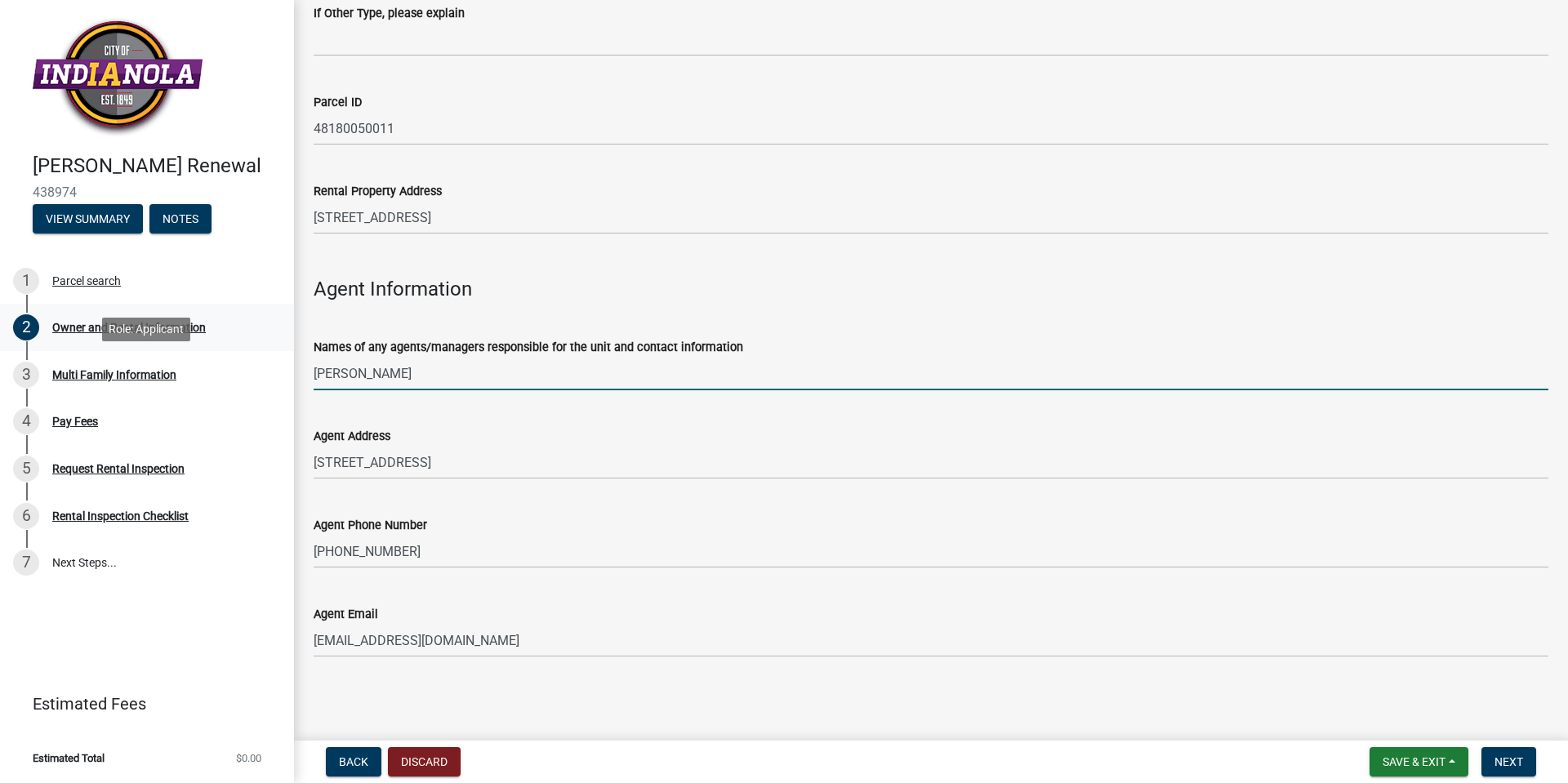
drag, startPoint x: 365, startPoint y: 382, endPoint x: 143, endPoint y: 344, distance: 225.2
click at [147, 344] on div "[PERSON_NAME] Renewal 438974 View Summary Notes 1 Parcel search 2 Owner and Ren…" at bounding box center [784, 391] width 1568 height 783
type input "M"
type input "a"
type input "[PERSON_NAME]"
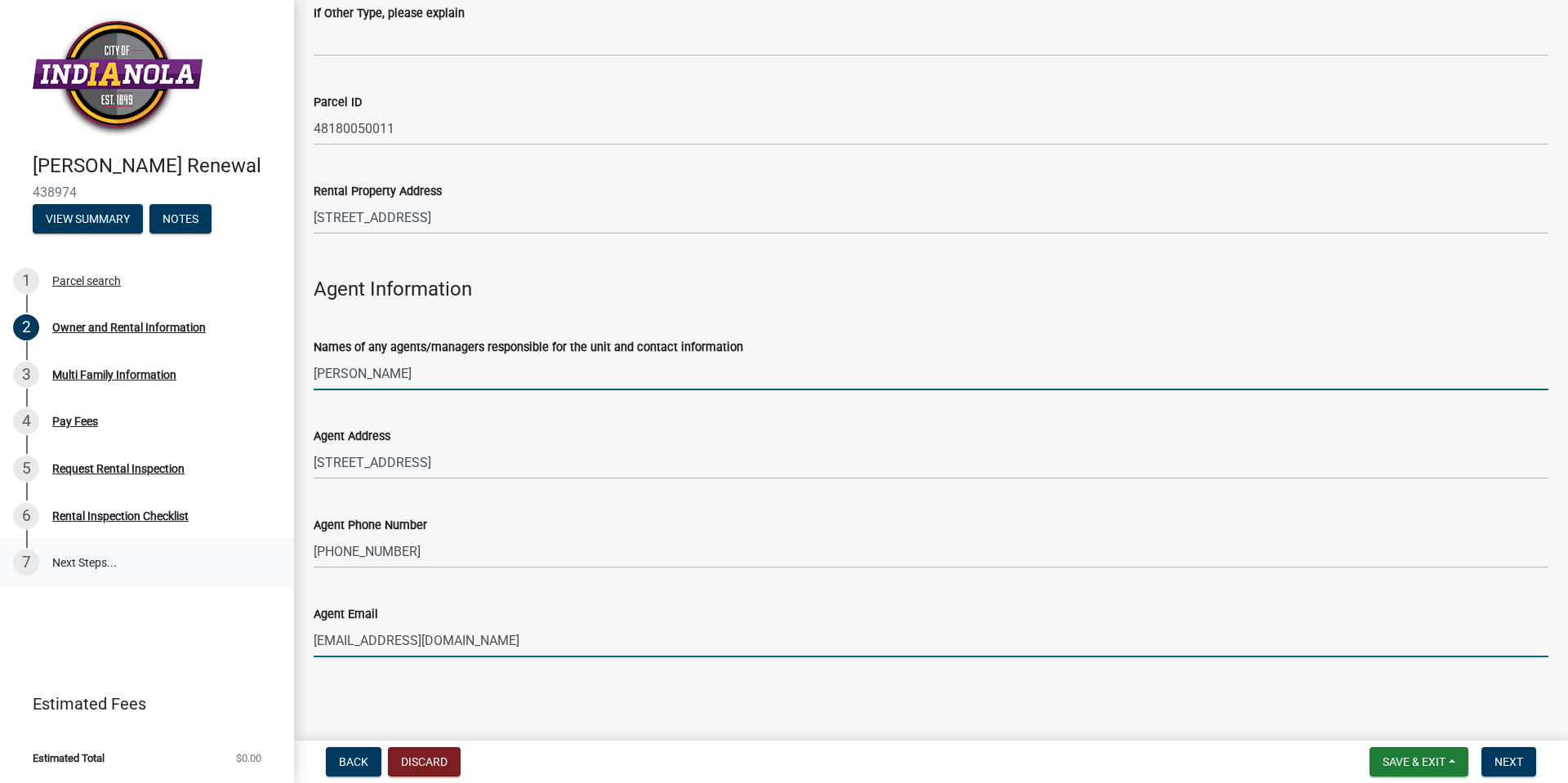
drag, startPoint x: 404, startPoint y: 626, endPoint x: 64, endPoint y: 576, distance: 343.7
click at [81, 581] on div "[PERSON_NAME] Renewal 438974 View Summary Notes 1 Parcel search 2 Owner and Ren…" at bounding box center [784, 391] width 1568 height 783
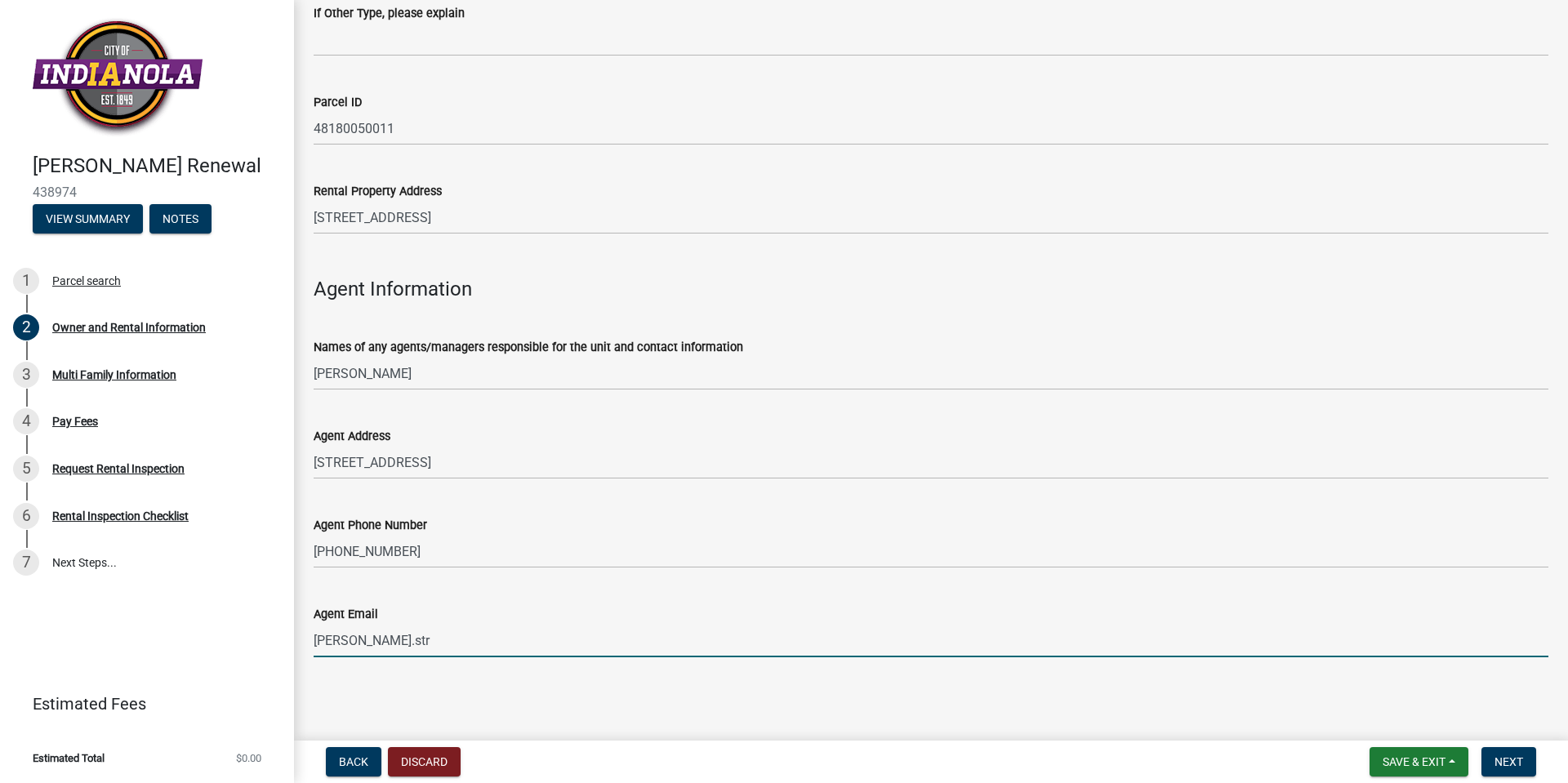
type input "[PERSON_NAME][EMAIL_ADDRESS][PERSON_NAME][DOMAIN_NAME]"
click at [1504, 761] on span "Next" at bounding box center [1508, 763] width 29 height 13
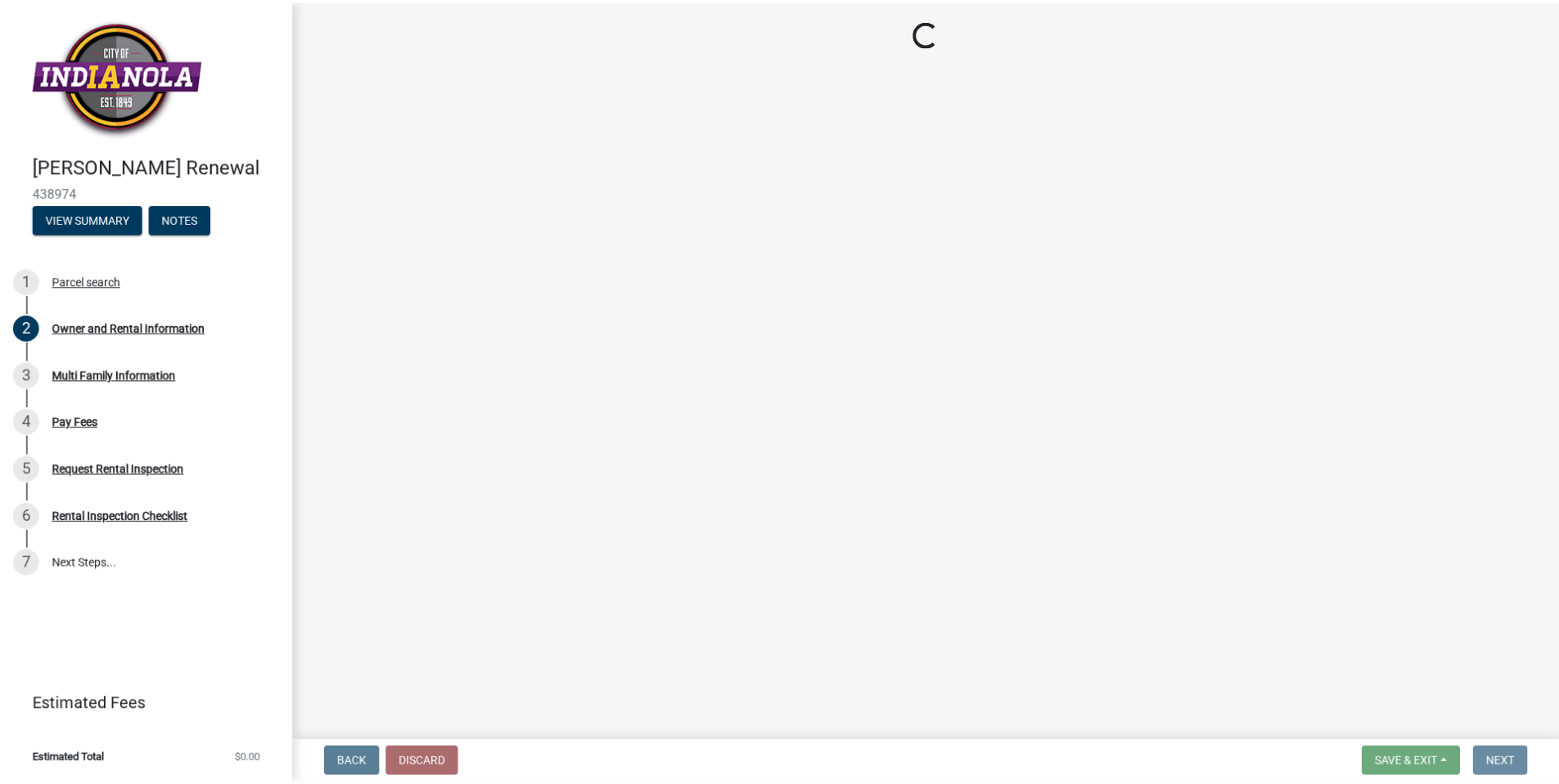
scroll to position [0, 0]
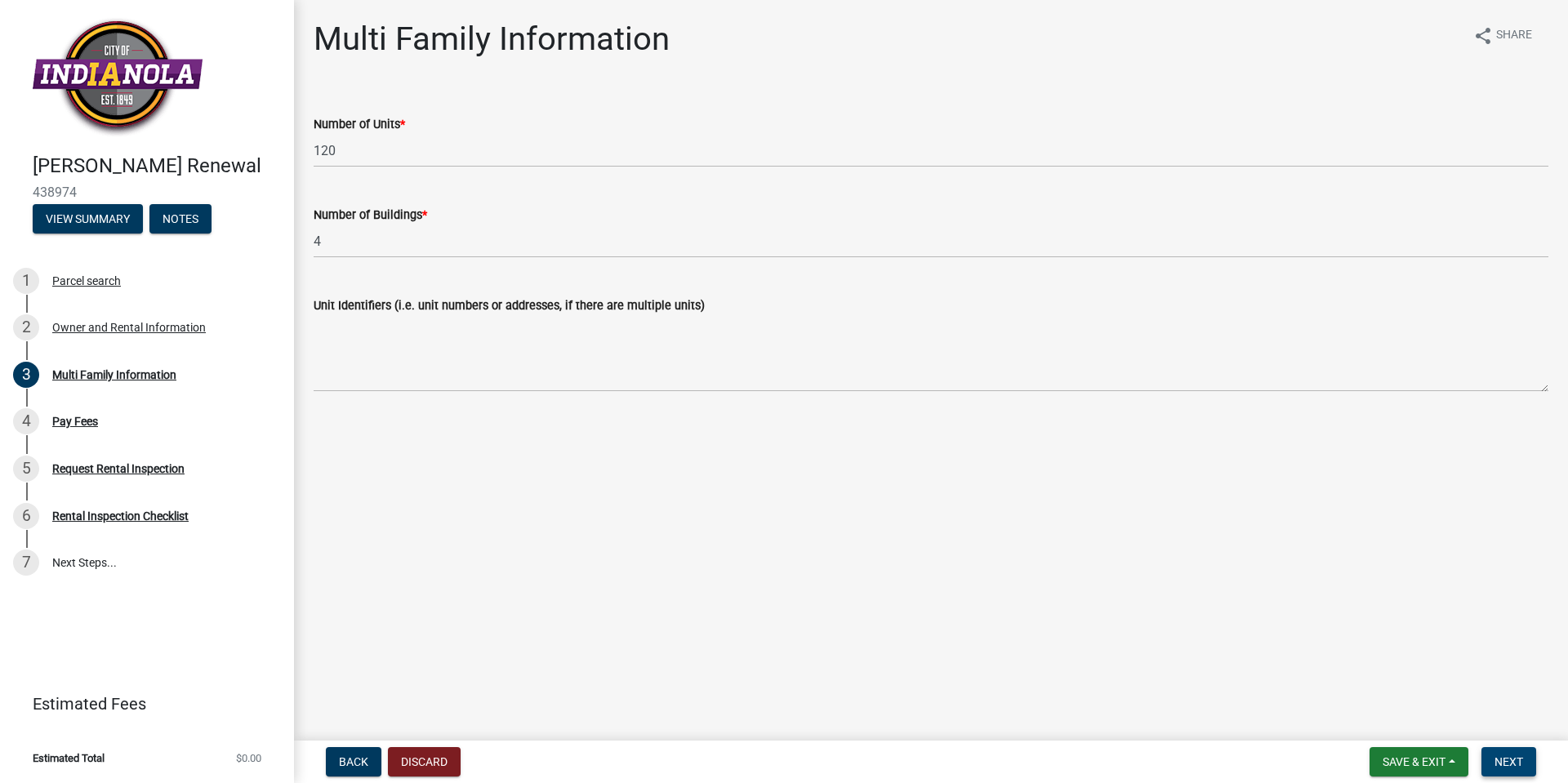
click at [1502, 762] on span "Next" at bounding box center [1508, 763] width 29 height 13
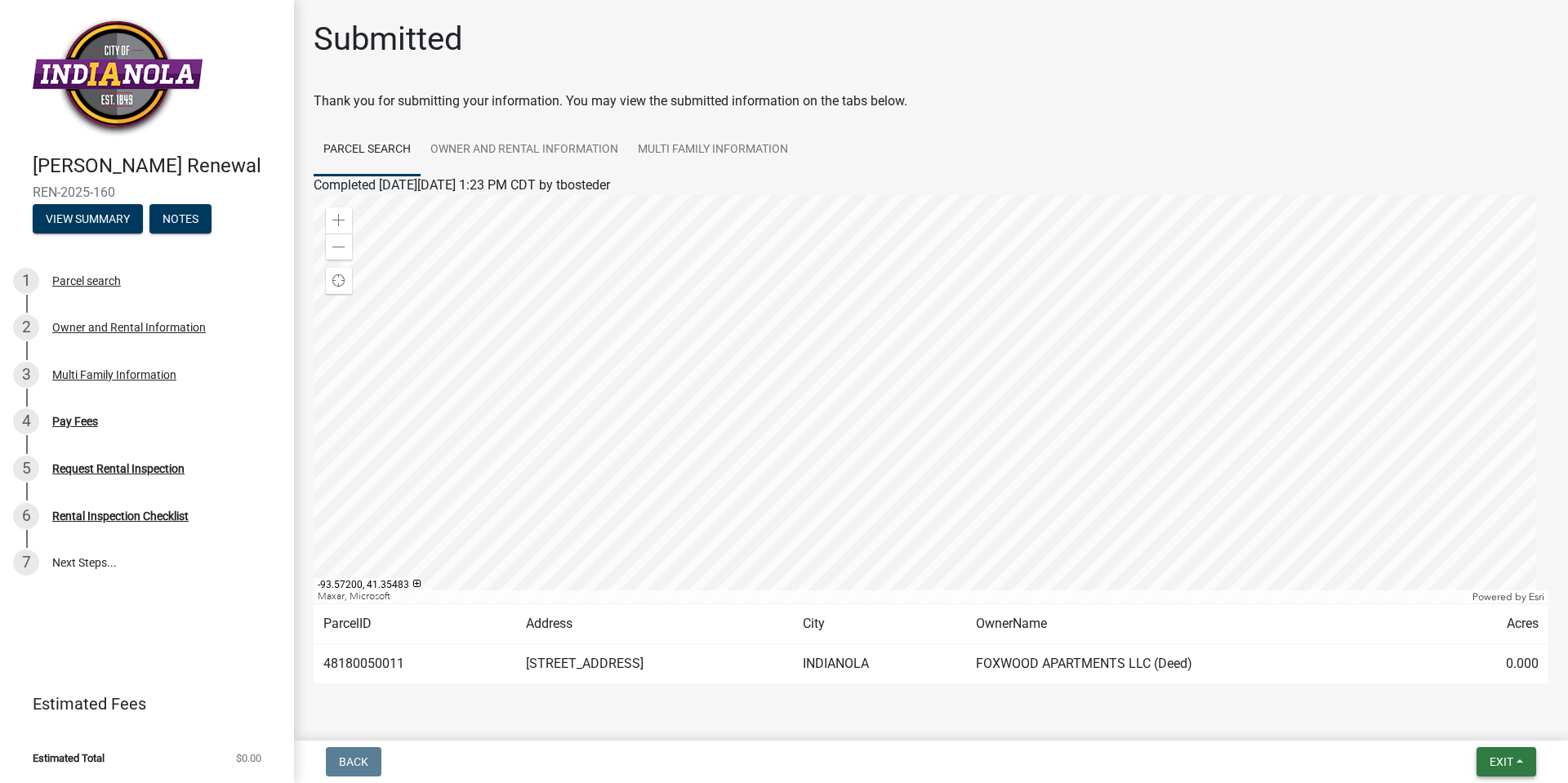
click at [1528, 763] on button "Exit" at bounding box center [1506, 763] width 60 height 30
click at [1480, 729] on button "Save & Exit" at bounding box center [1470, 720] width 130 height 39
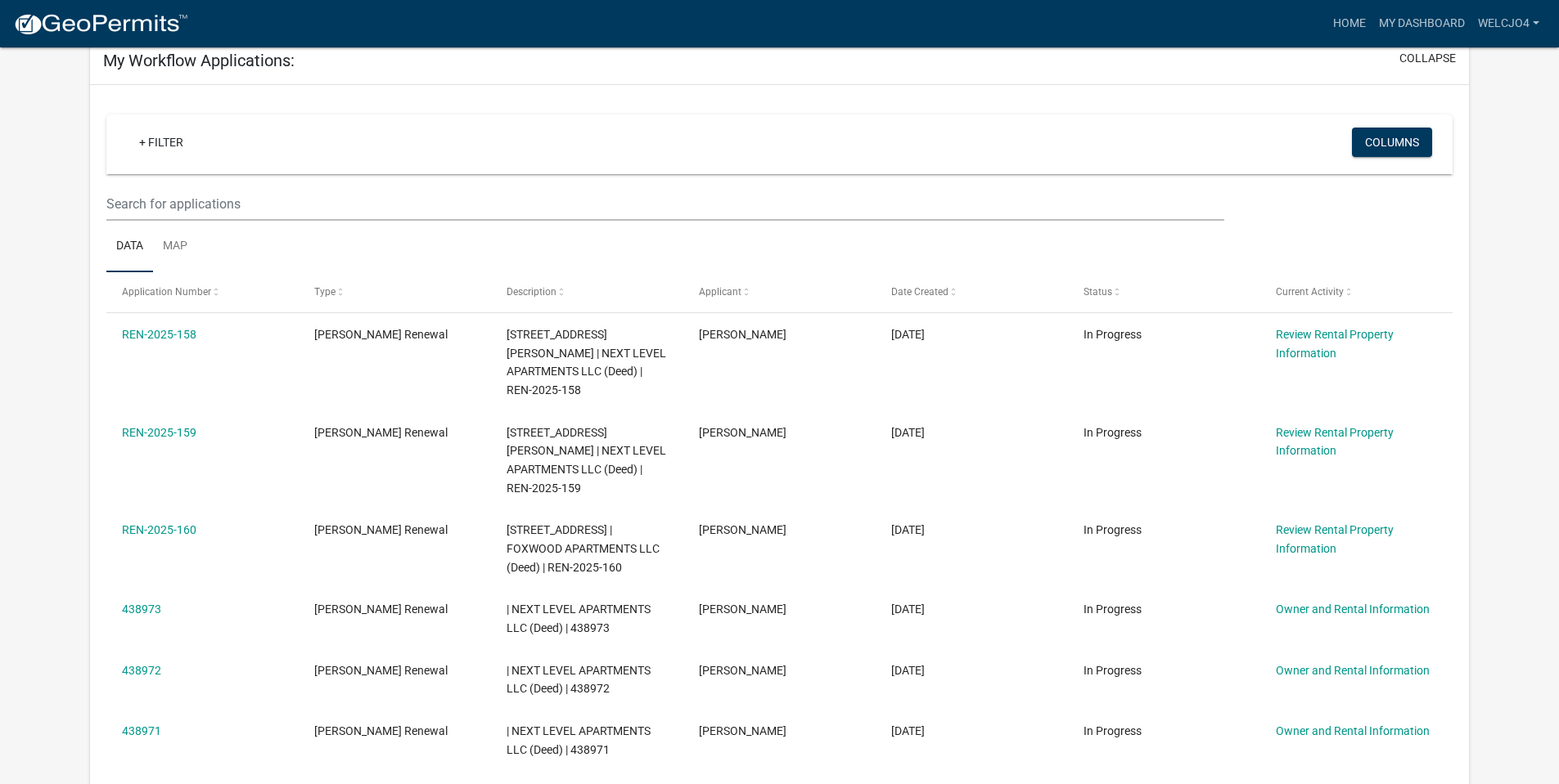
scroll to position [245, 0]
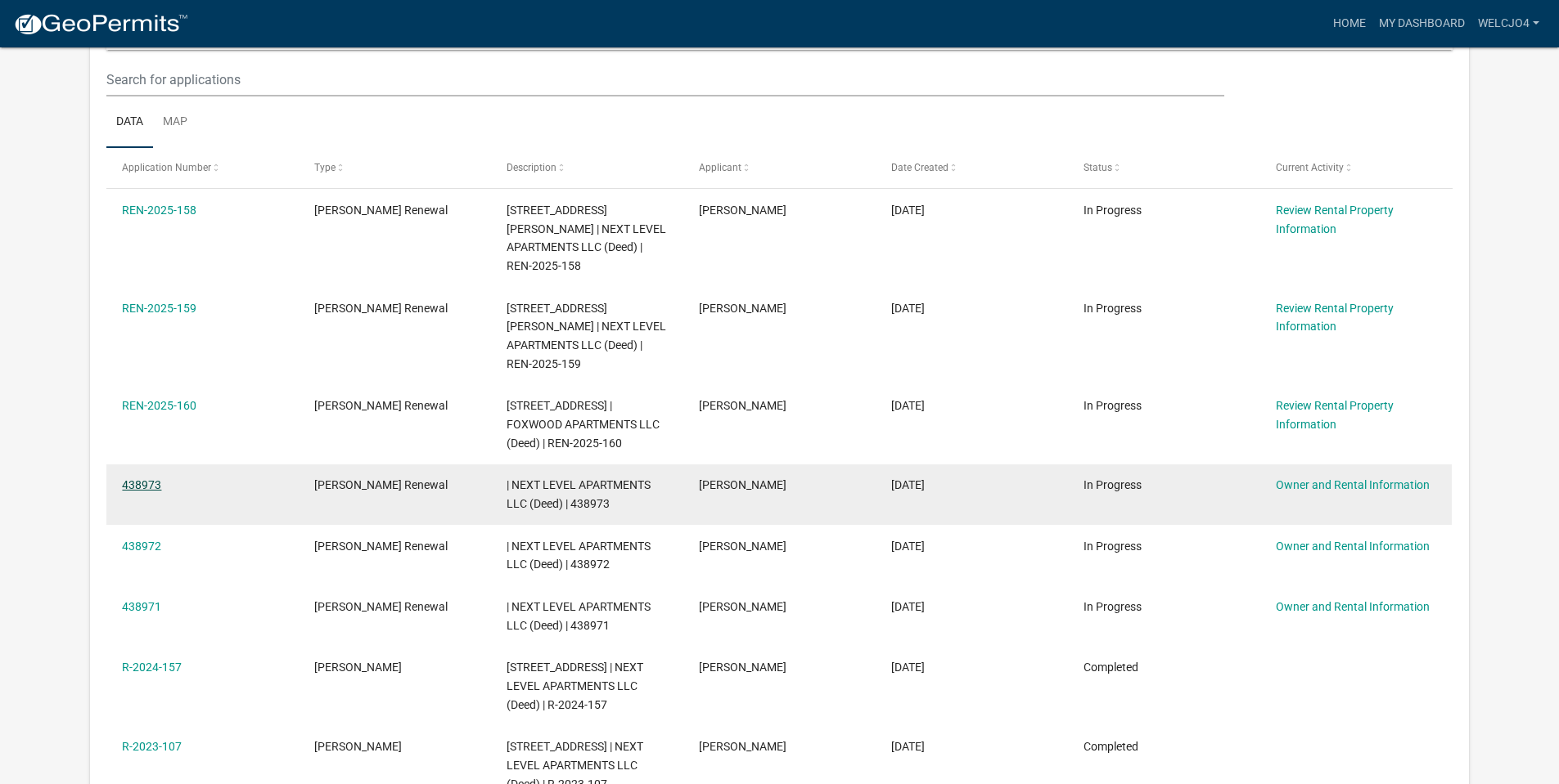
click at [136, 479] on link "438973" at bounding box center [141, 485] width 39 height 13
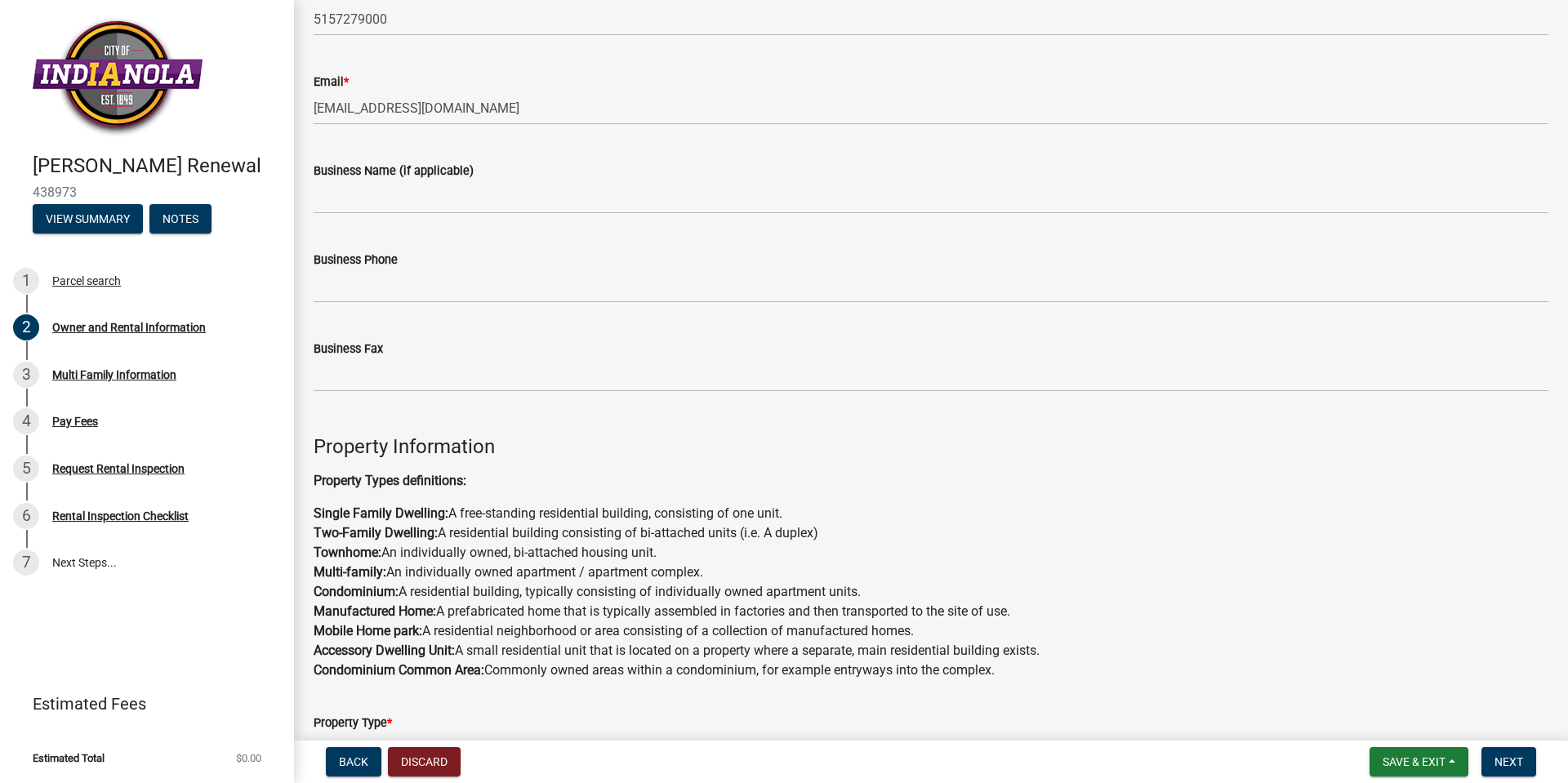
scroll to position [653, 0]
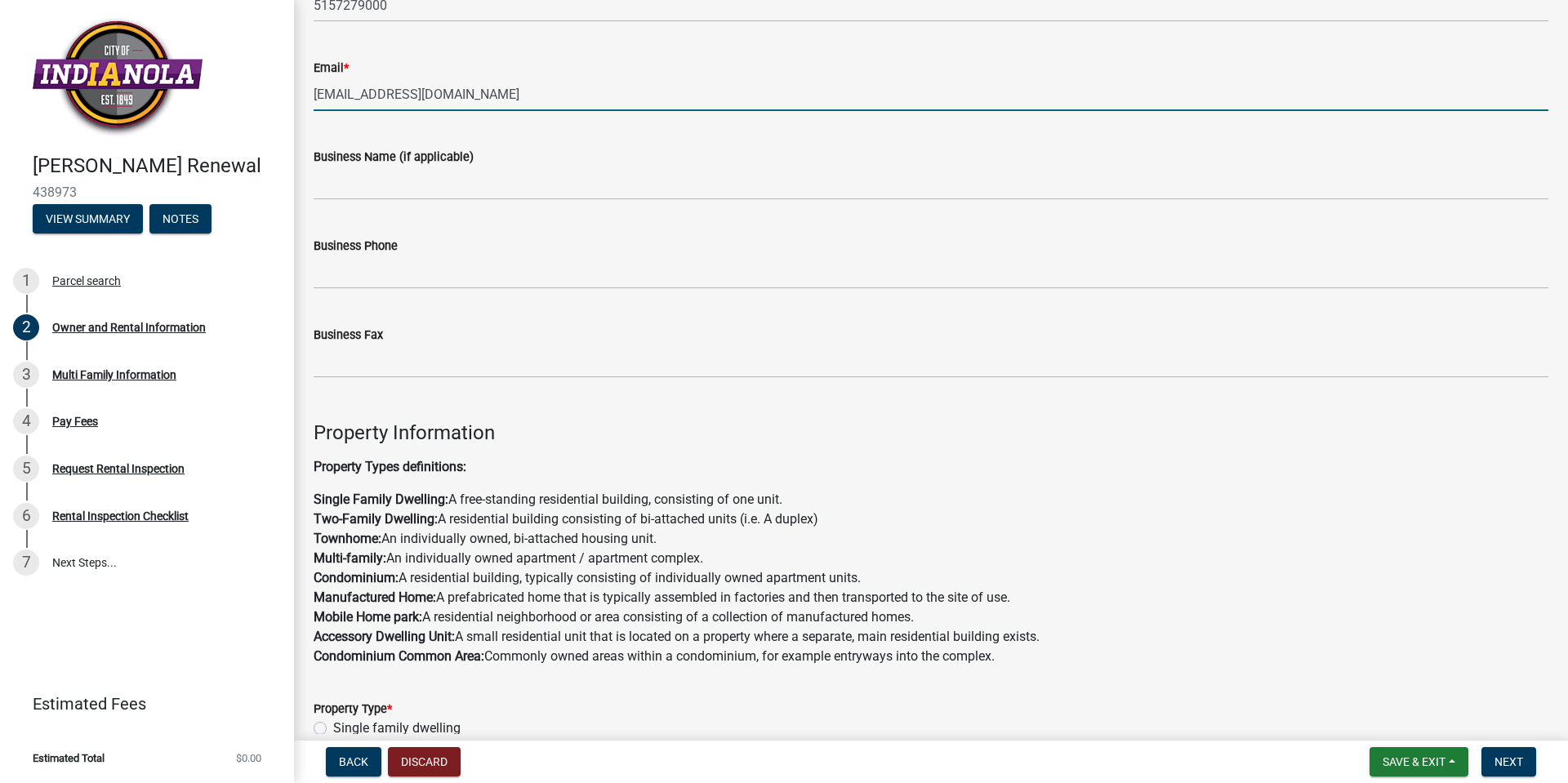
drag, startPoint x: 522, startPoint y: 97, endPoint x: 234, endPoint y: 79, distance: 288.6
click at [234, 79] on div "[PERSON_NAME] Renewal 438973 View Summary Notes 1 Parcel search 2 Owner and Ren…" at bounding box center [784, 391] width 1568 height 783
type input "[PERSON_NAME][EMAIL_ADDRESS][PERSON_NAME][DOMAIN_NAME]"
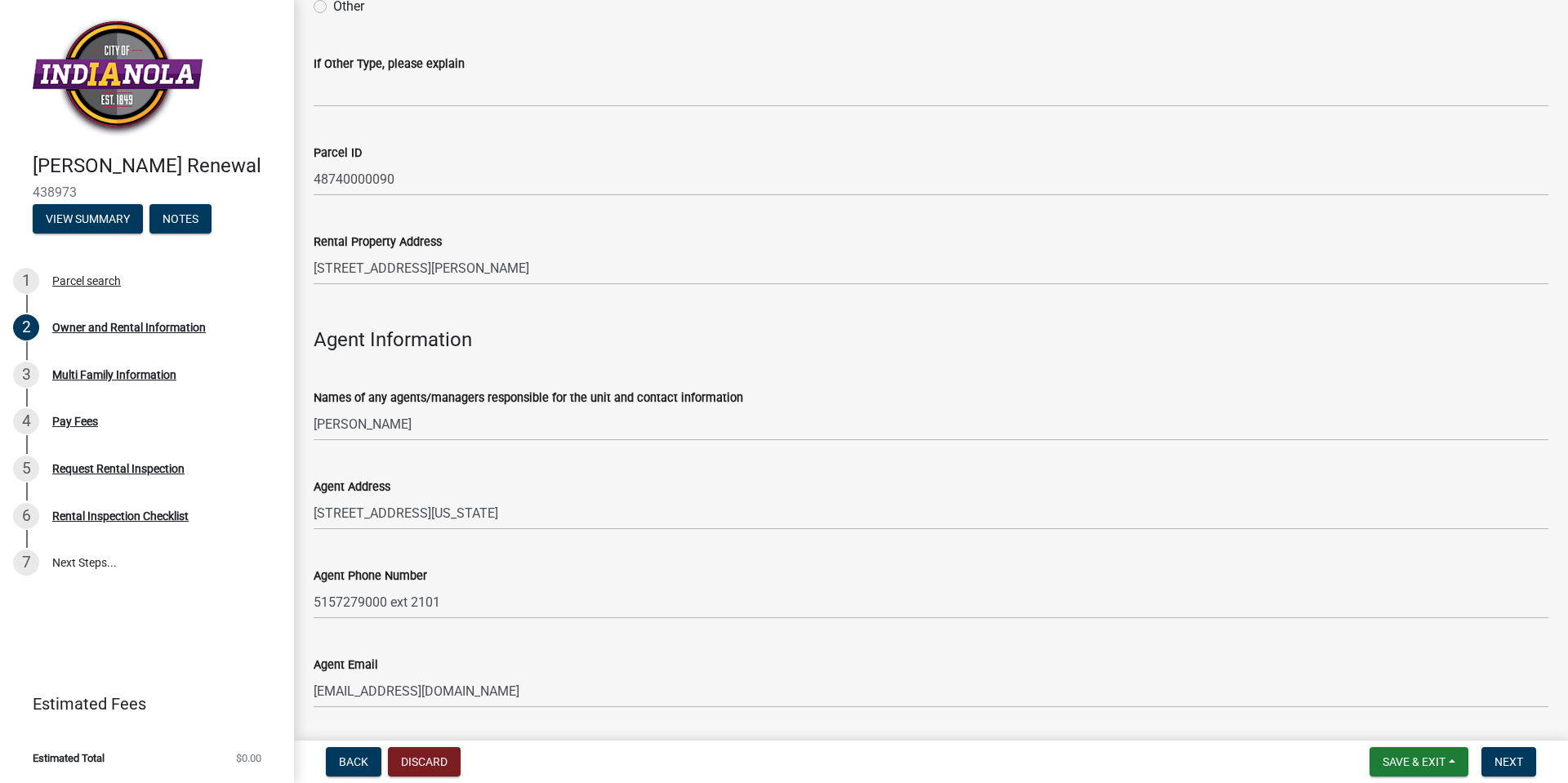
scroll to position [1603, 0]
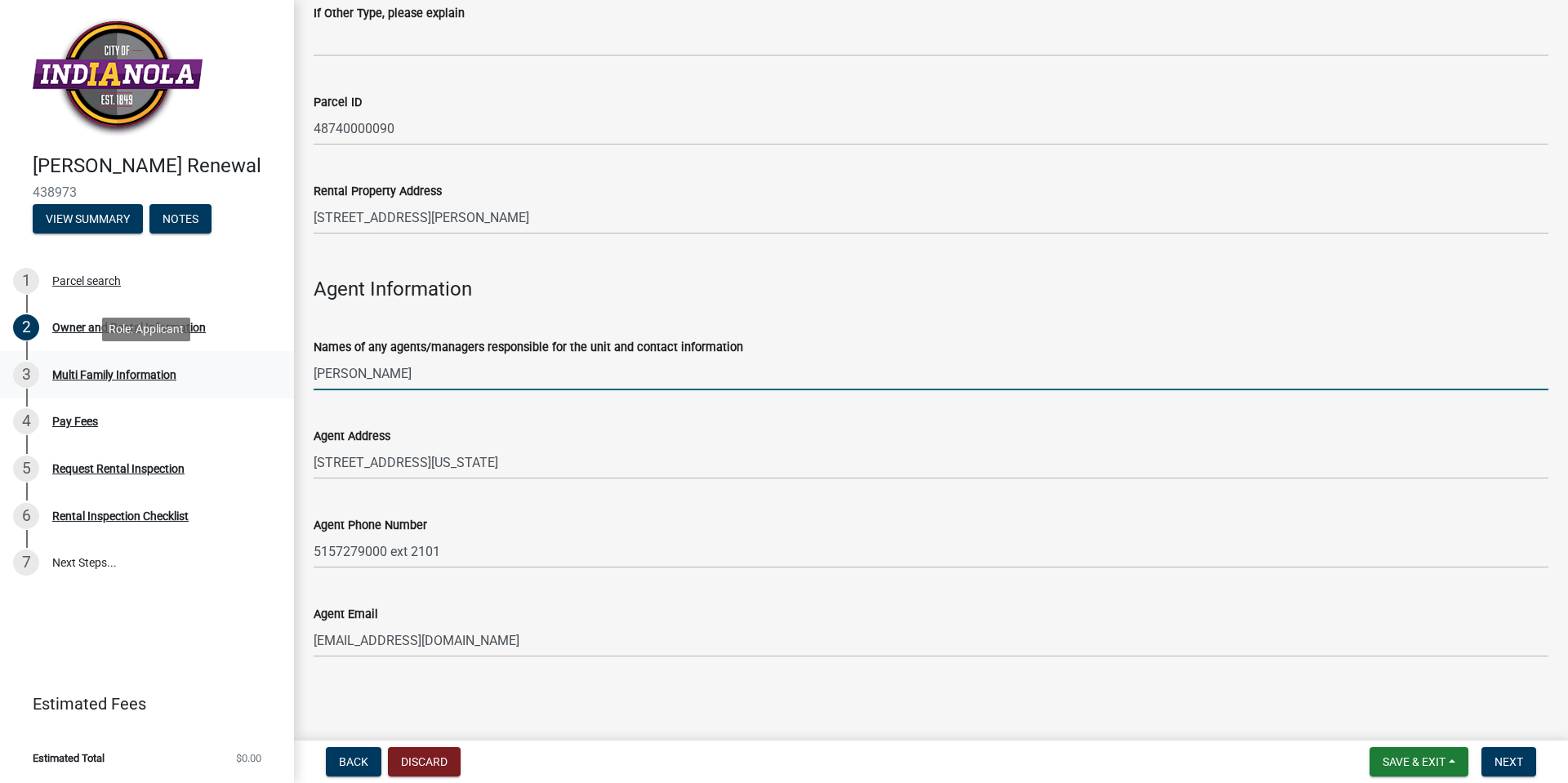
drag, startPoint x: 342, startPoint y: 372, endPoint x: 21, endPoint y: 356, distance: 321.4
click at [35, 359] on div "[PERSON_NAME] Renewal 438973 View Summary Notes 1 Parcel search 2 Owner and Ren…" at bounding box center [784, 391] width 1568 height 783
type input "[PERSON_NAME]"
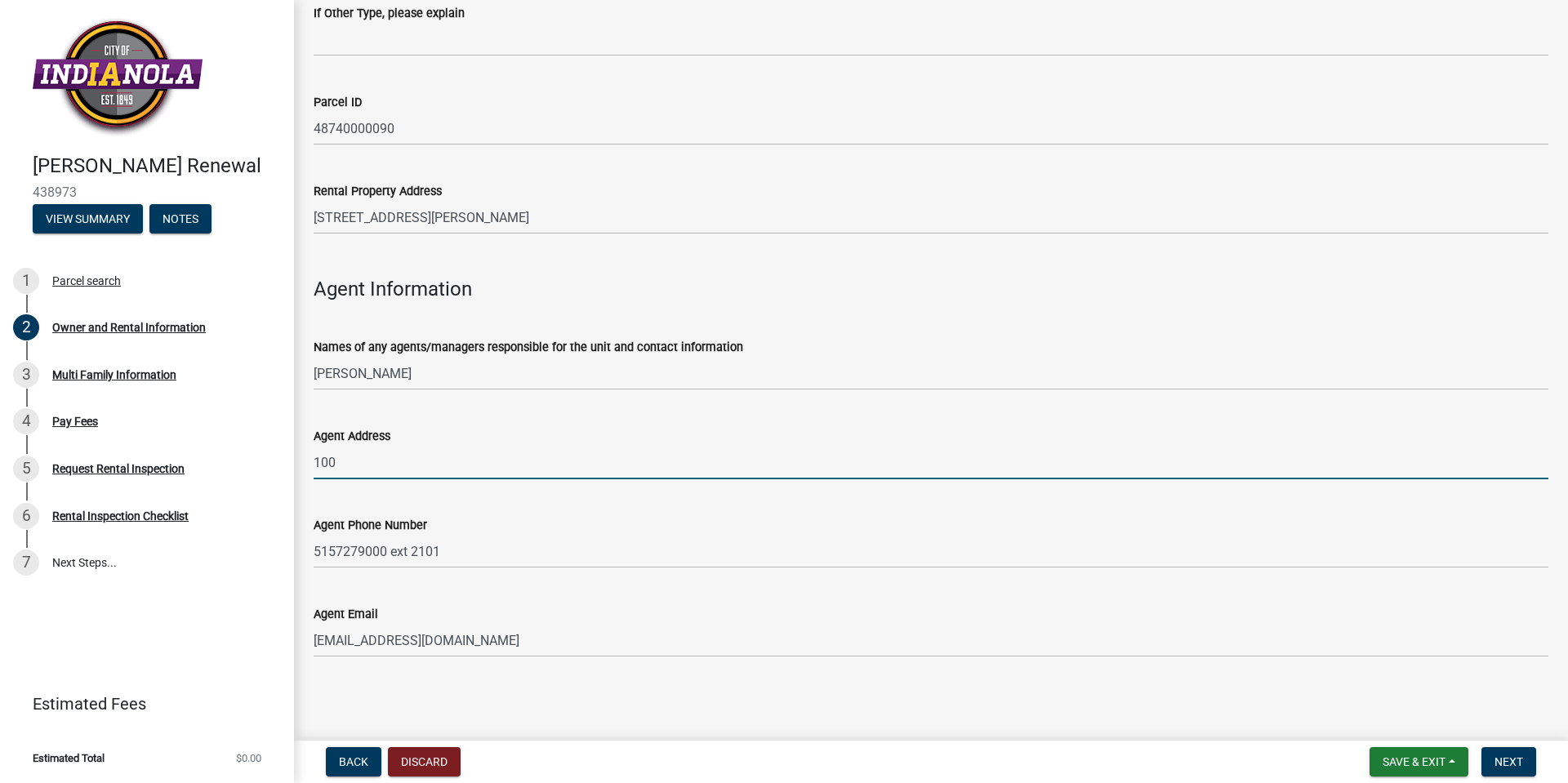
type input "[STREET_ADDRESS]"
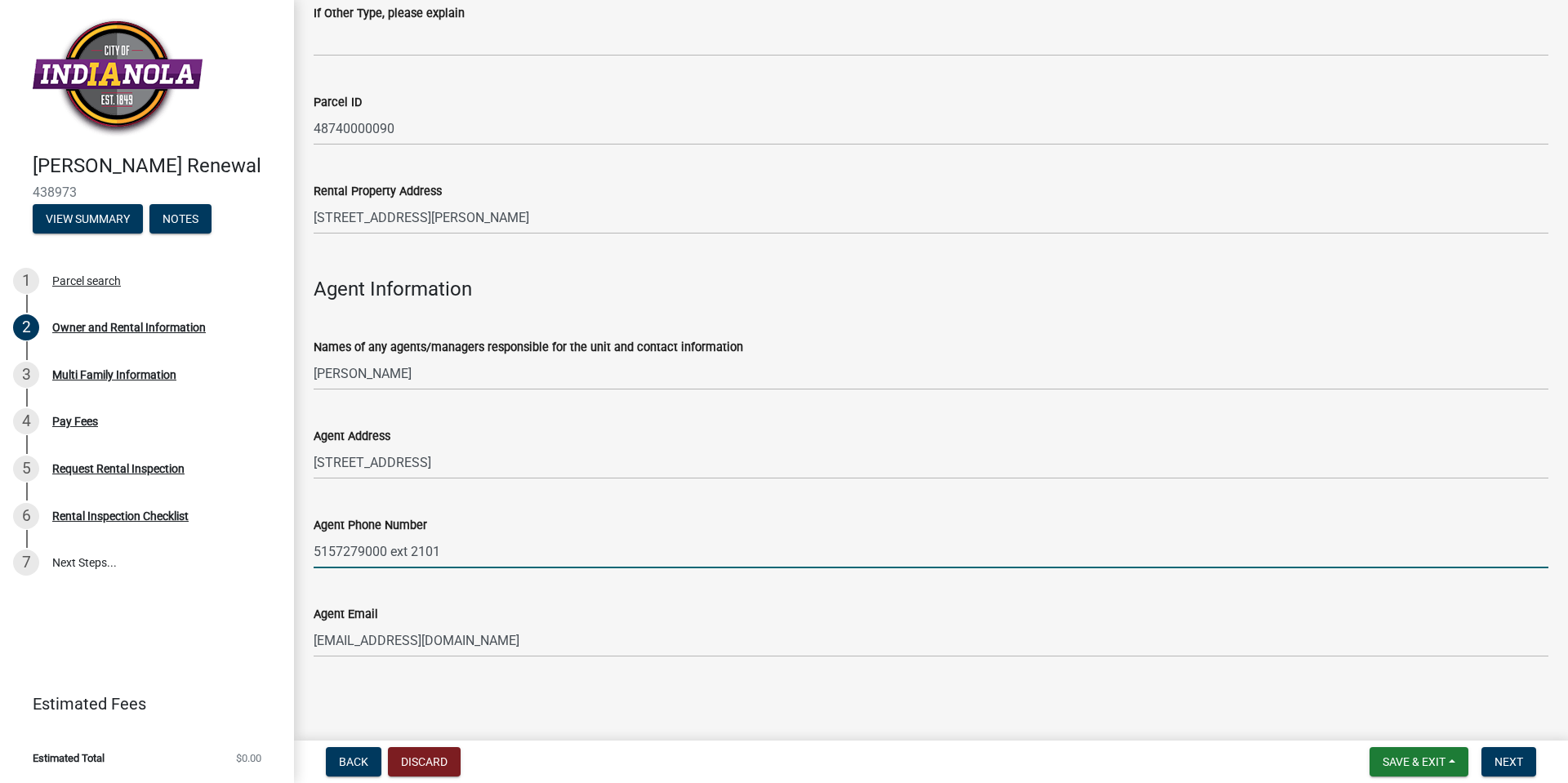
drag, startPoint x: -20, startPoint y: 487, endPoint x: -333, endPoint y: 465, distance: 313.8
click at [0, 465] on html "Internet Explorer does NOT work with GeoPermits. Get a new browser for more sec…" at bounding box center [784, 391] width 1568 height 783
type input "[PHONE_NUMBER]"
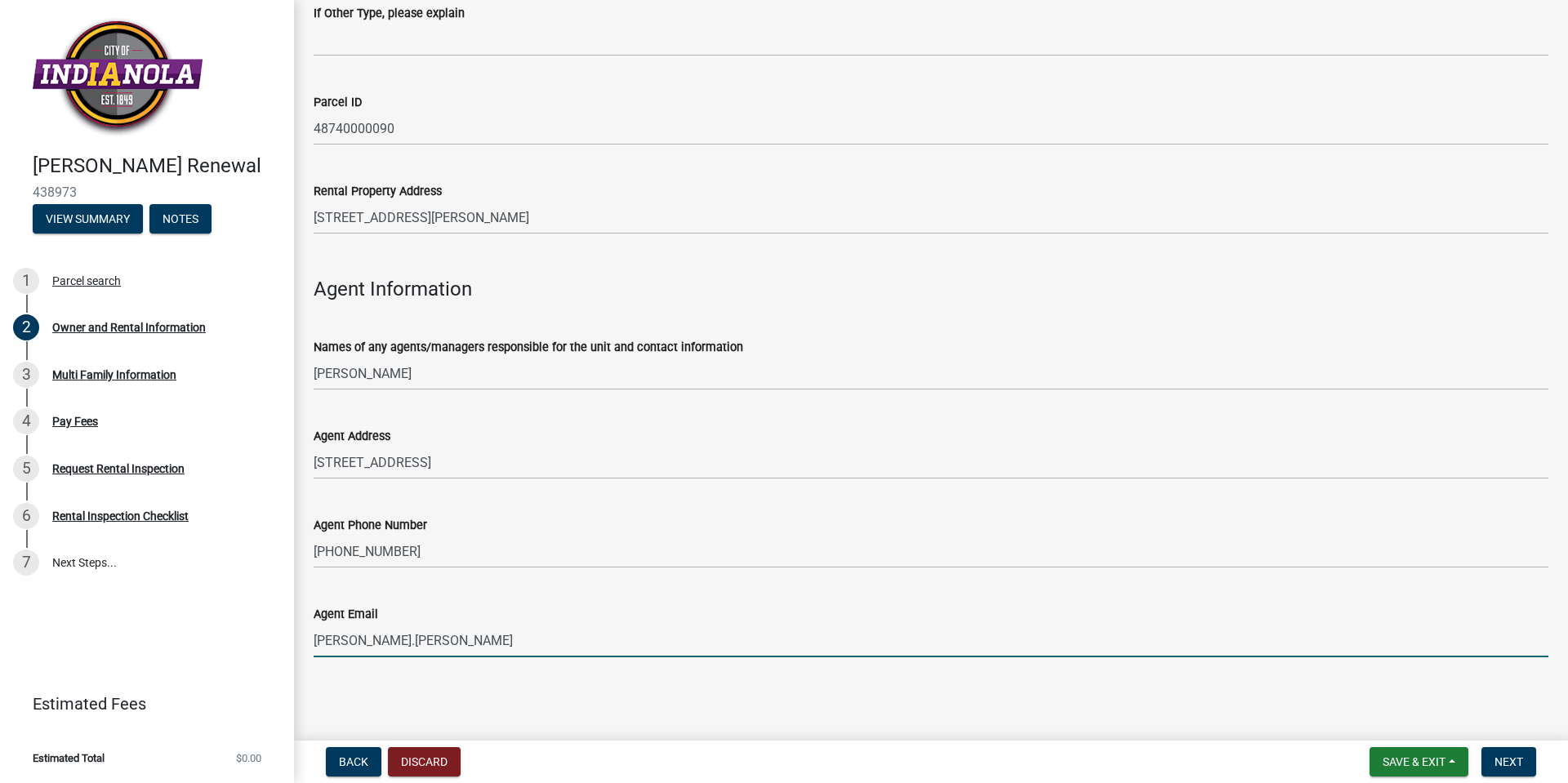
type input "[PERSON_NAME][EMAIL_ADDRESS][PERSON_NAME][DOMAIN_NAME]"
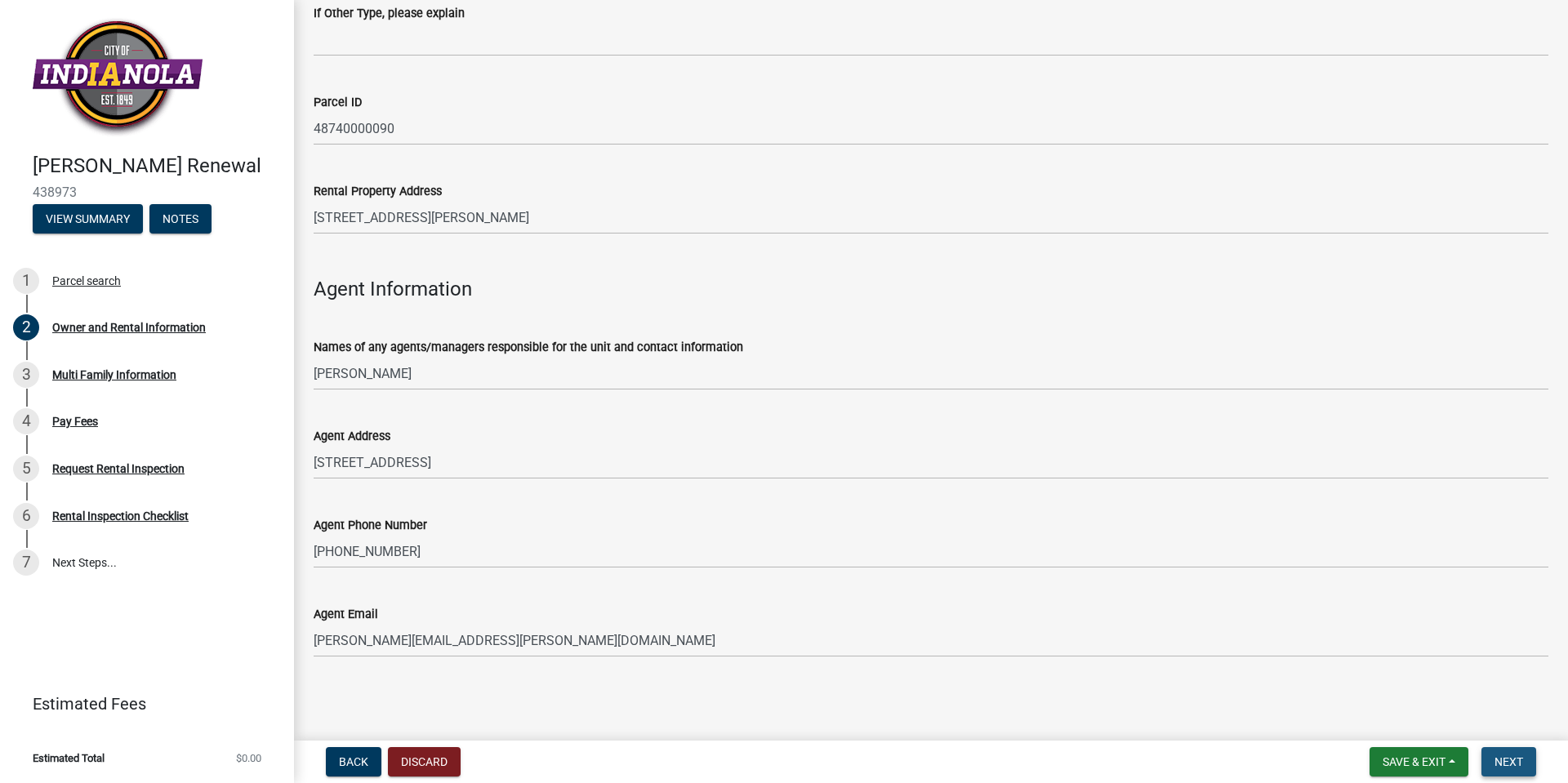
click at [1504, 764] on span "Next" at bounding box center [1508, 763] width 29 height 13
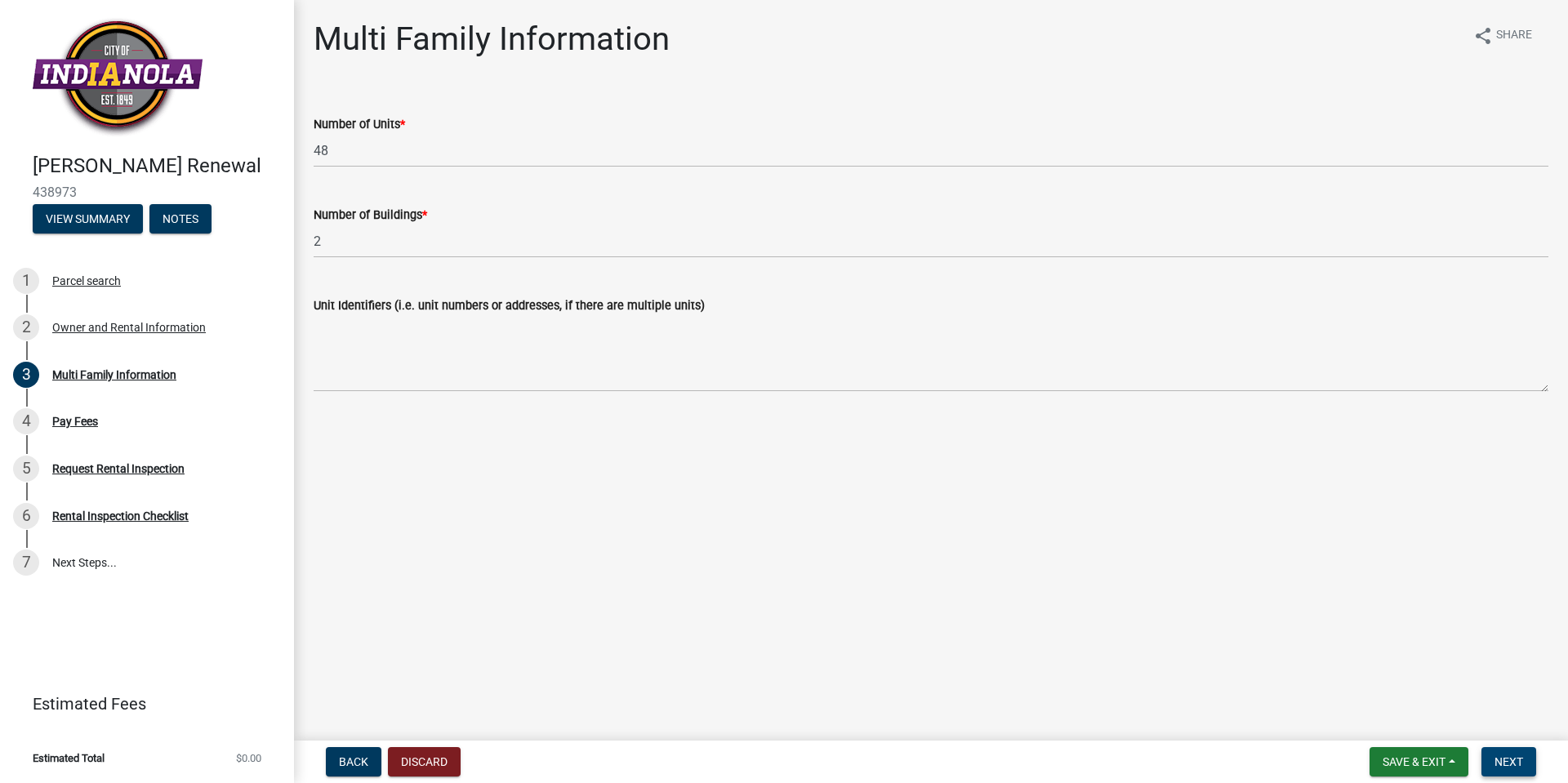
click at [1508, 760] on span "Next" at bounding box center [1508, 763] width 29 height 13
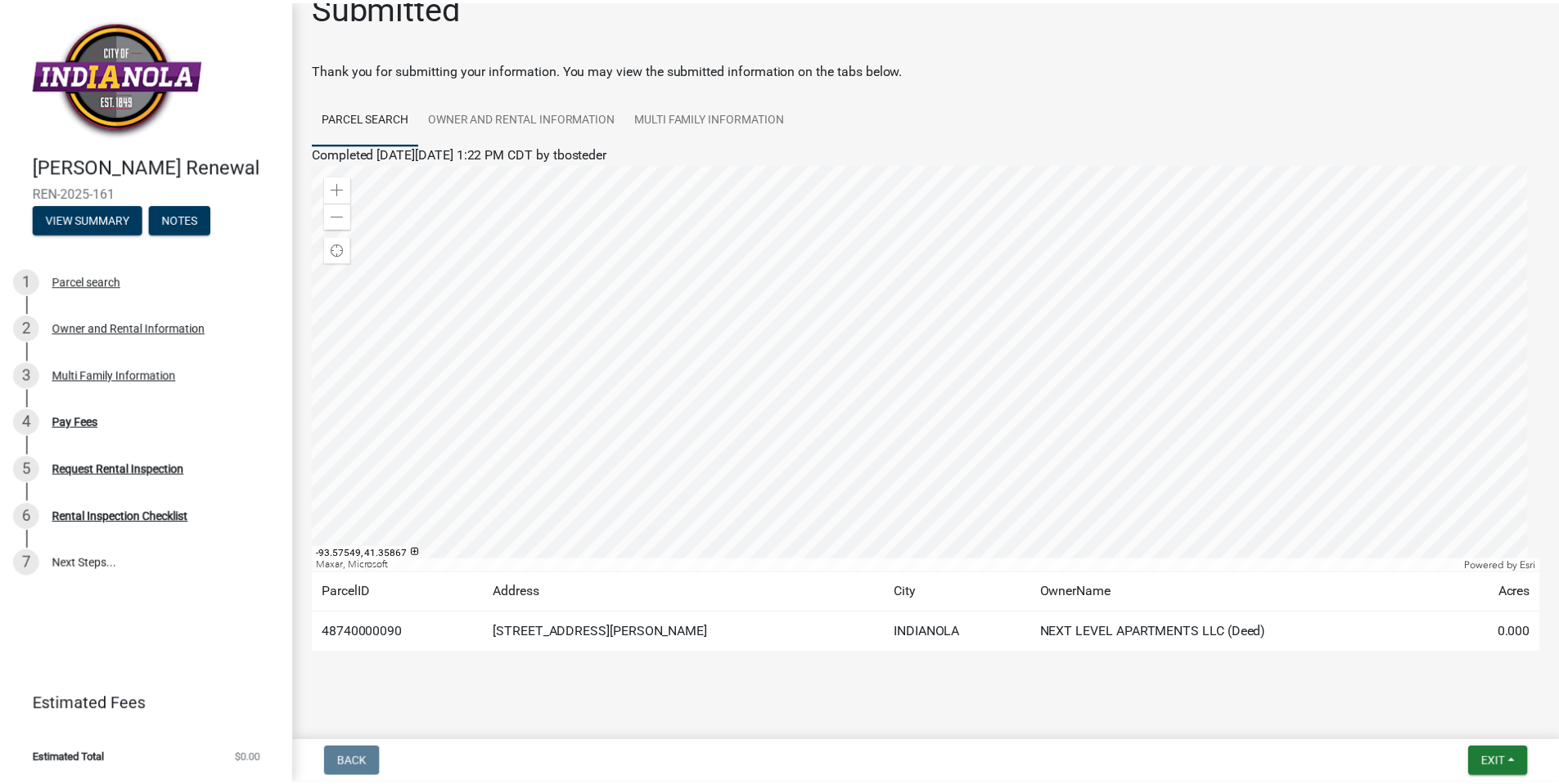
scroll to position [46, 0]
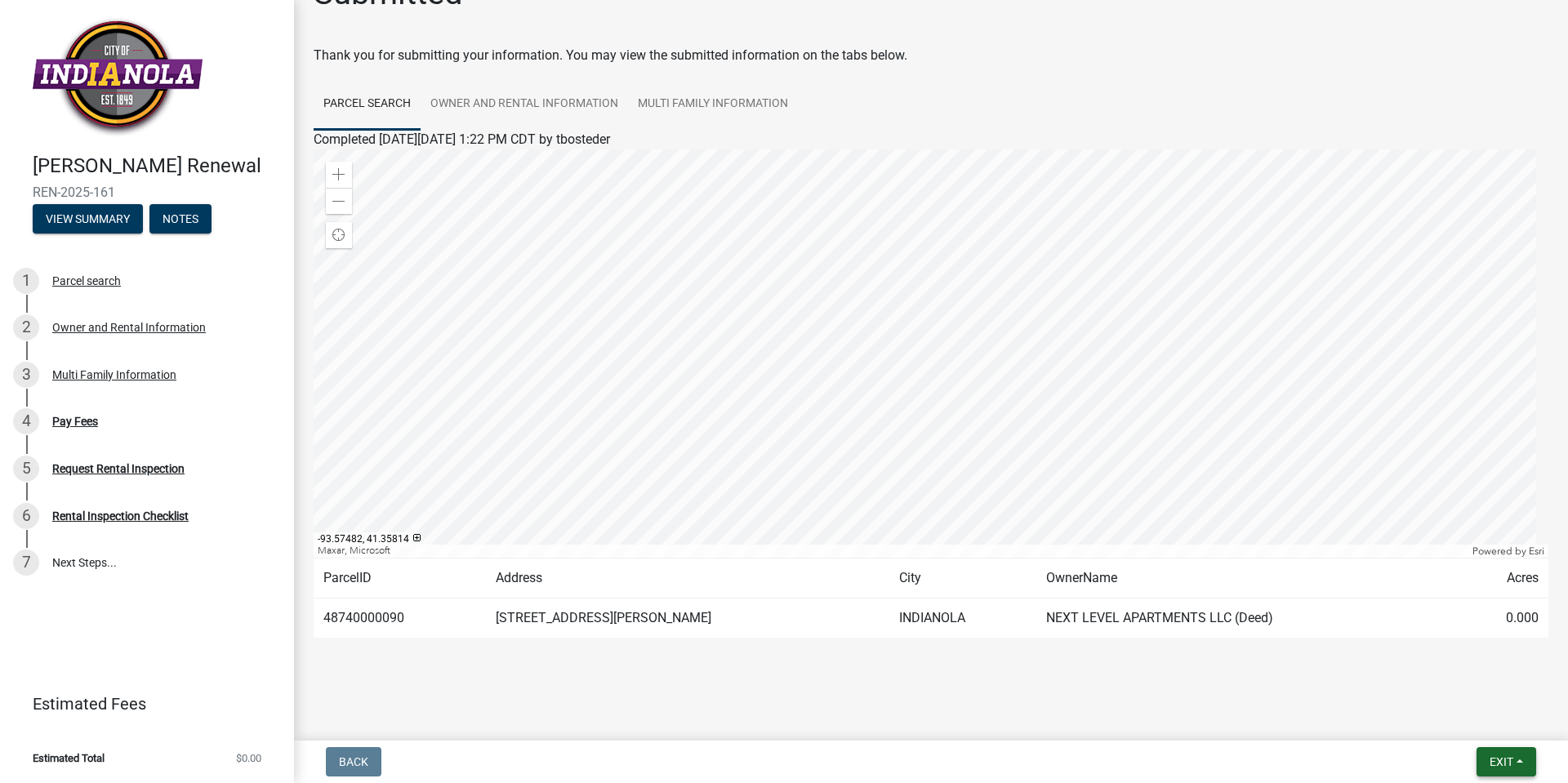
click at [1509, 764] on span "Exit" at bounding box center [1501, 763] width 24 height 13
click at [1480, 729] on button "Save & Exit" at bounding box center [1470, 720] width 130 height 39
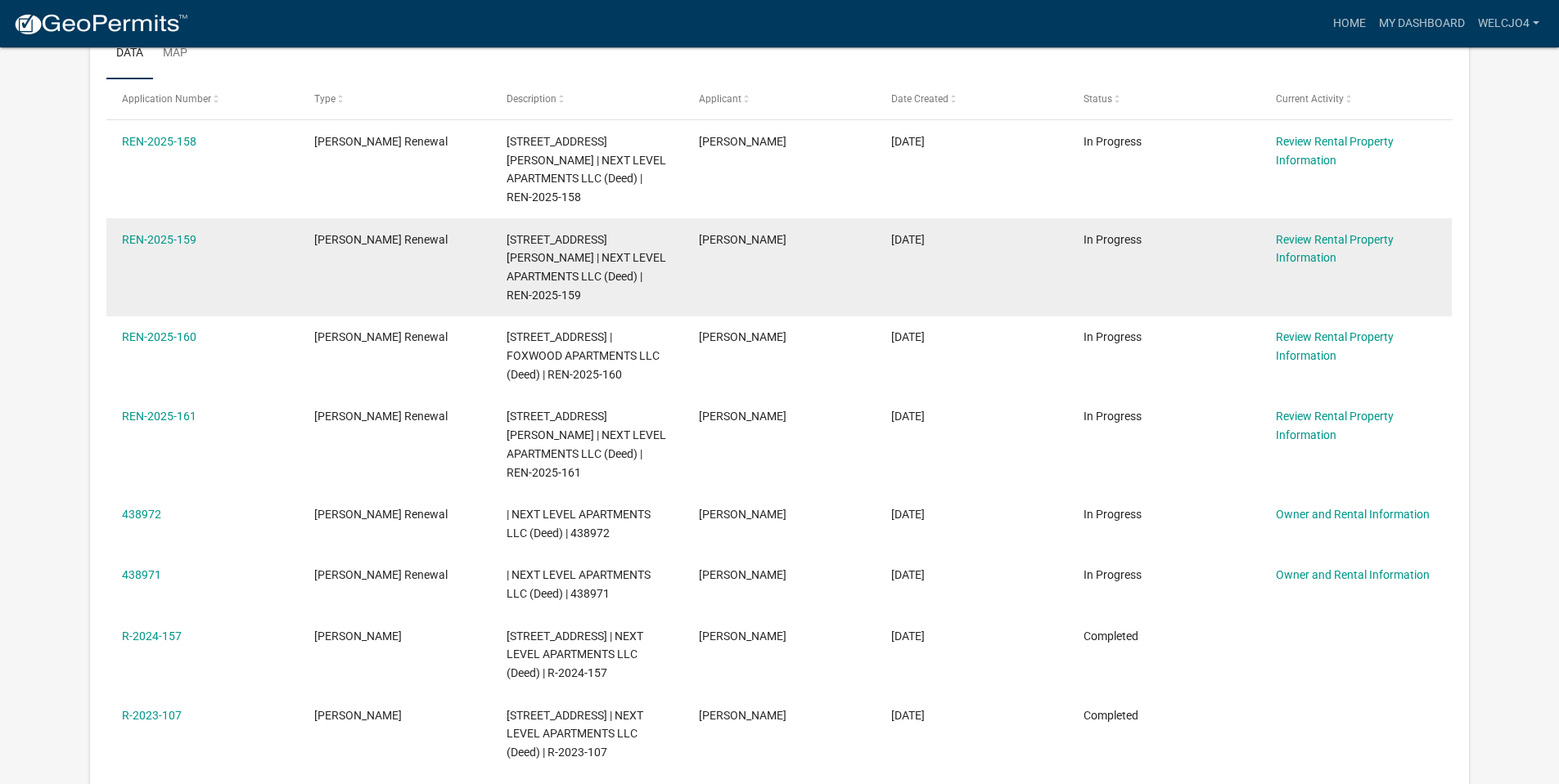
scroll to position [327, 0]
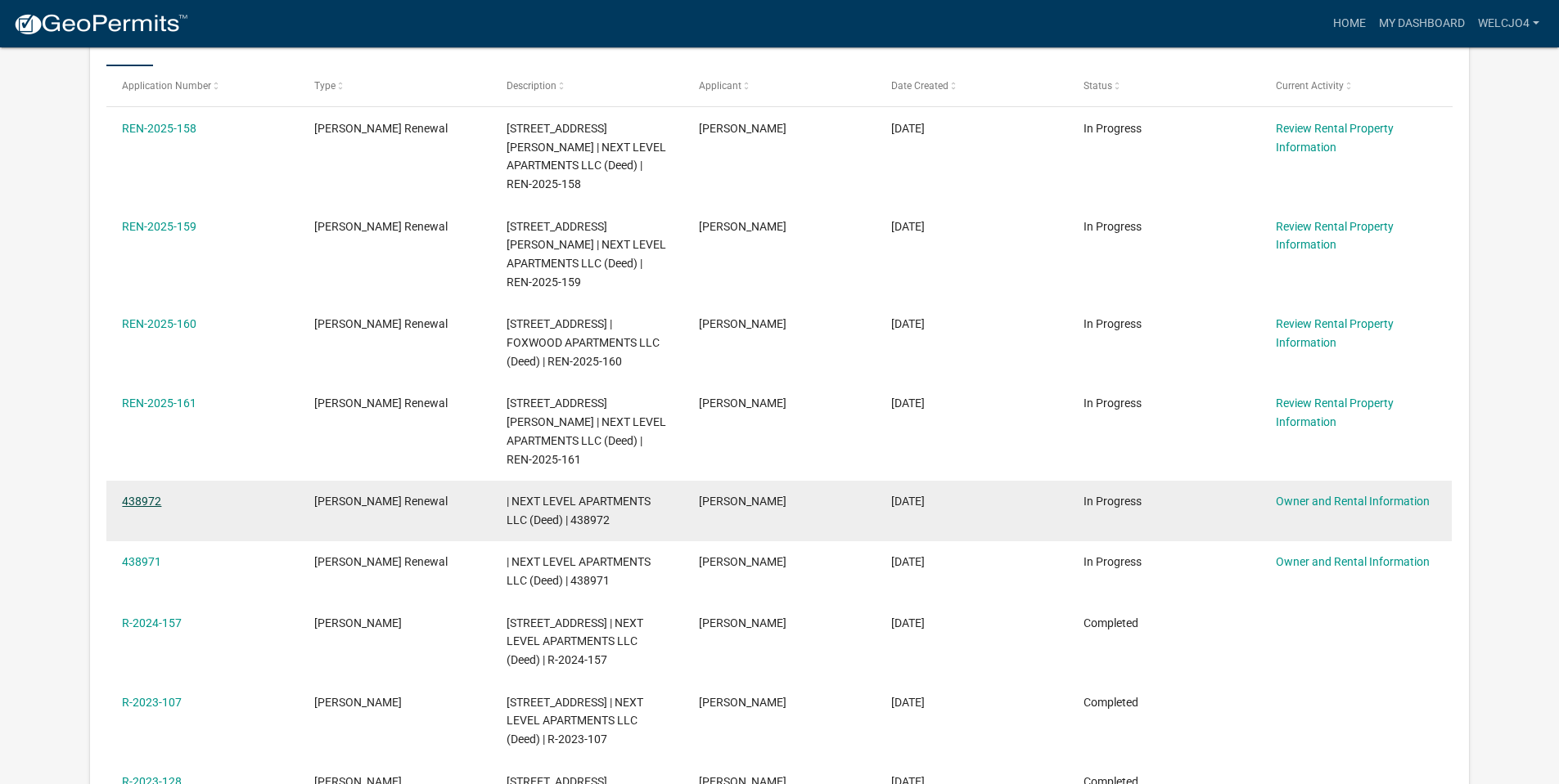
click at [123, 495] on link "438972" at bounding box center [141, 502] width 39 height 13
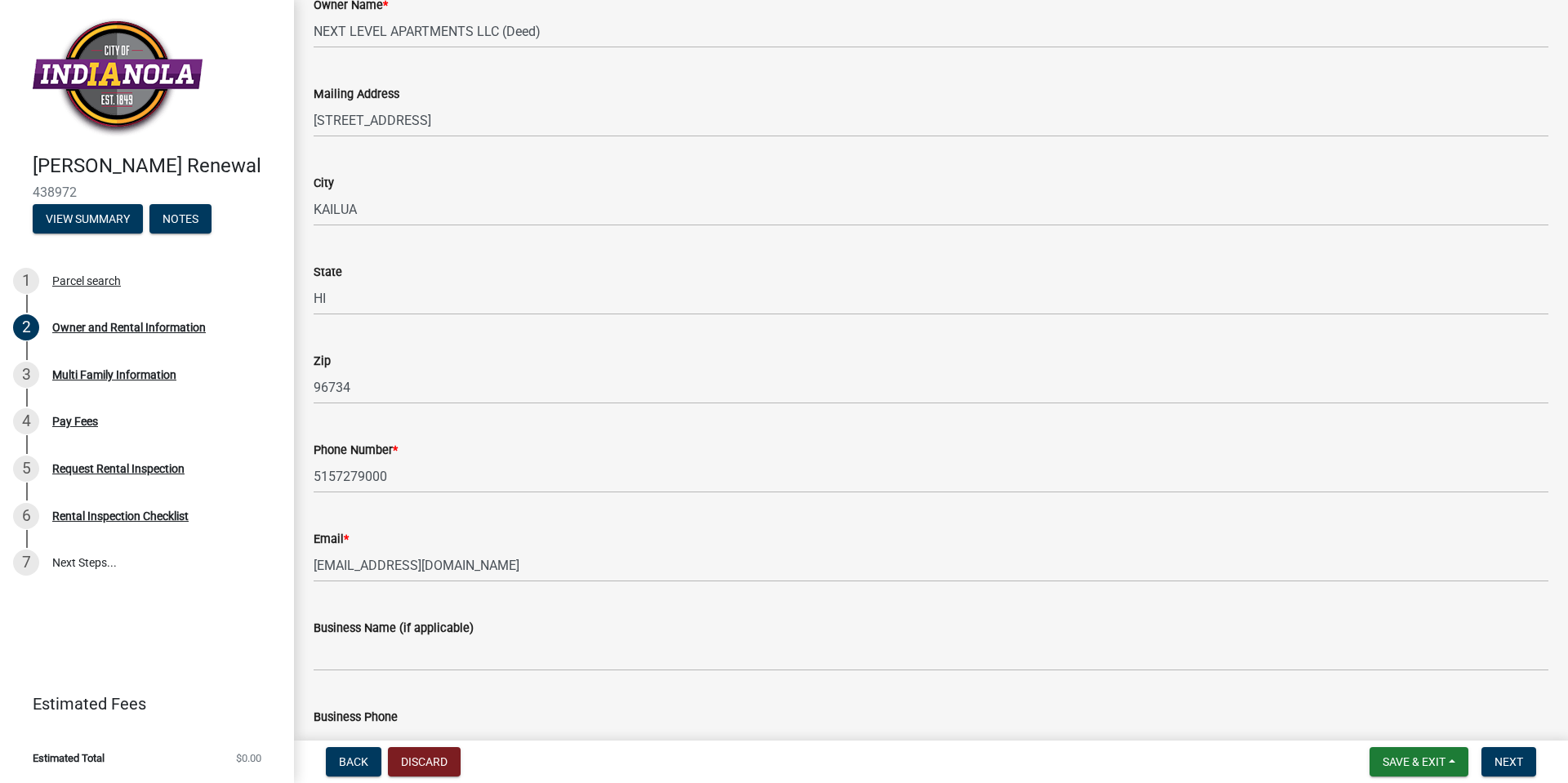
scroll to position [571, 0]
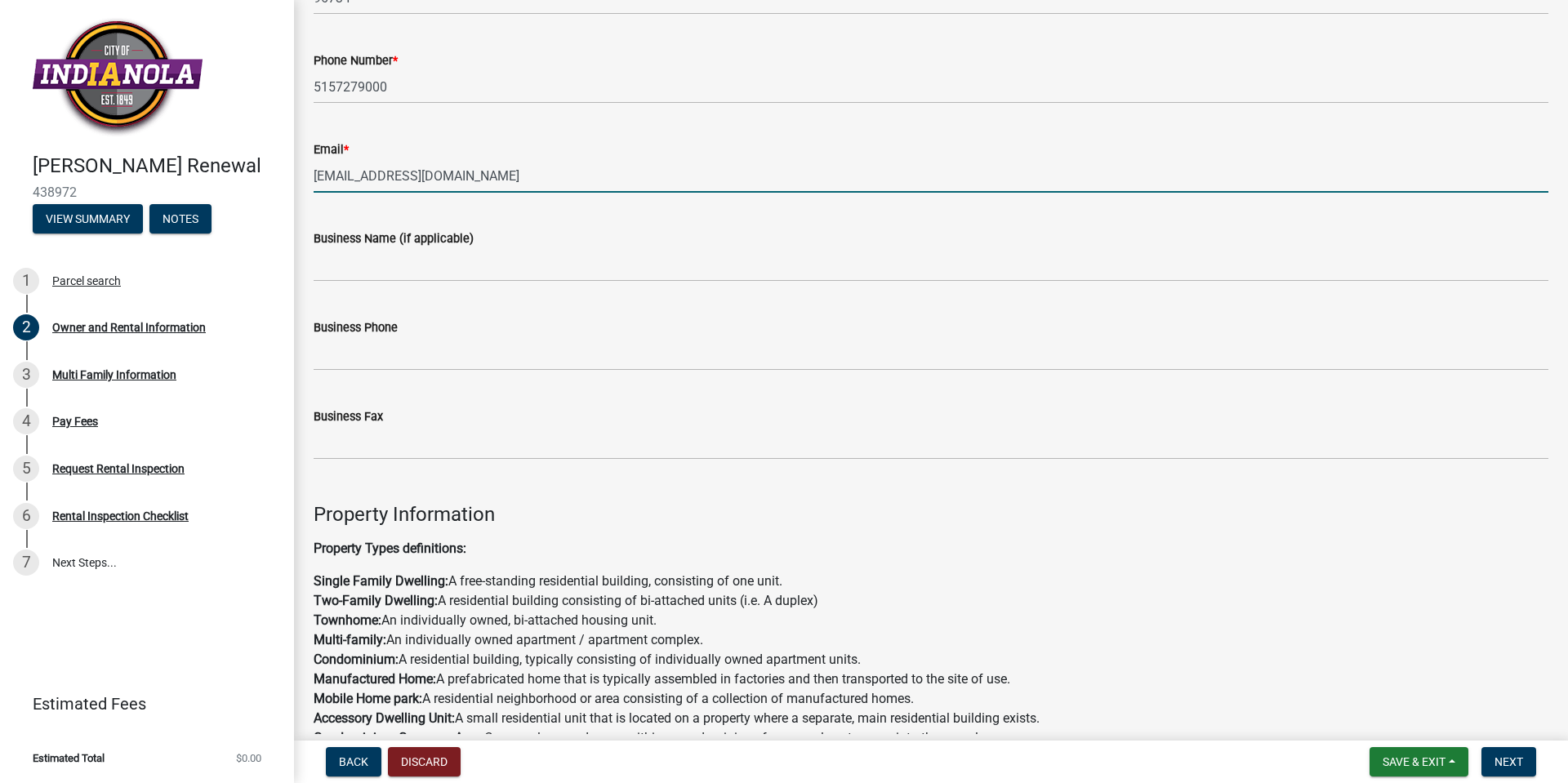
drag, startPoint x: 500, startPoint y: 169, endPoint x: -148, endPoint y: 127, distance: 649.4
click at [0, 127] on html "Internet Explorer does NOT work with GeoPermits. Get a new browser for more sec…" at bounding box center [784, 391] width 1568 height 783
type input "[PERSON_NAME][EMAIL_ADDRESS][PERSON_NAME][DOMAIN_NAME]"
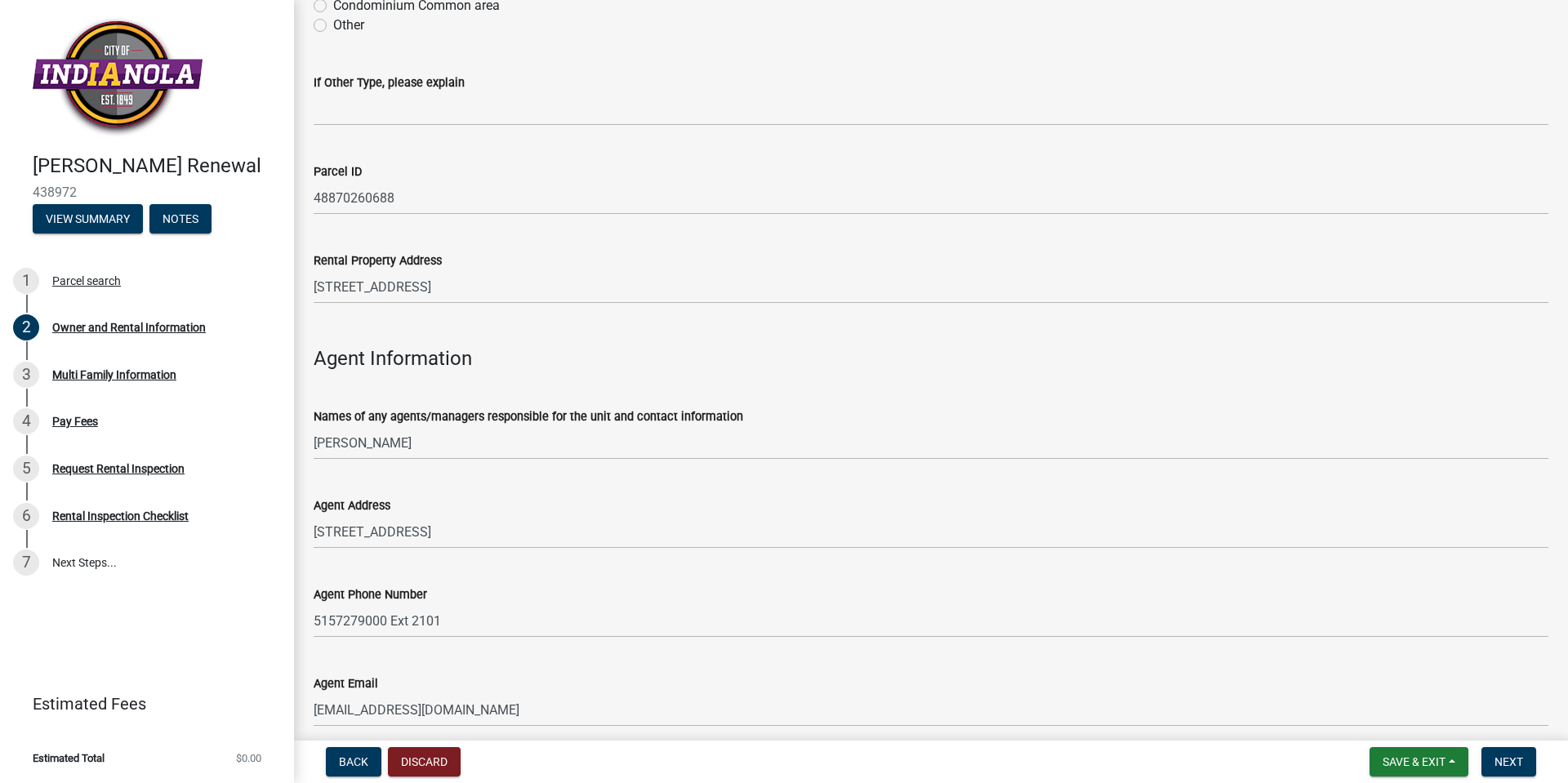
scroll to position [1603, 0]
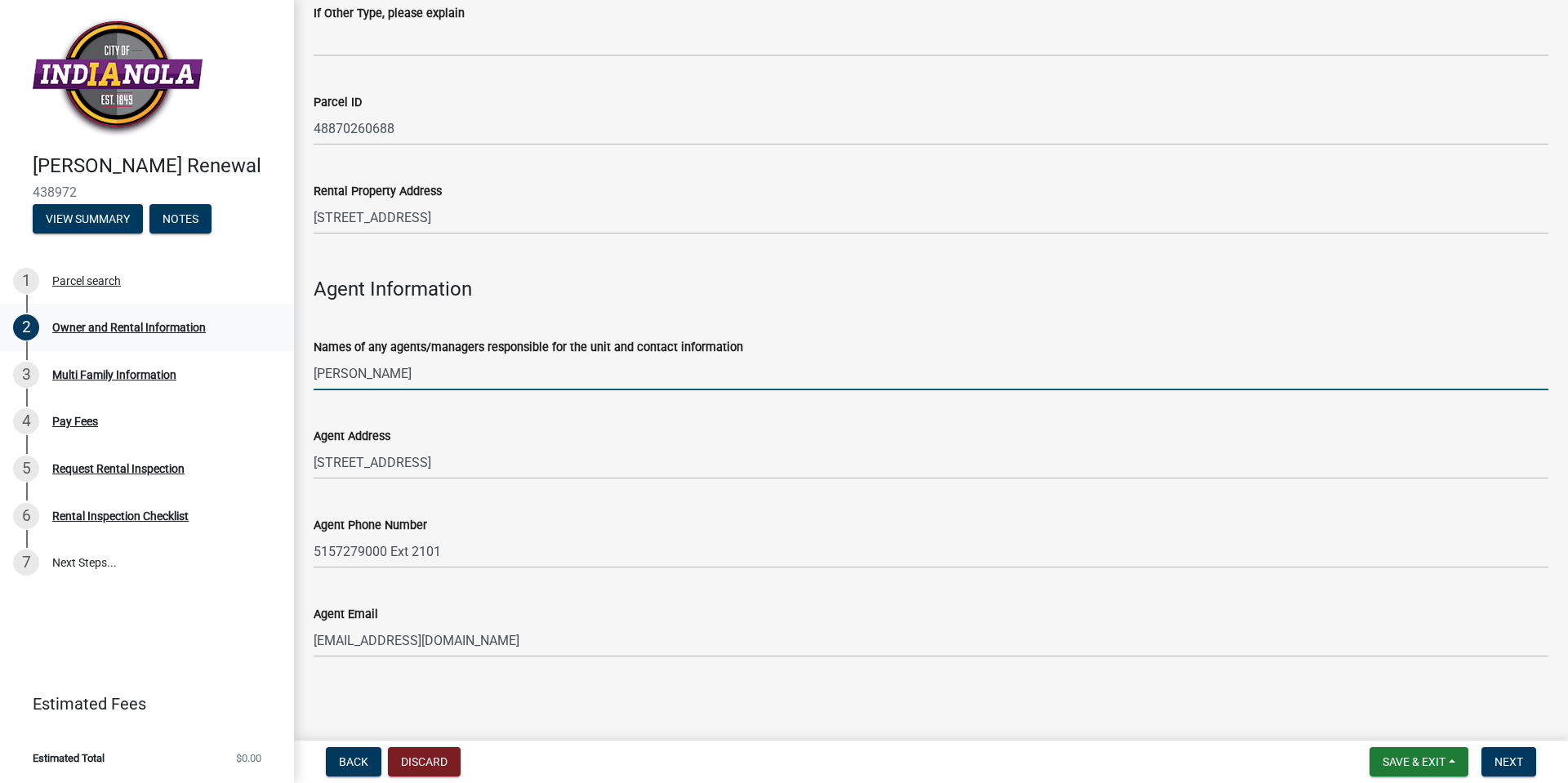
drag, startPoint x: 393, startPoint y: 372, endPoint x: 9, endPoint y: 330, distance: 386.3
click at [16, 331] on div "[PERSON_NAME] Renewal 438972 View Summary Notes 1 Parcel search 2 Owner and Ren…" at bounding box center [784, 391] width 1568 height 783
type input "[PERSON_NAME]"
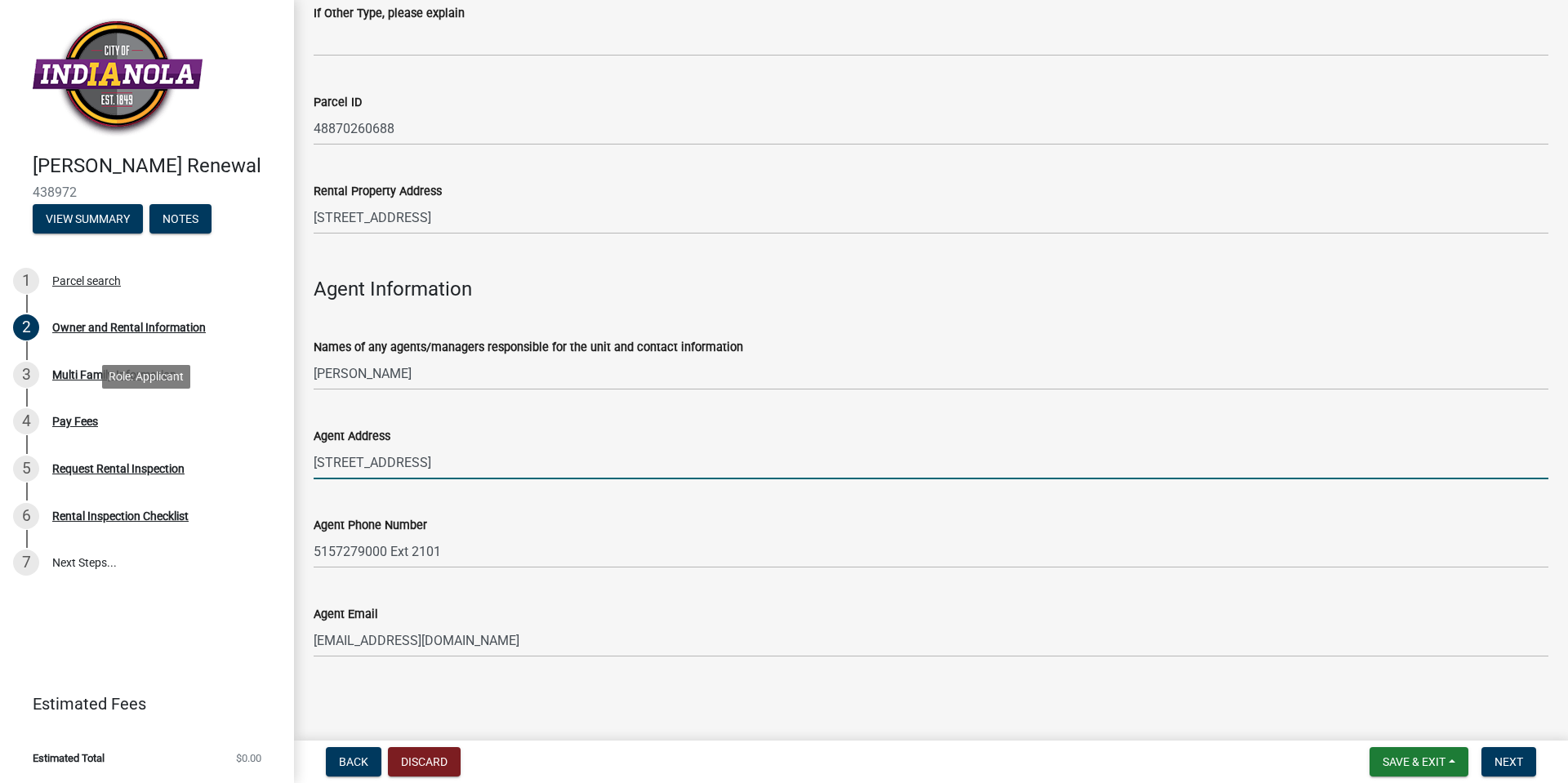
drag, startPoint x: 519, startPoint y: 458, endPoint x: -401, endPoint y: 353, distance: 926.0
click at [0, 353] on html "Internet Explorer does NOT work with GeoPermits. Get a new browser for more sec…" at bounding box center [784, 391] width 1568 height 783
type input "[STREET_ADDRESS]"
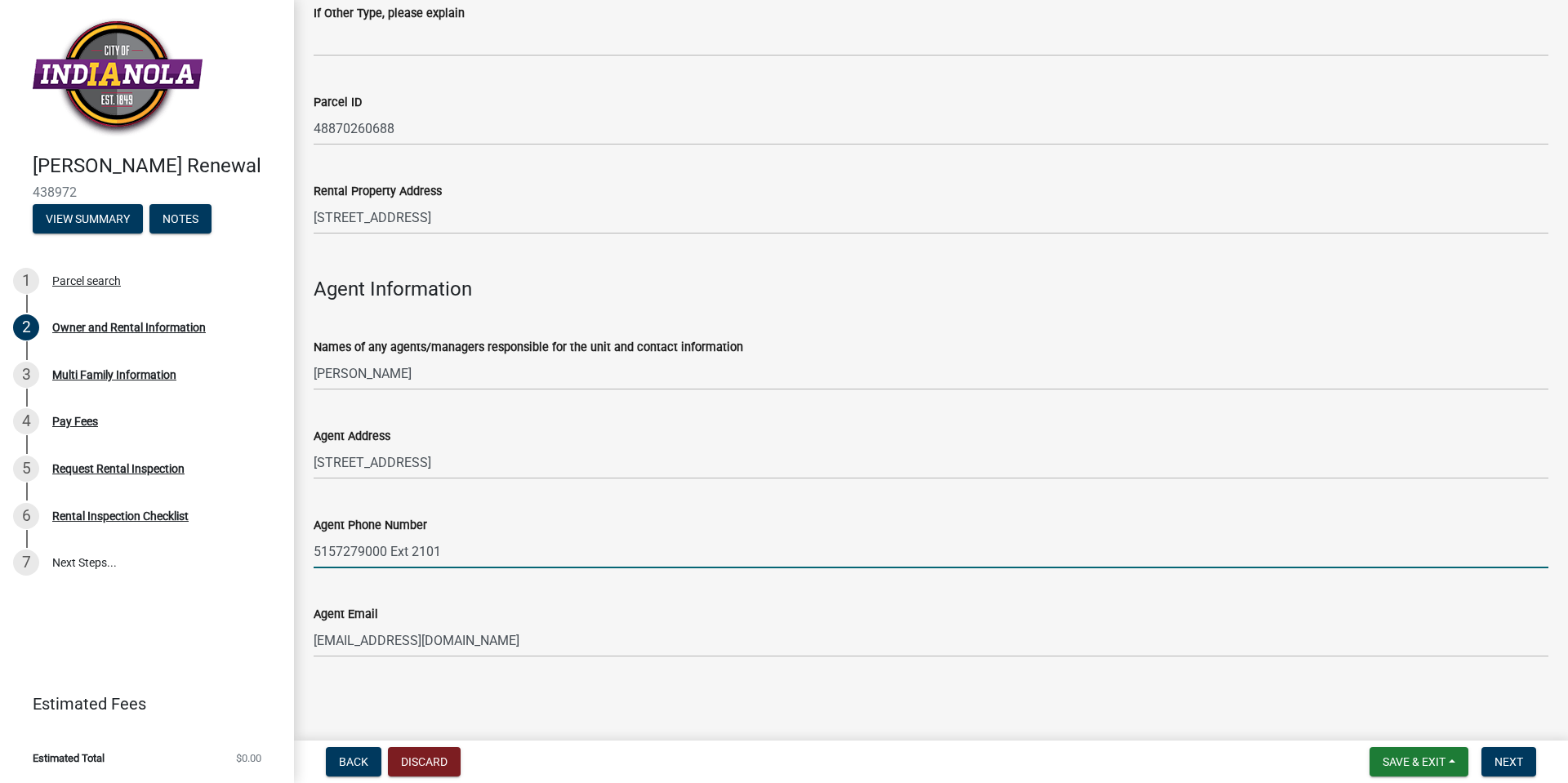
drag, startPoint x: -105, startPoint y: 471, endPoint x: -270, endPoint y: 451, distance: 166.2
click at [0, 451] on html "Internet Explorer does NOT work with GeoPermits. Get a new browser for more sec…" at bounding box center [784, 391] width 1568 height 783
type input "5152216601"
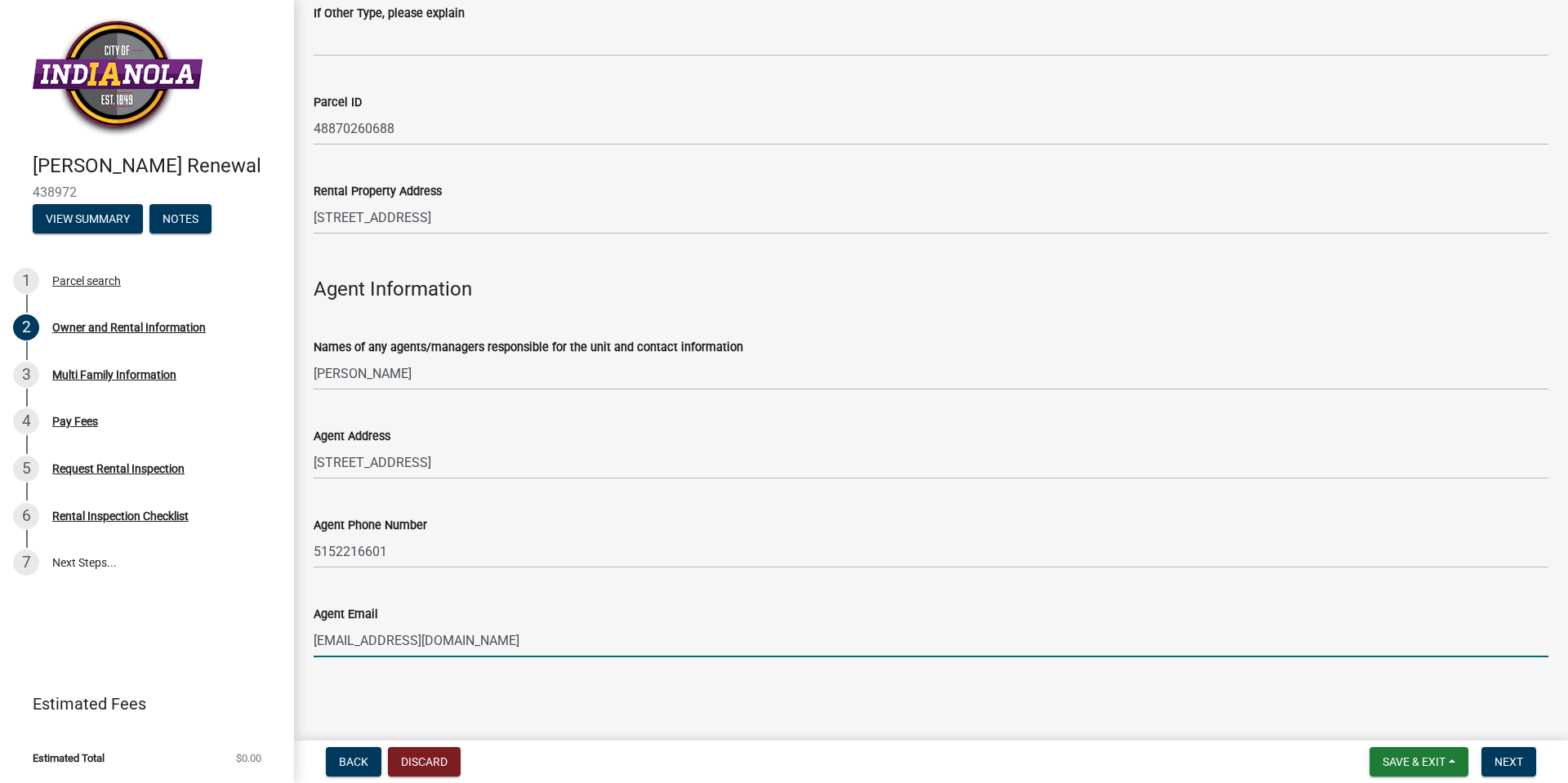
drag, startPoint x: 520, startPoint y: 644, endPoint x: -138, endPoint y: 609, distance: 658.9
click at [0, 609] on html "Internet Explorer does NOT work with GeoPermits. Get a new browser for more sec…" at bounding box center [784, 391] width 1568 height 783
type input "[PERSON_NAME][EMAIL_ADDRESS][PERSON_NAME][DOMAIN_NAME]"
click at [1533, 760] on button "Next" at bounding box center [1508, 763] width 55 height 30
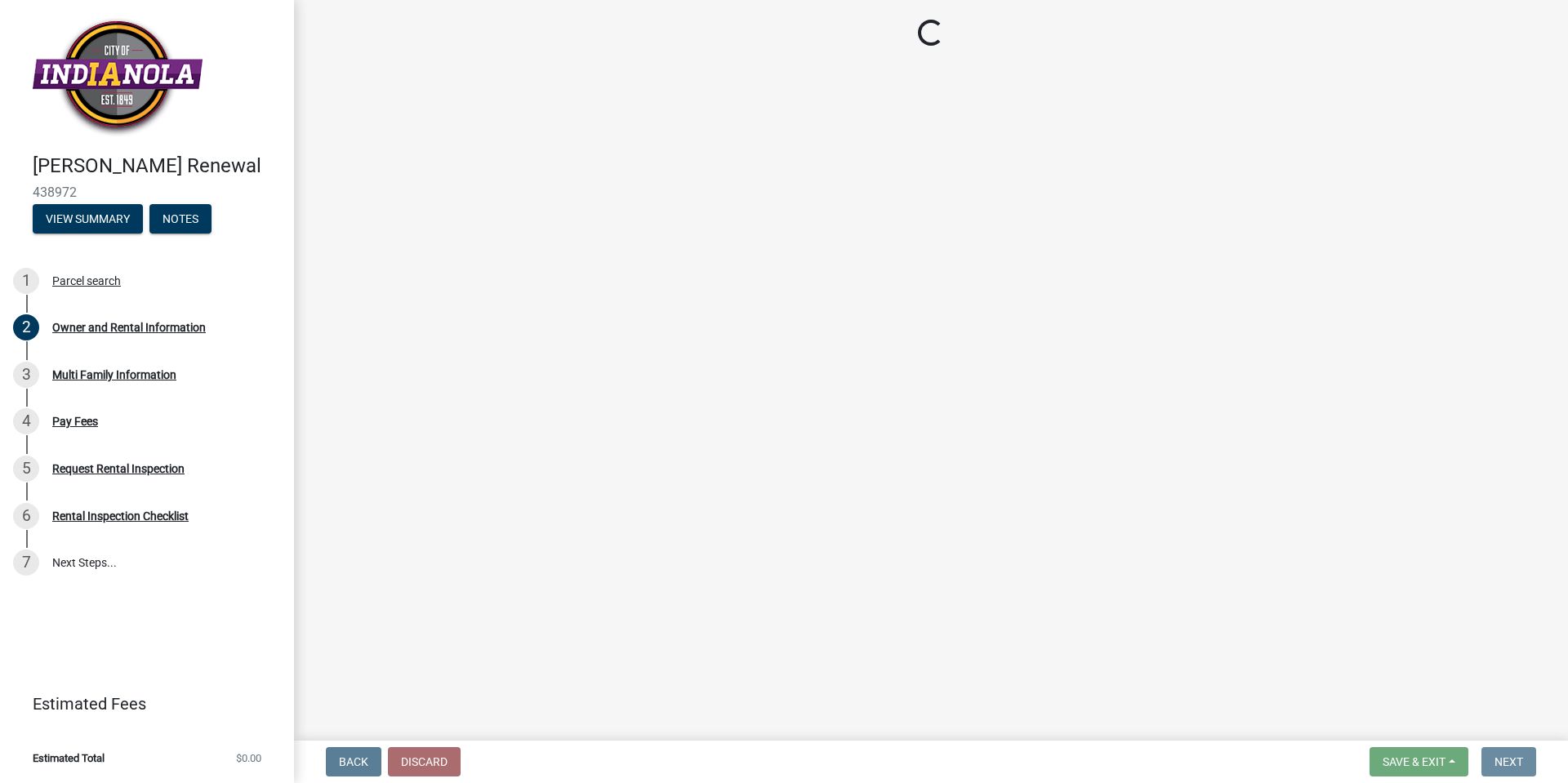
scroll to position [0, 0]
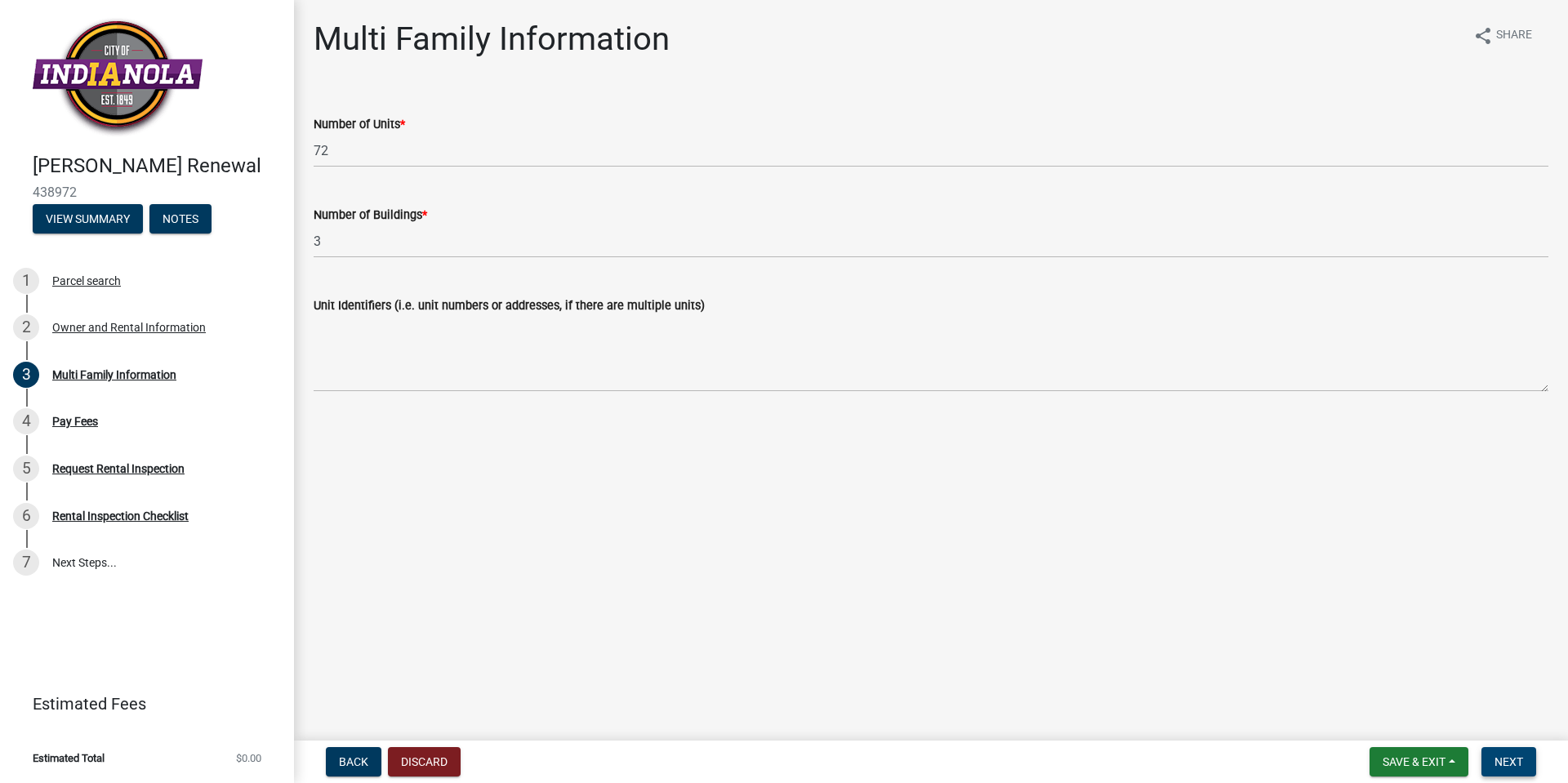
click at [1506, 766] on span "Next" at bounding box center [1508, 763] width 29 height 13
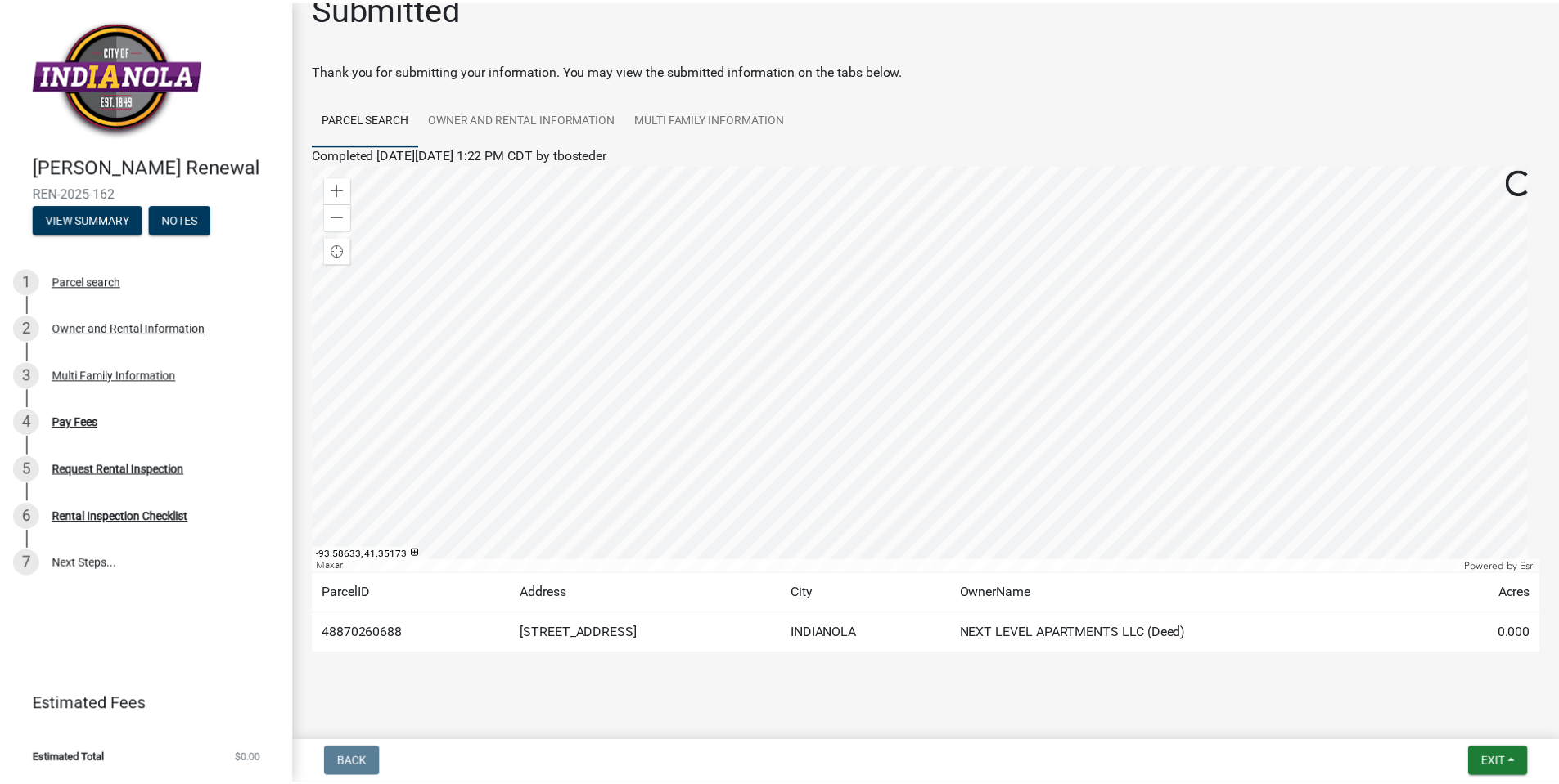
scroll to position [46, 0]
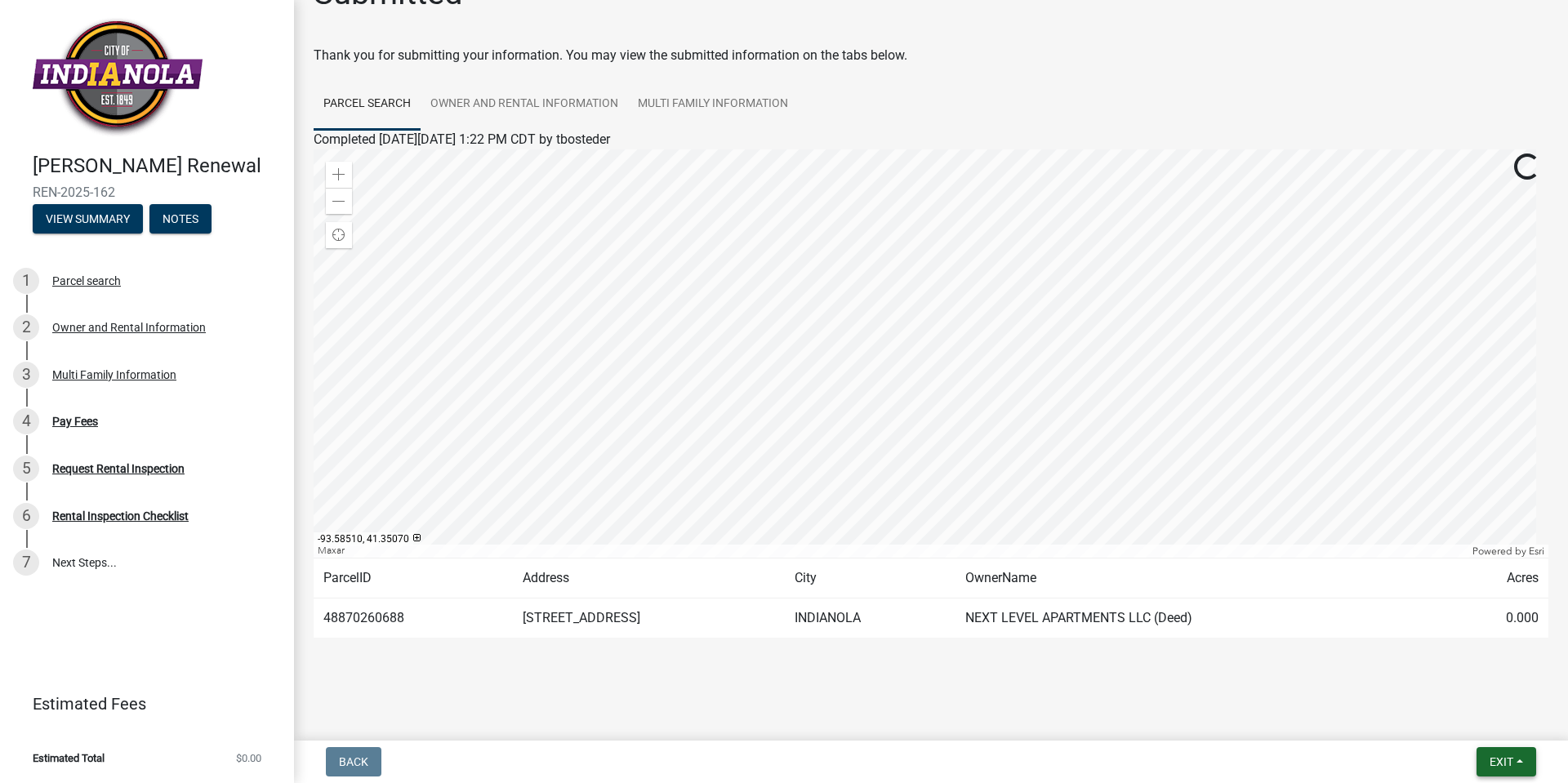
click at [1501, 767] on span "Exit" at bounding box center [1501, 763] width 24 height 13
click at [1466, 727] on button "Save & Exit" at bounding box center [1470, 720] width 130 height 39
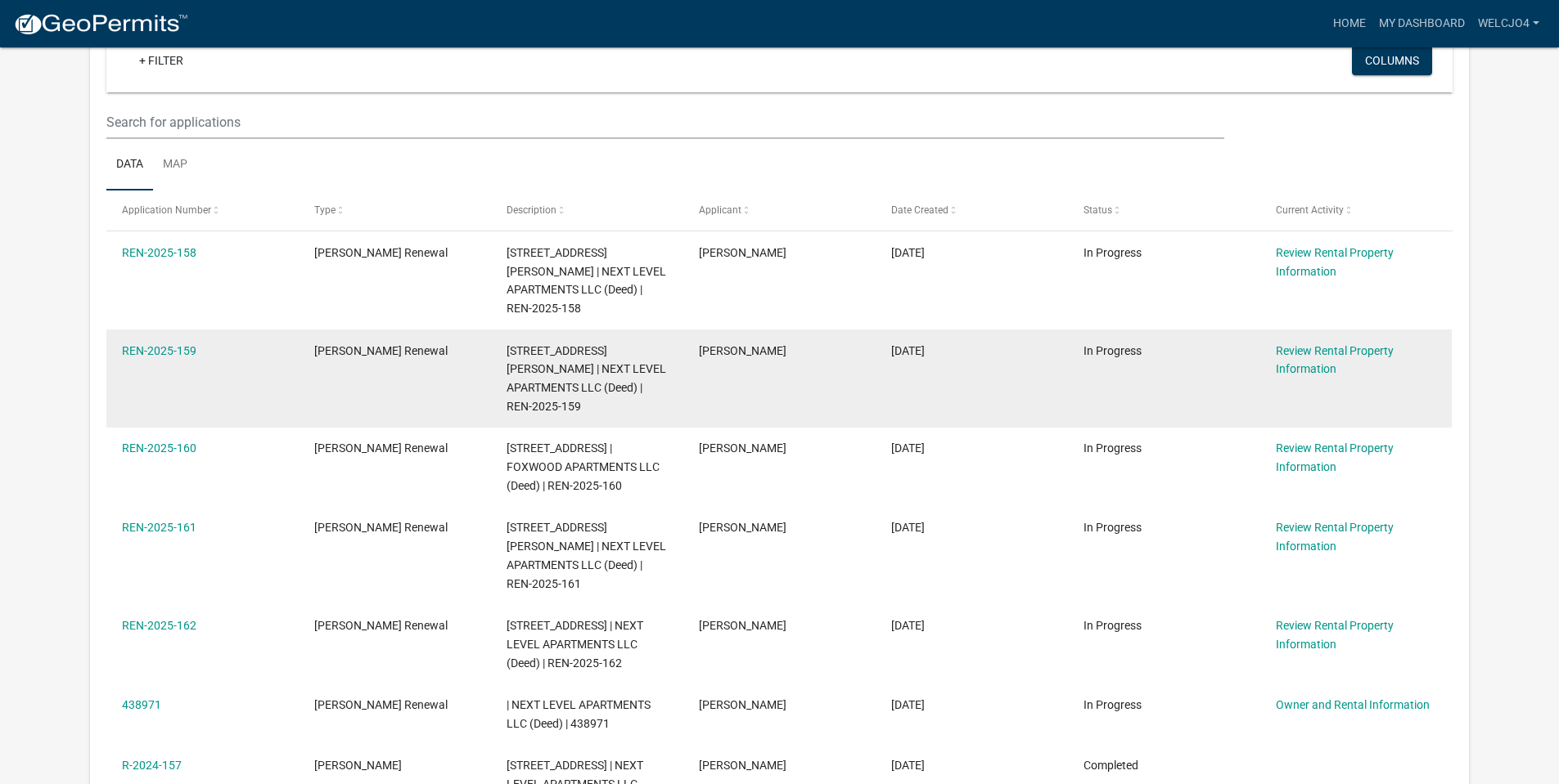
scroll to position [409, 0]
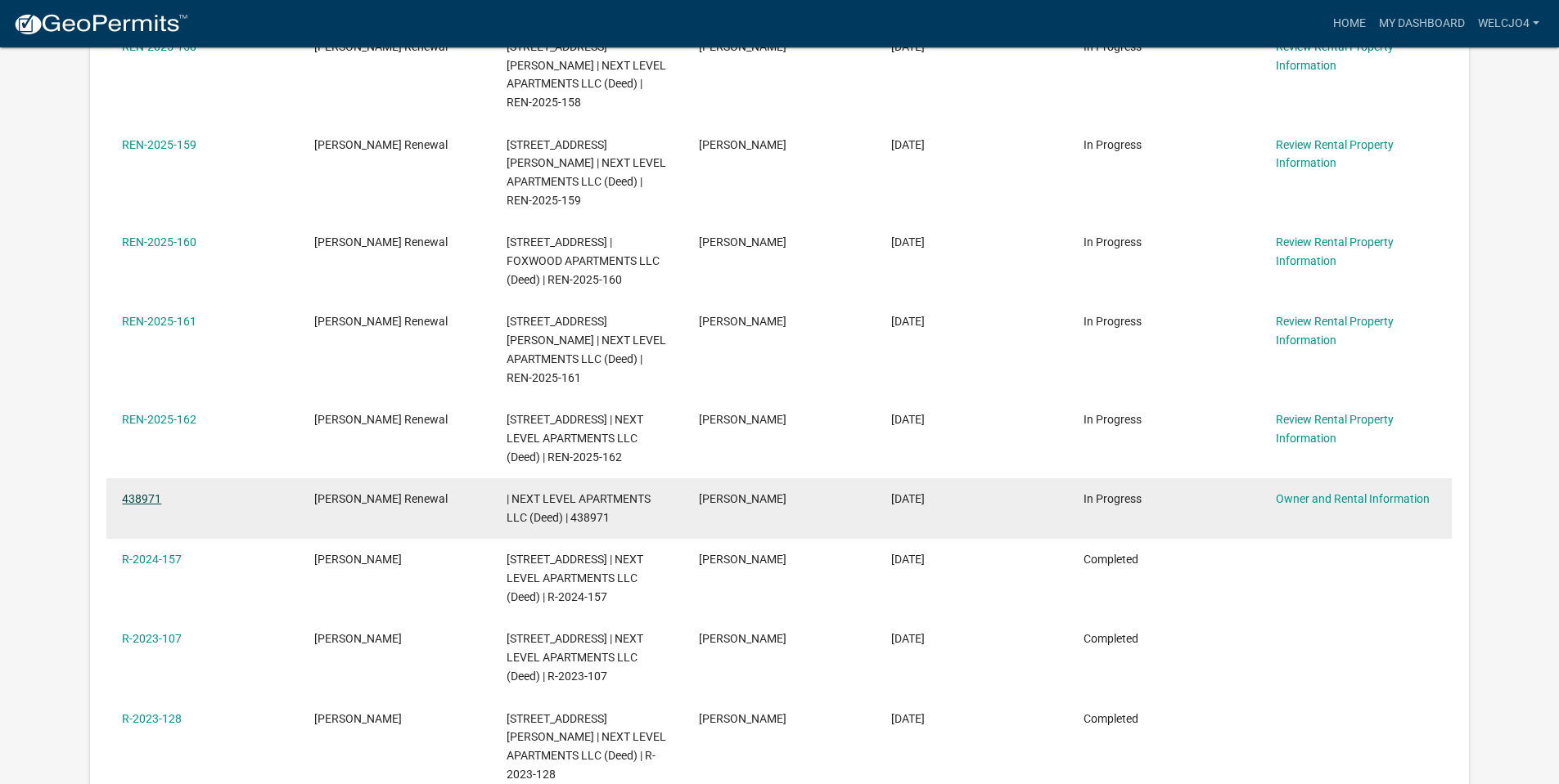
click at [149, 493] on link "438971" at bounding box center [141, 499] width 39 height 13
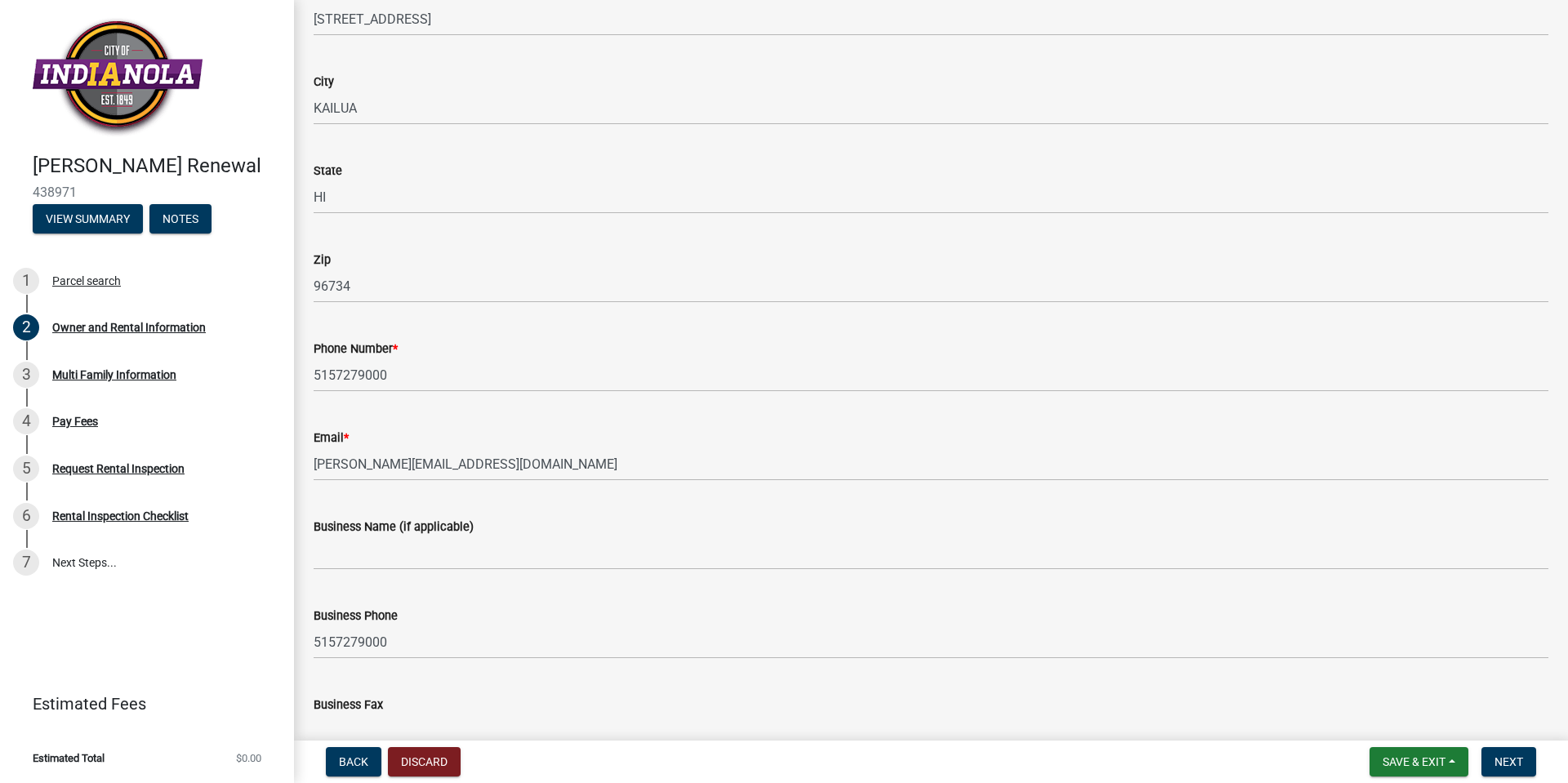
scroll to position [490, 0]
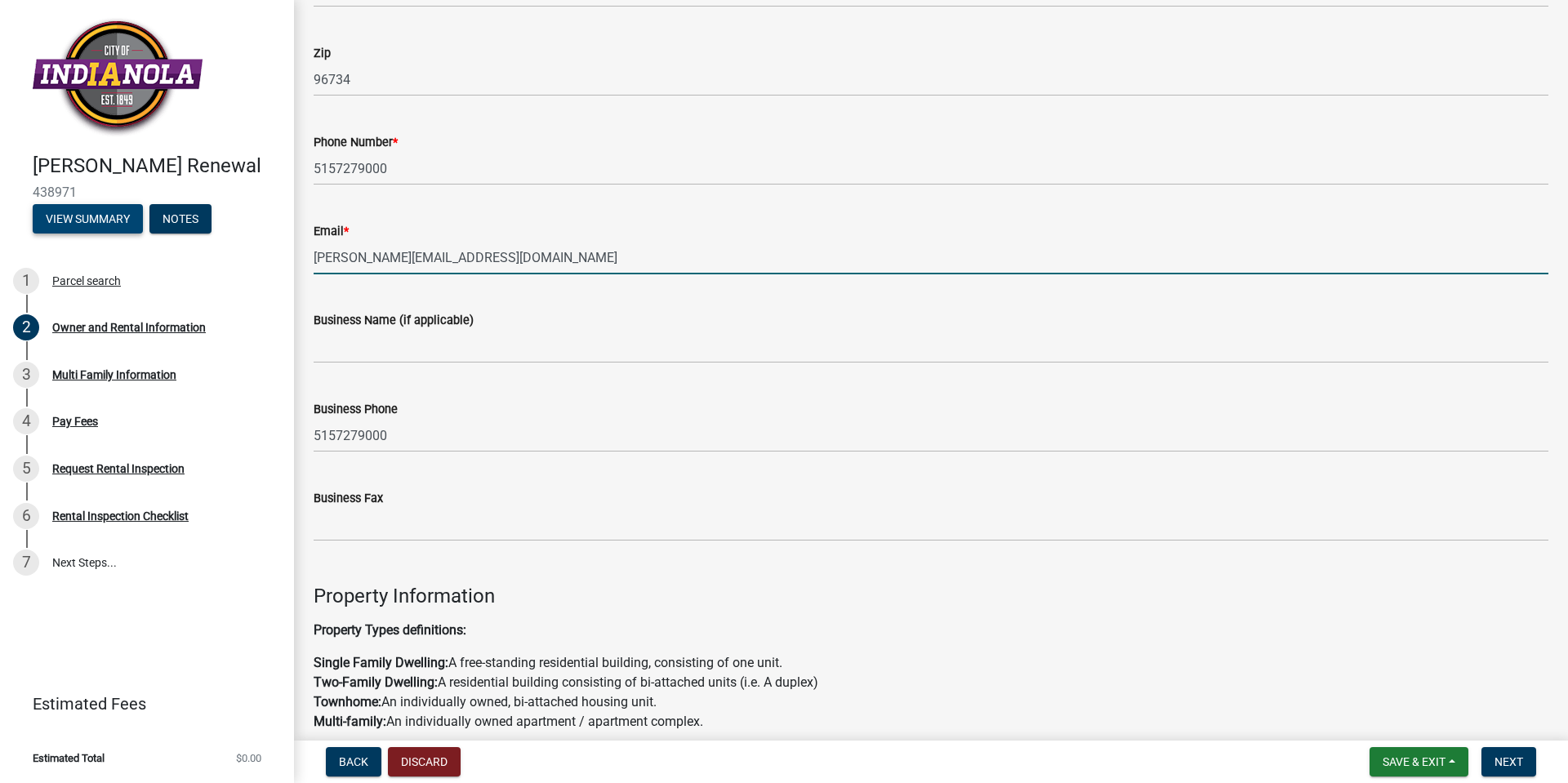
drag, startPoint x: 334, startPoint y: 230, endPoint x: 140, endPoint y: 221, distance: 194.2
click at [140, 221] on div "[PERSON_NAME] Renewal 438971 View Summary Notes 1 Parcel search 2 Owner and Ren…" at bounding box center [784, 391] width 1568 height 783
type input "[PERSON_NAME][EMAIL_ADDRESS][PERSON_NAME][DOMAIN_NAME]"
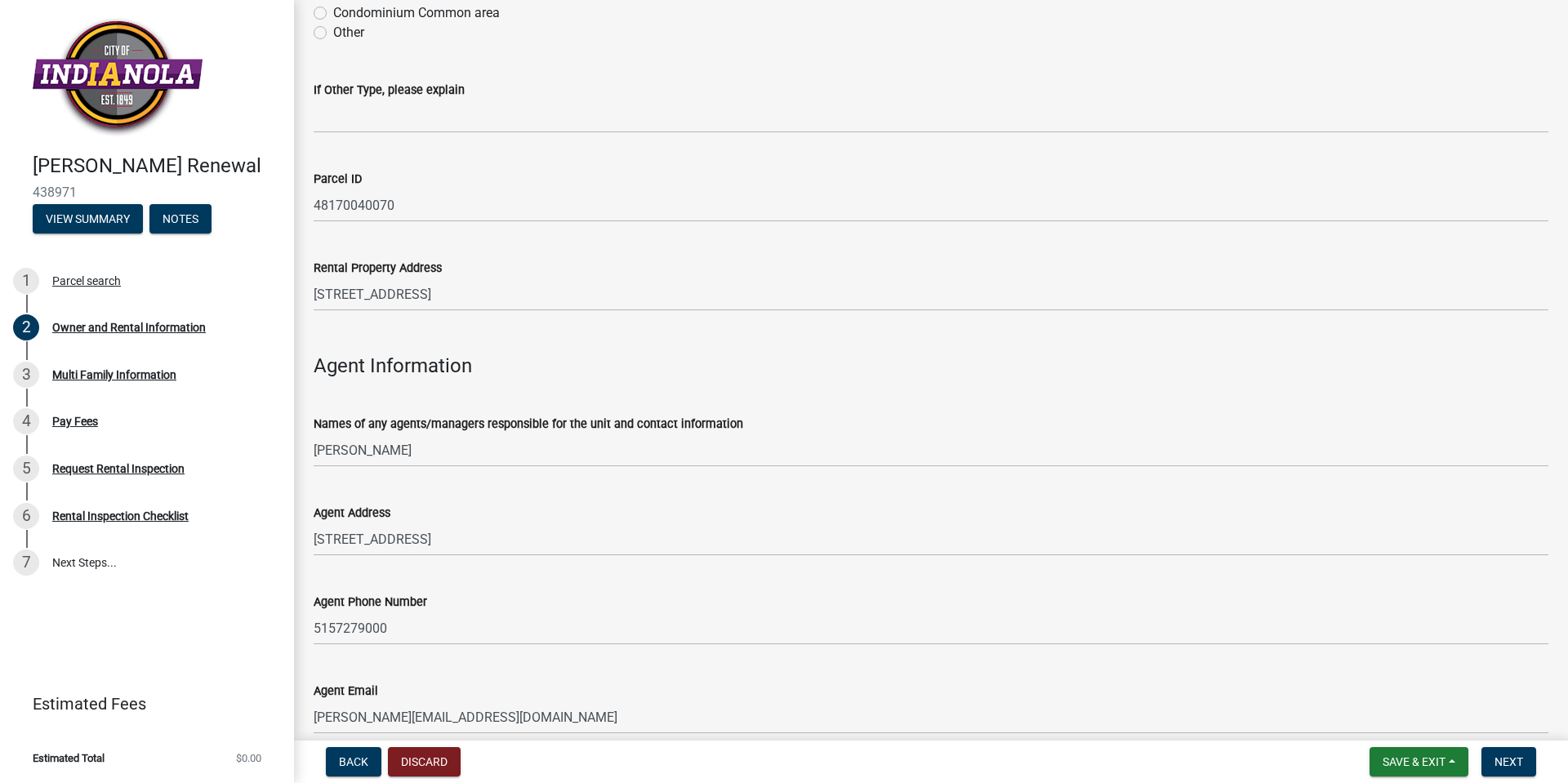
scroll to position [1603, 0]
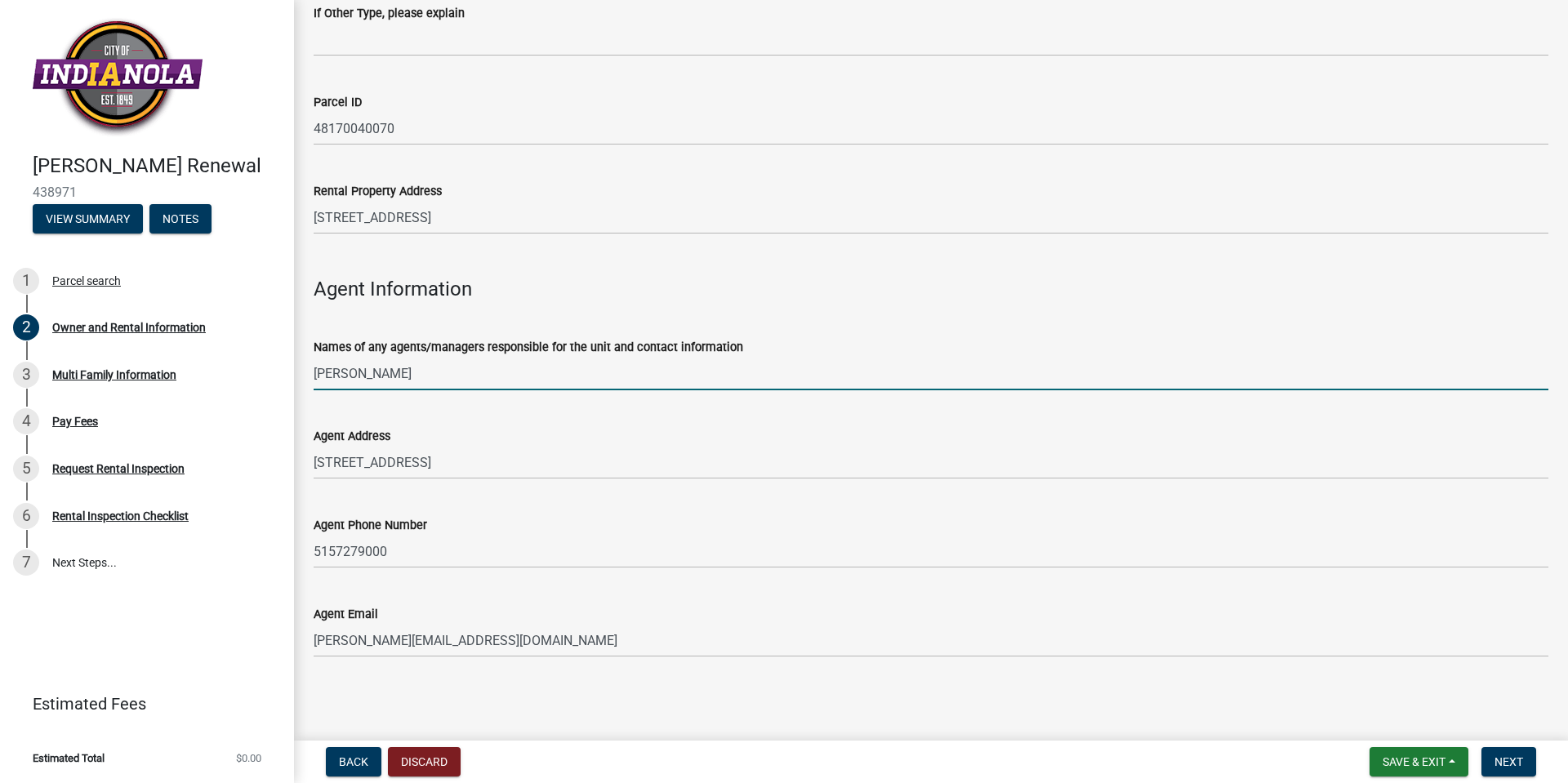
drag, startPoint x: 432, startPoint y: 372, endPoint x: -2, endPoint y: 344, distance: 434.9
click at [0, 344] on html "Internet Explorer does NOT work with GeoPermits. Get a new browser for more sec…" at bounding box center [784, 391] width 1568 height 783
type input "[PERSON_NAME]"
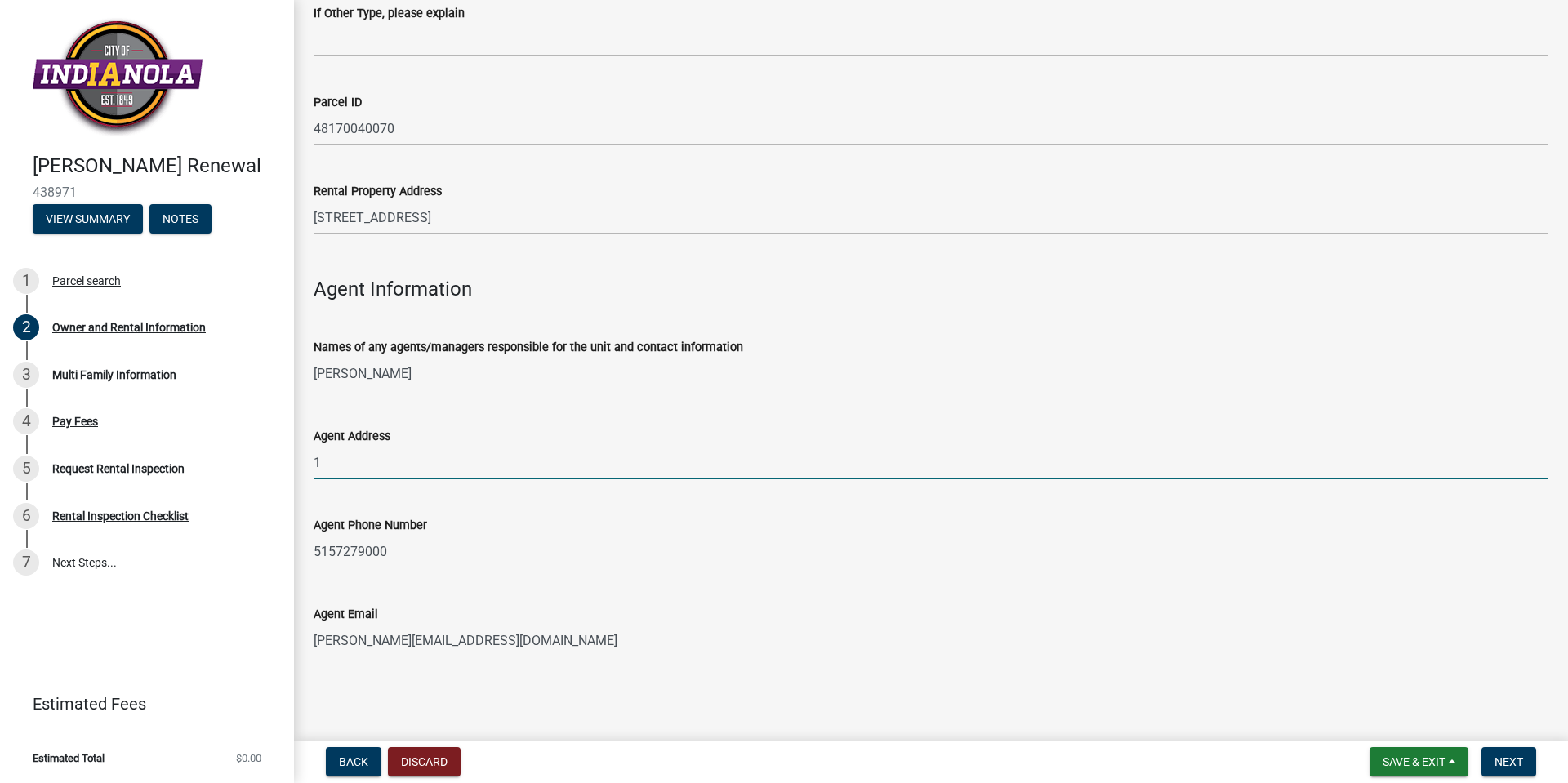
type input "[STREET_ADDRESS]"
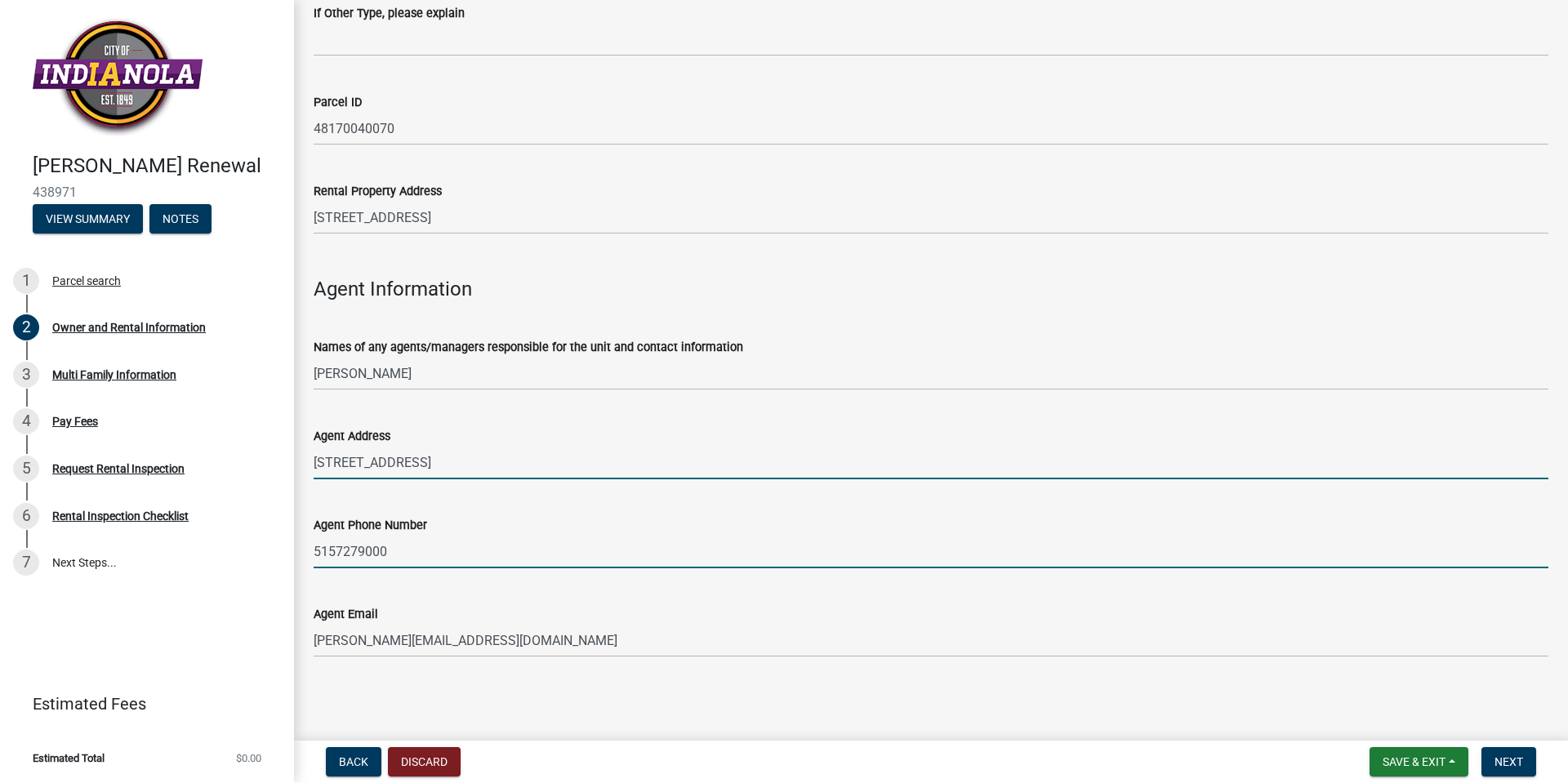
drag, startPoint x: 402, startPoint y: 552, endPoint x: -117, endPoint y: 489, distance: 522.8
click at [0, 489] on html "Internet Explorer does NOT work with GeoPermits. Get a new browser for more sec…" at bounding box center [784, 391] width 1568 height 783
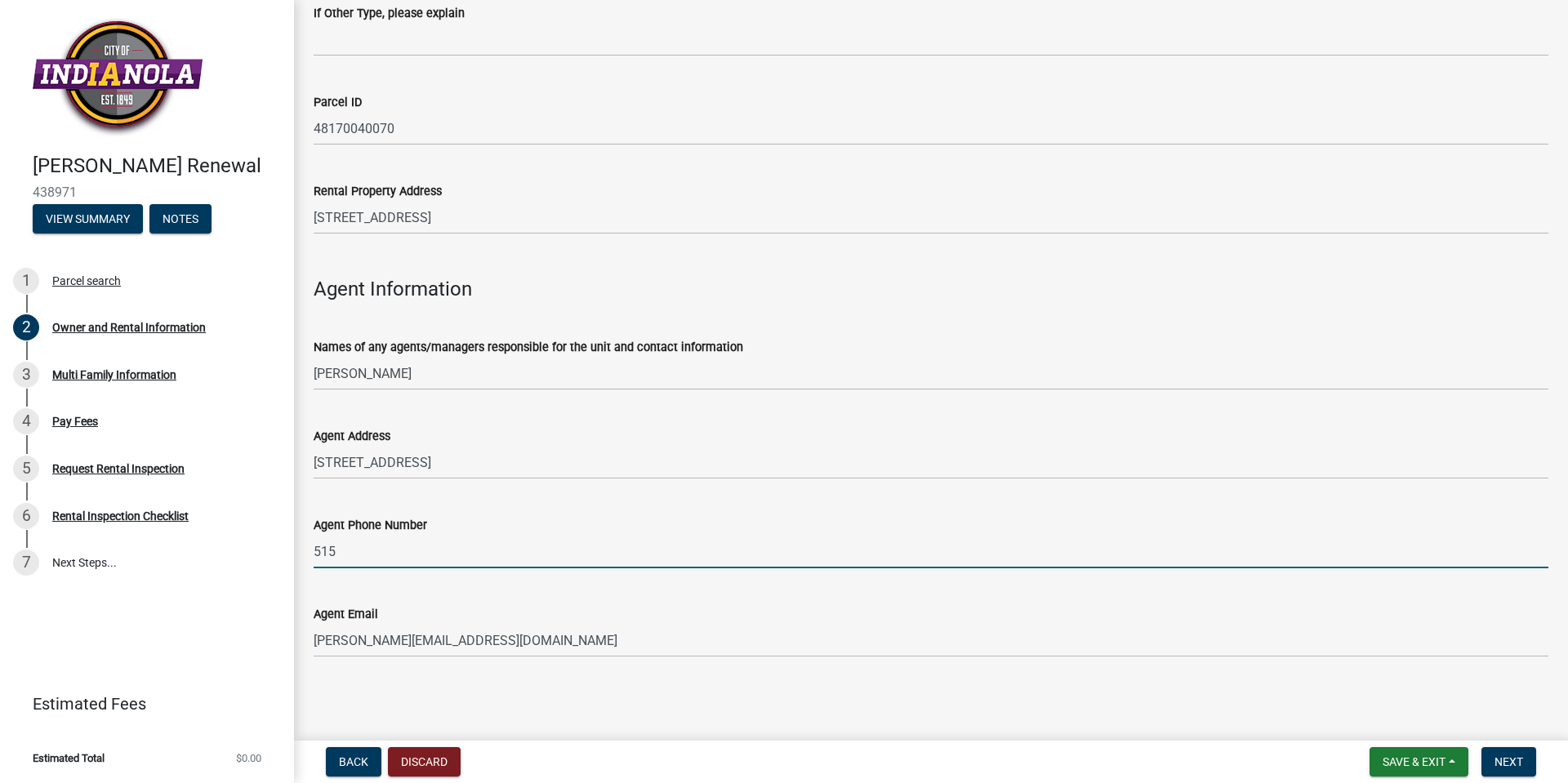
type input "5152216601"
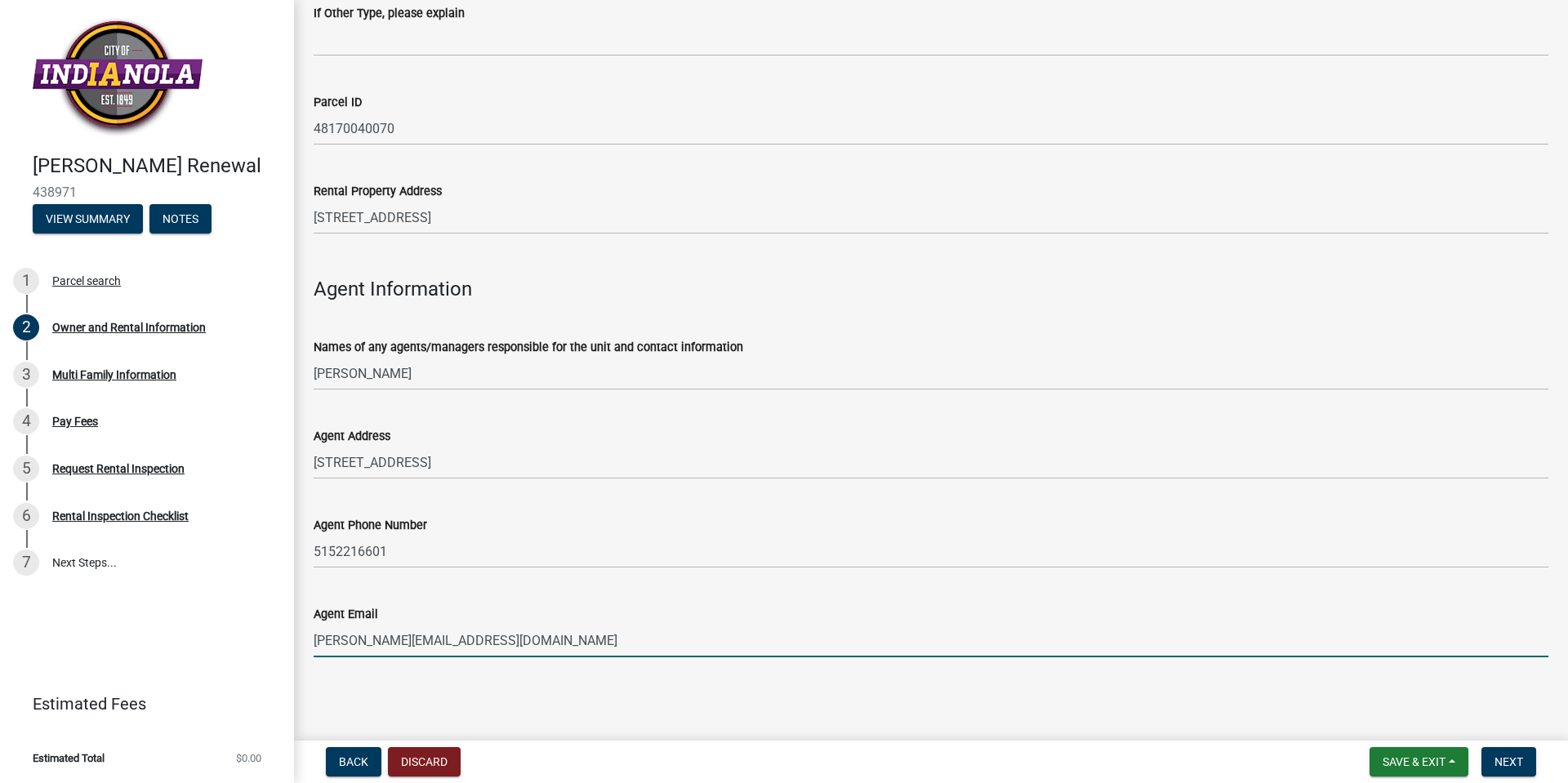
drag, startPoint x: 412, startPoint y: 632, endPoint x: -609, endPoint y: 514, distance: 1027.8
click at [0, 514] on html "Internet Explorer does NOT work with GeoPermits. Get a new browser for more sec…" at bounding box center [784, 391] width 1568 height 783
type input "[EMAIL_ADDRESS][PERSON_NAME][DOMAIN_NAME]"
click at [1546, 764] on div "Back Discard Save & Exit Save Save & Exit Next" at bounding box center [931, 763] width 1248 height 30
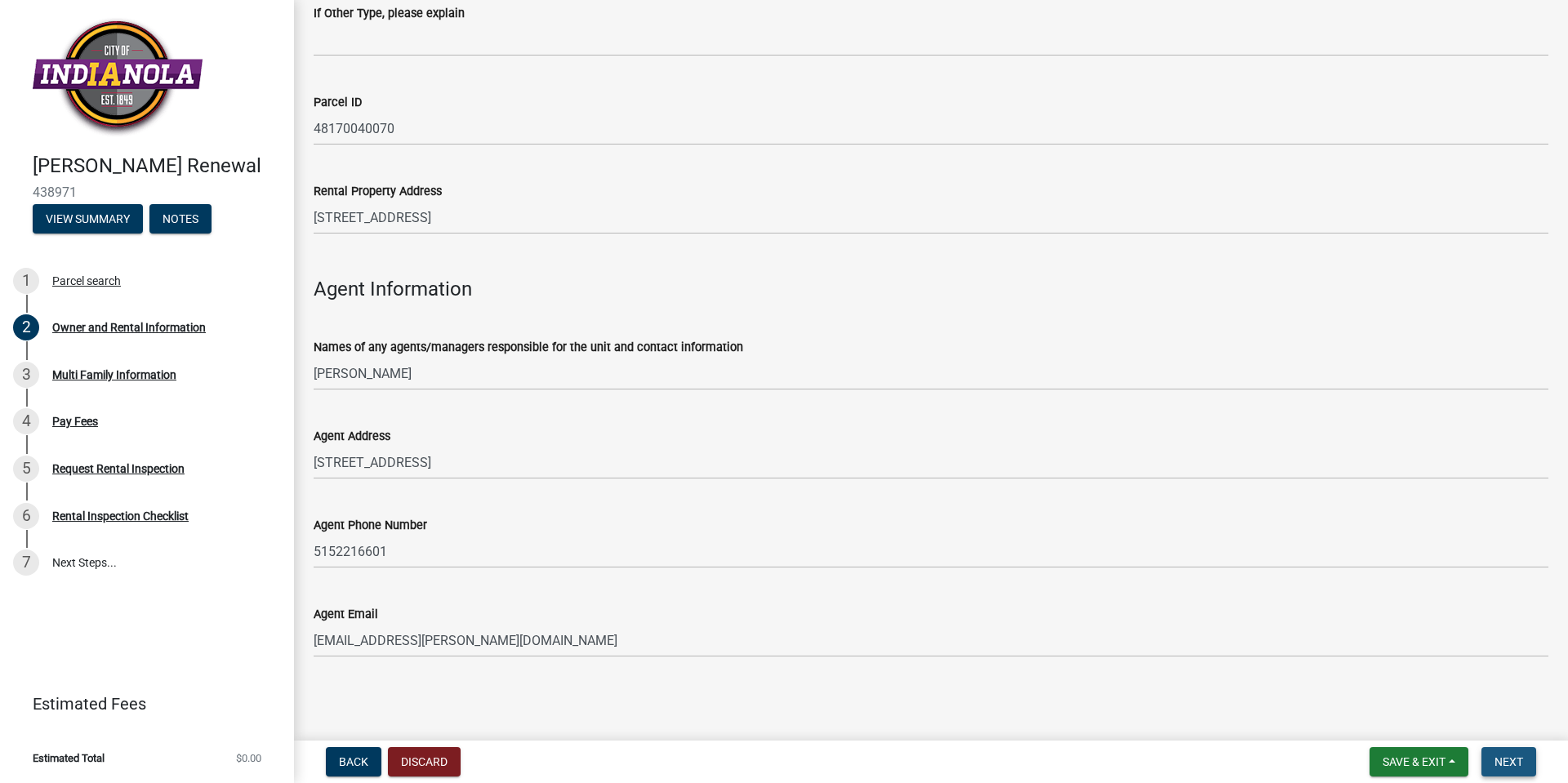
click at [1506, 764] on span "Next" at bounding box center [1508, 763] width 29 height 13
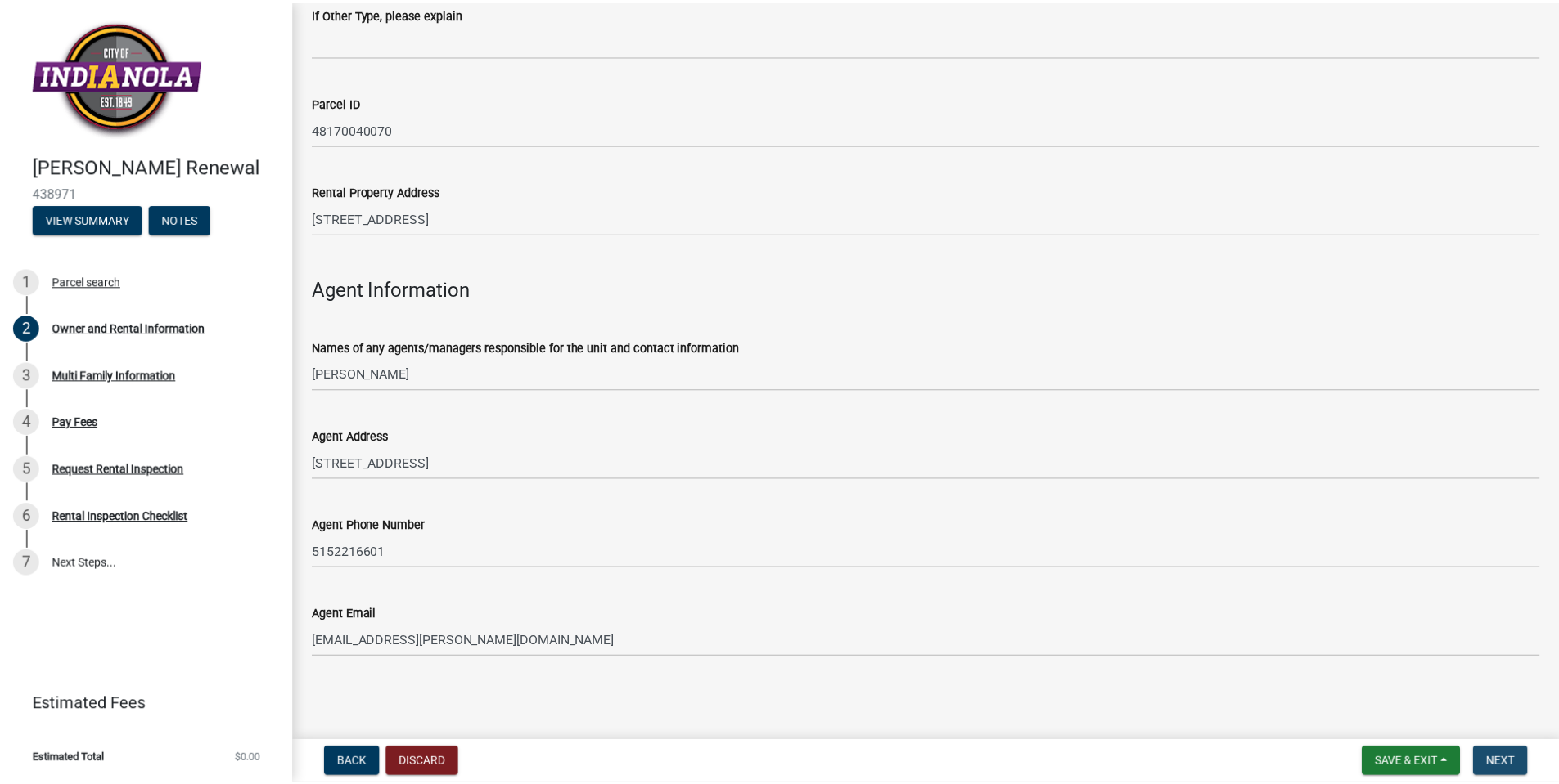
scroll to position [0, 0]
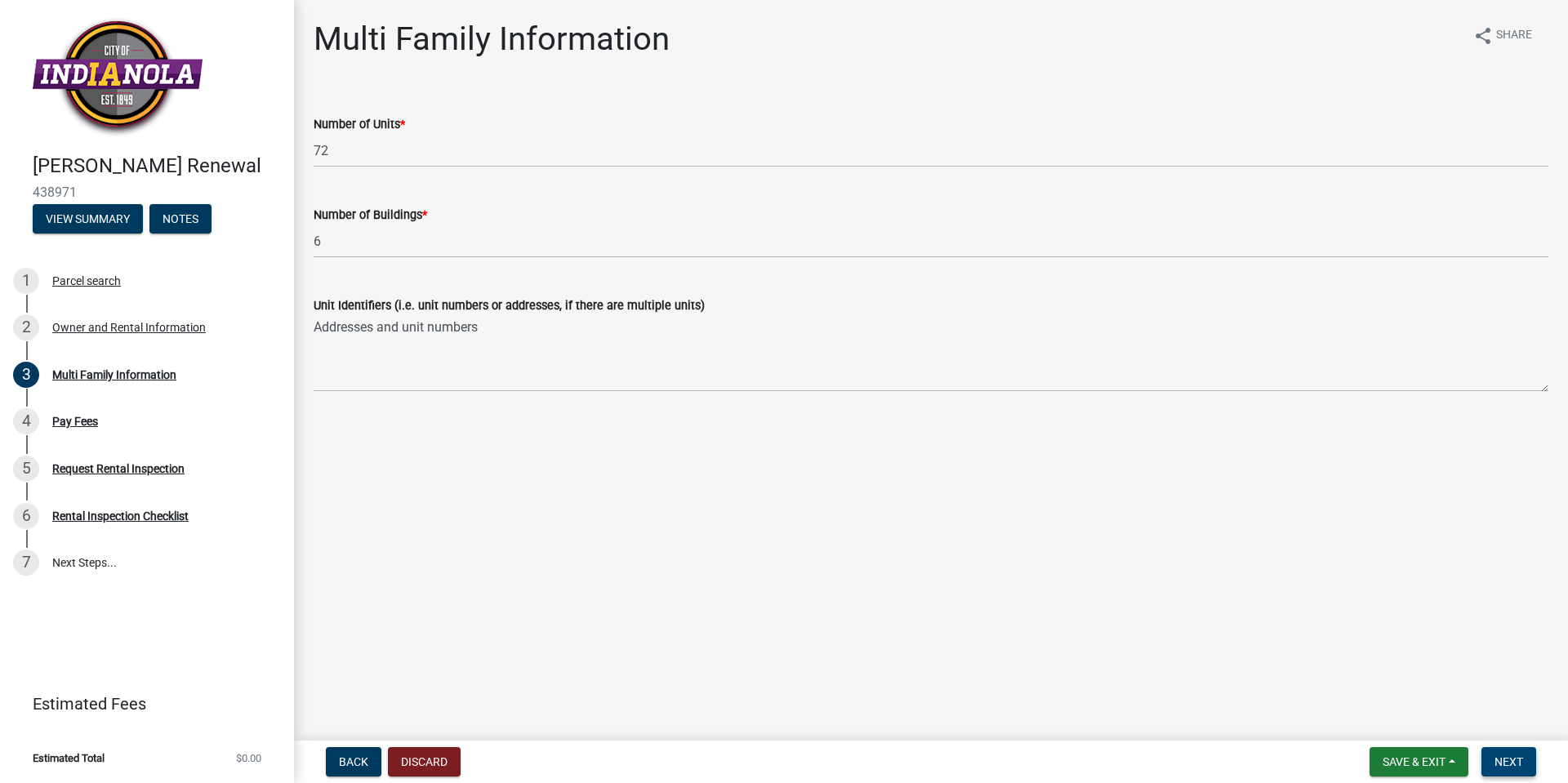
click at [1502, 754] on button "Next" at bounding box center [1508, 763] width 55 height 30
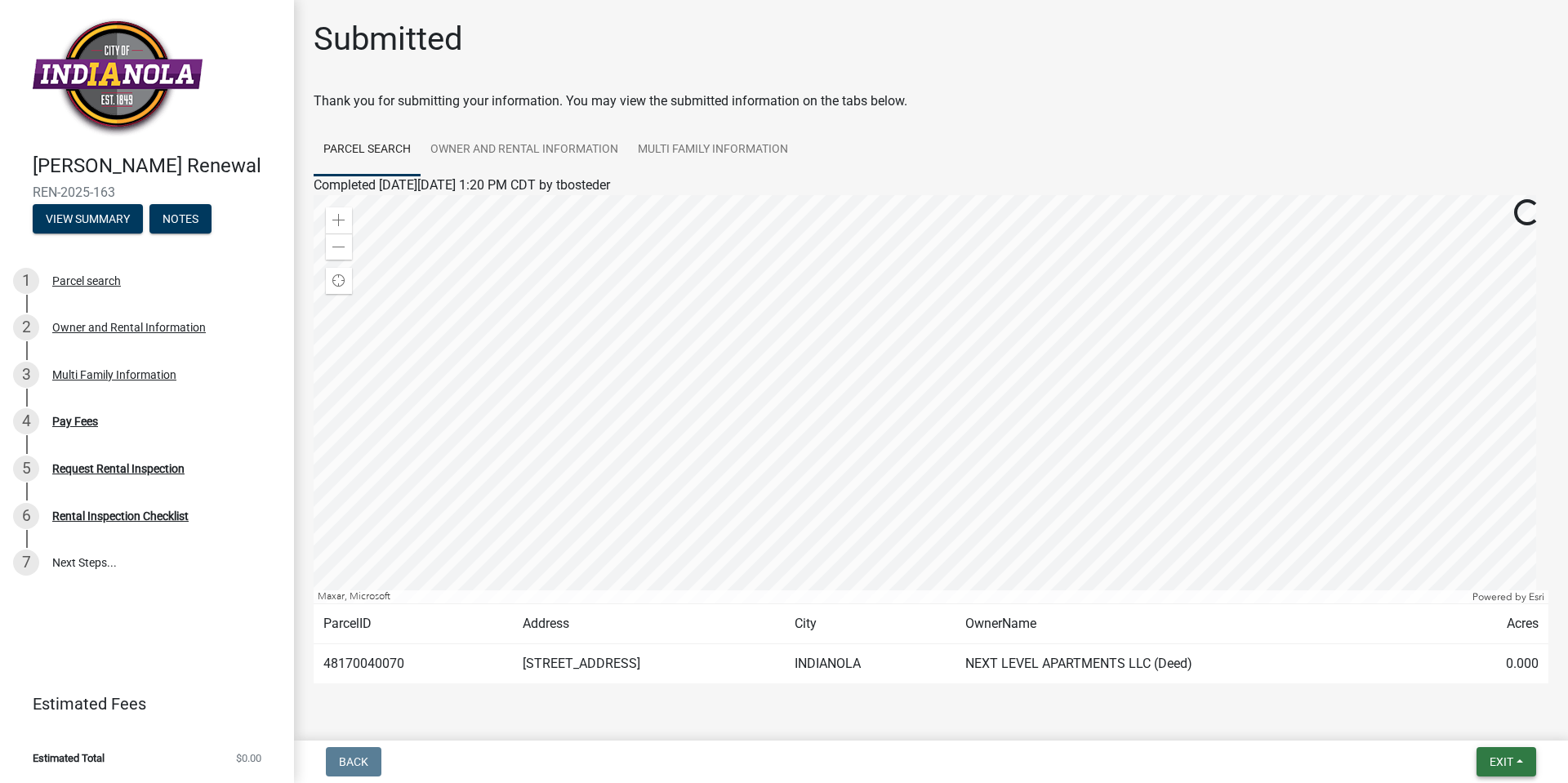
click at [1515, 754] on button "Exit" at bounding box center [1506, 763] width 60 height 30
click at [1489, 722] on button "Save & Exit" at bounding box center [1470, 720] width 130 height 39
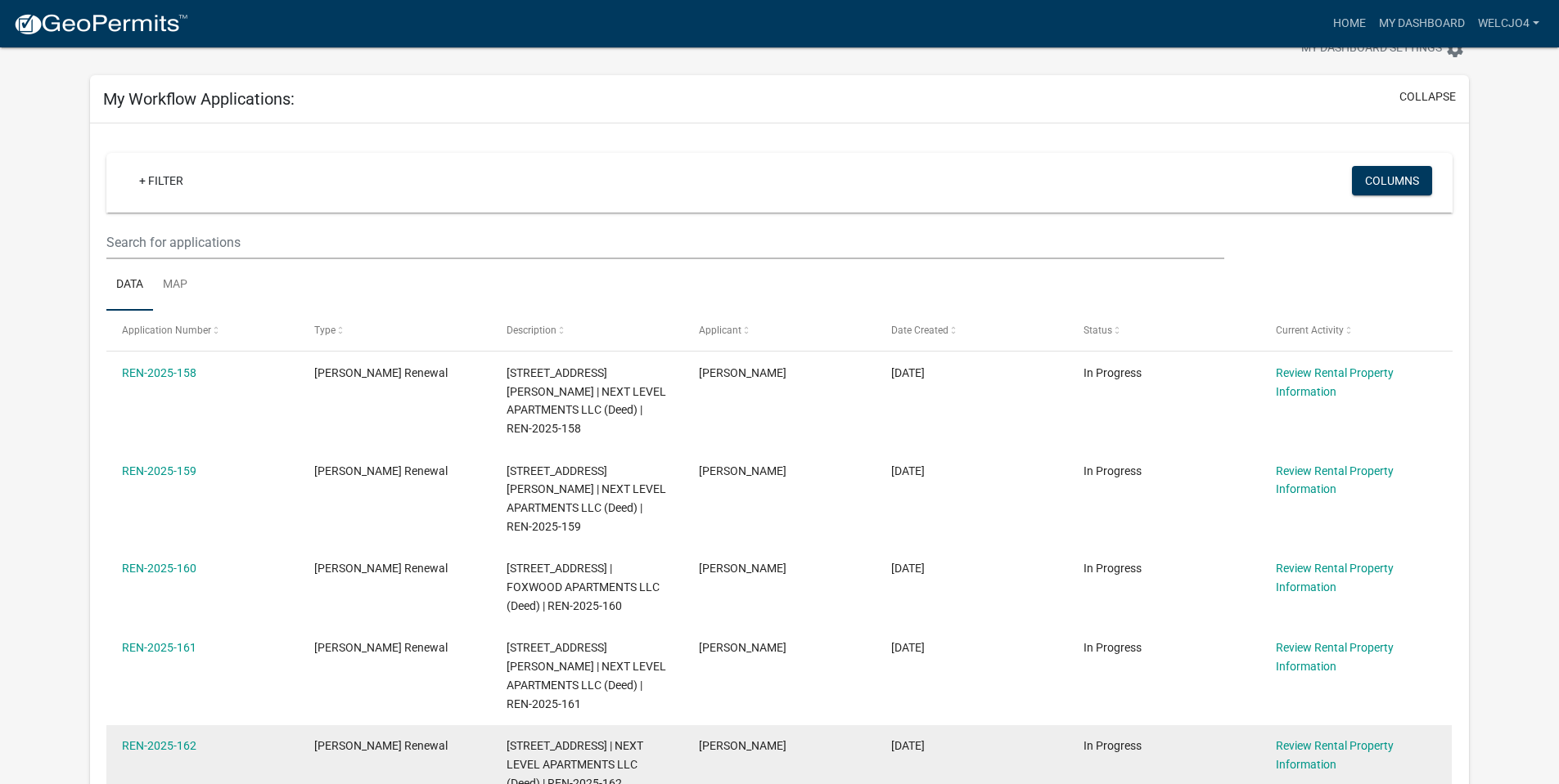
scroll to position [53, 0]
